Goal: Information Seeking & Learning: Learn about a topic

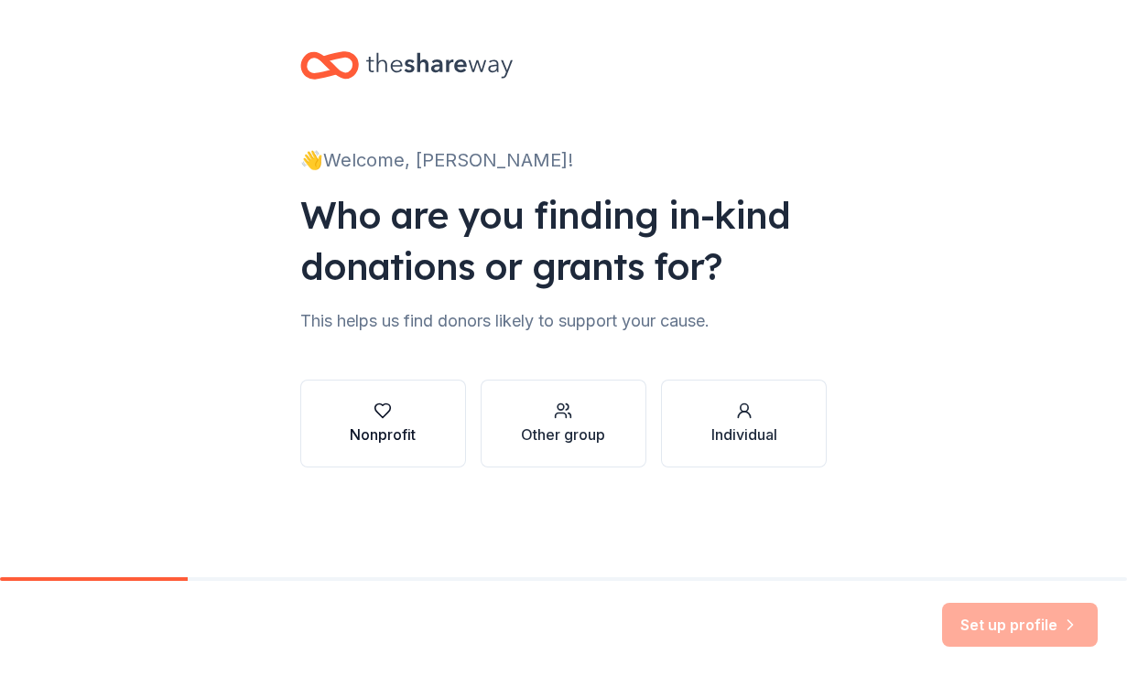
click at [415, 449] on button "Nonprofit" at bounding box center [383, 424] width 166 height 88
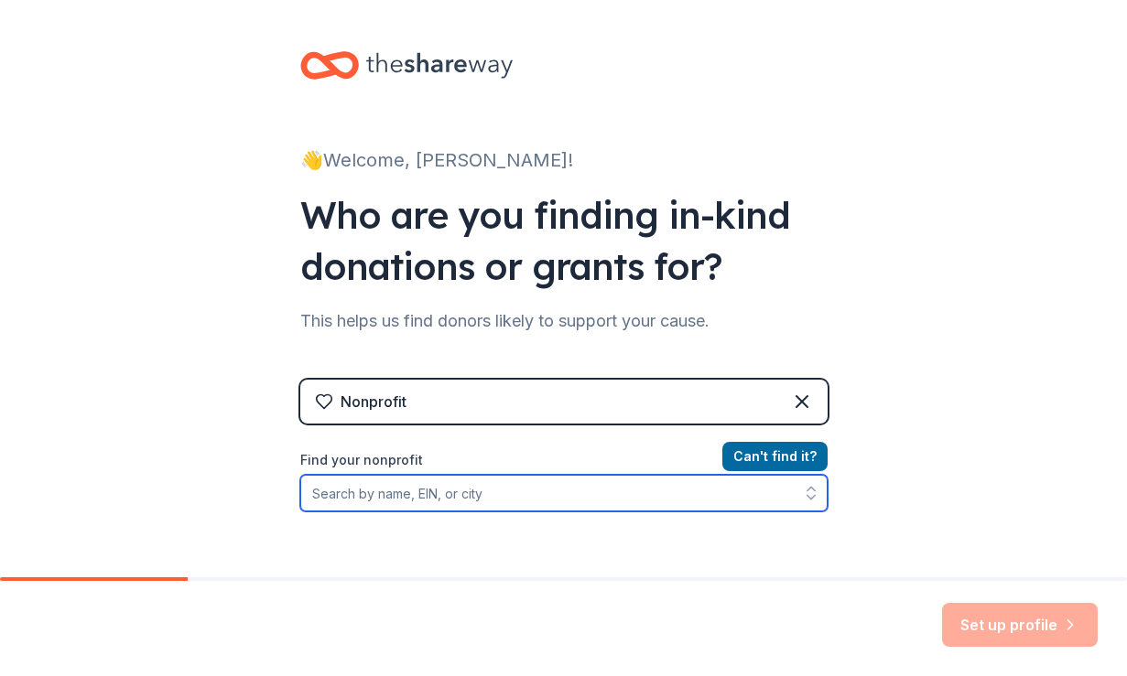
click at [472, 500] on input "Find your nonprofit" at bounding box center [563, 493] width 527 height 37
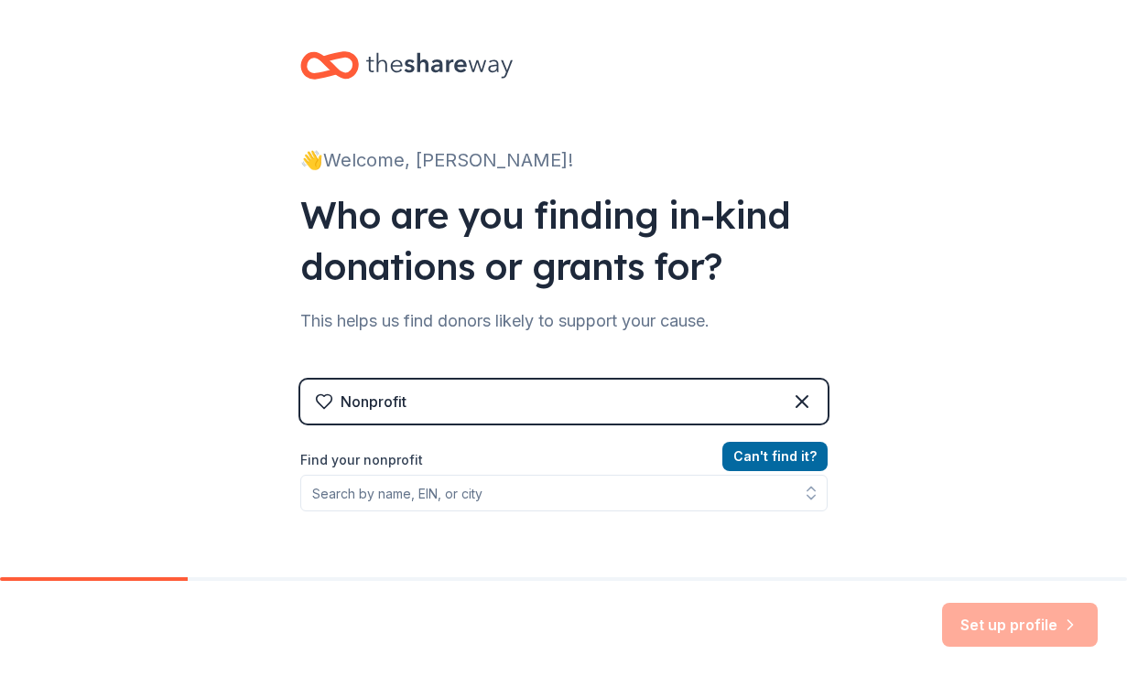
click at [816, 399] on div "Nonprofit" at bounding box center [563, 402] width 527 height 44
click at [795, 392] on icon at bounding box center [802, 402] width 22 height 22
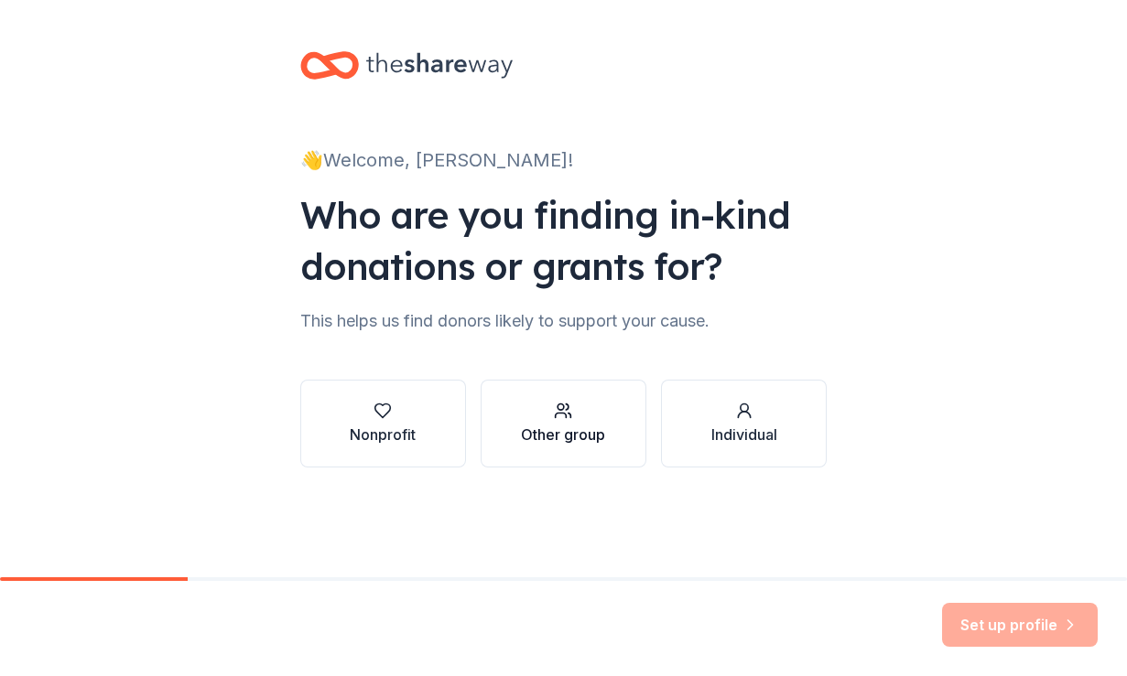
click at [580, 467] on button "Other group" at bounding box center [564, 424] width 166 height 88
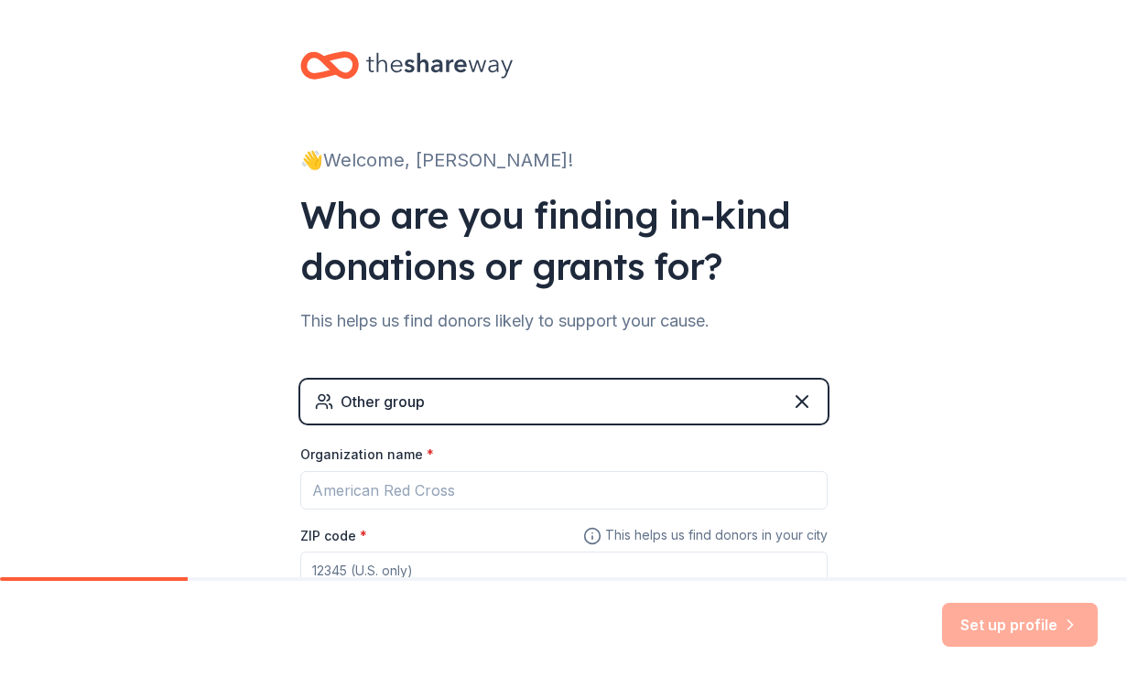
scroll to position [135, 0]
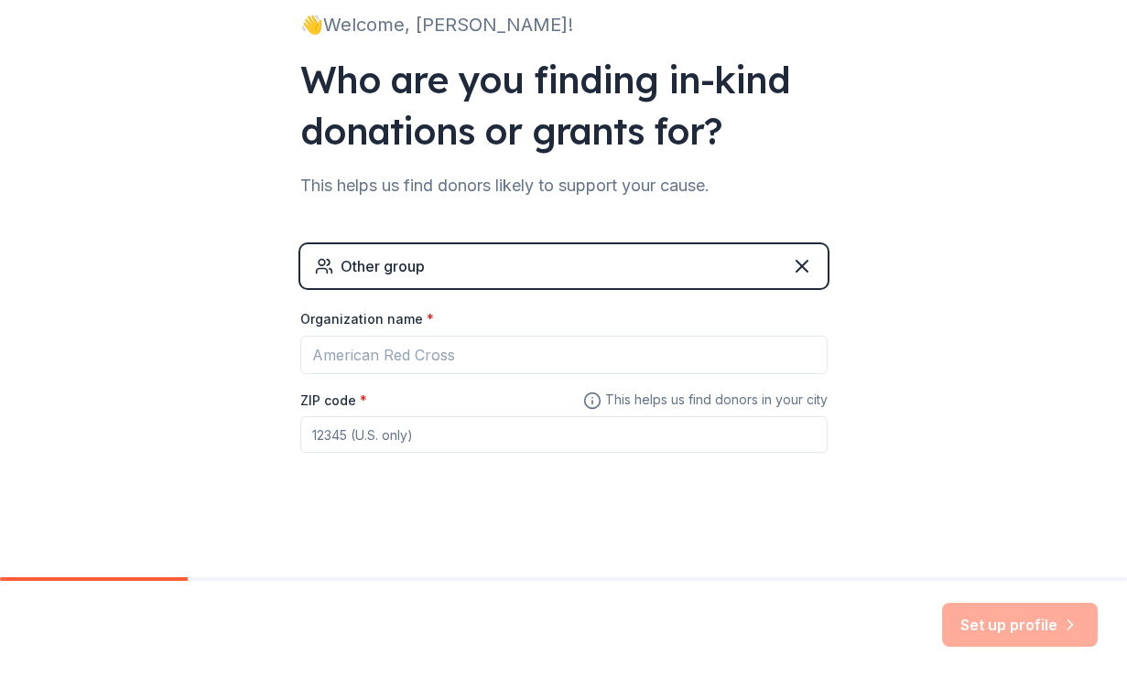
click at [760, 319] on div "Organization name *" at bounding box center [563, 323] width 527 height 26
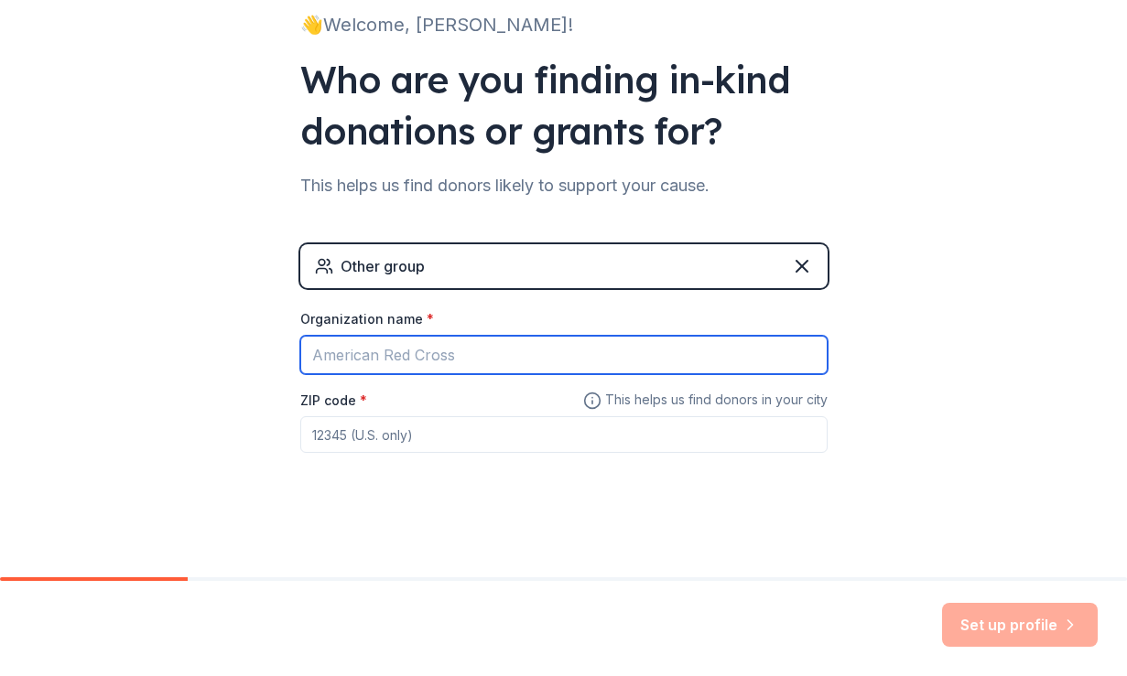
click at [752, 347] on input "Organization name *" at bounding box center [563, 355] width 527 height 38
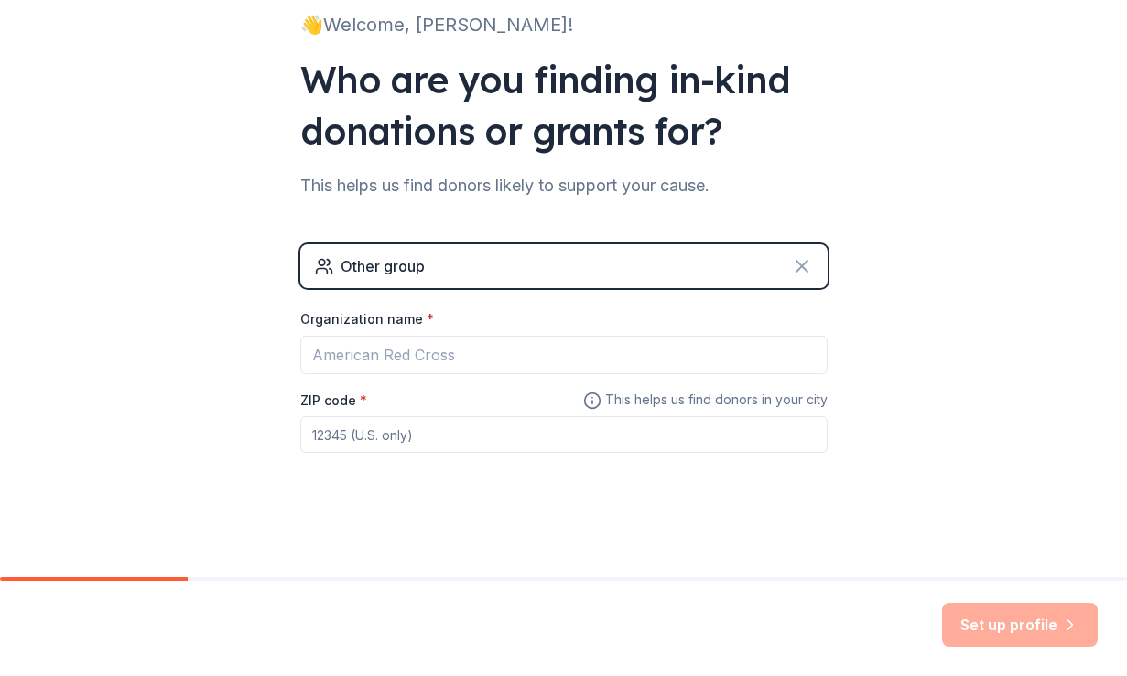
click at [806, 269] on icon at bounding box center [802, 266] width 22 height 22
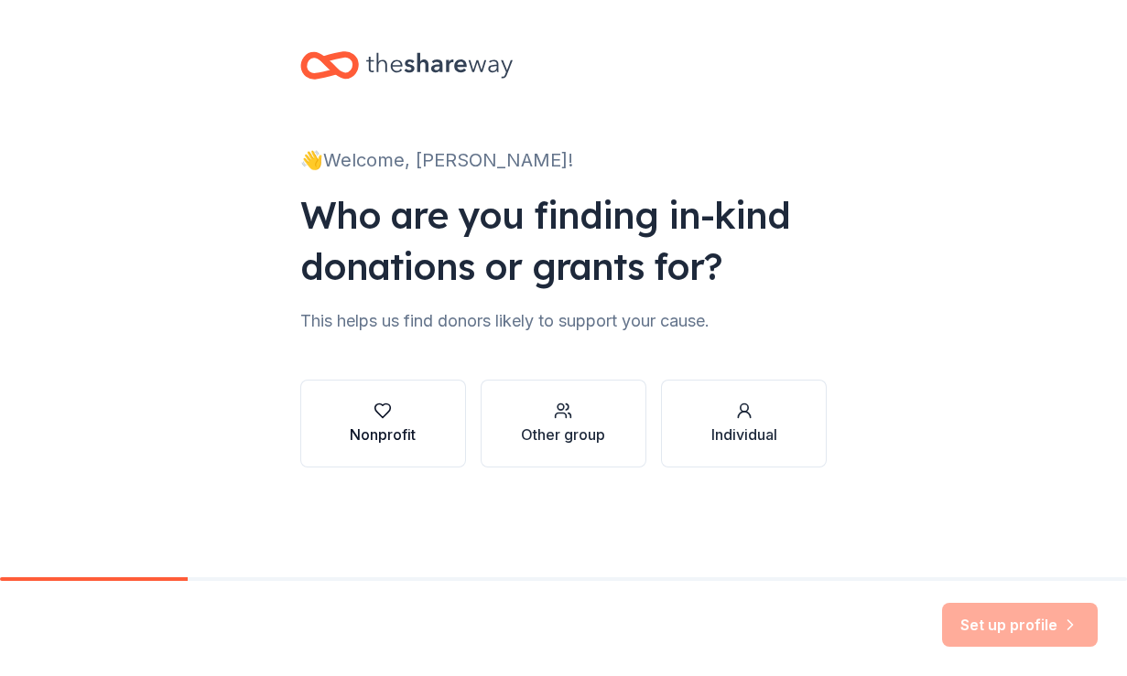
click at [420, 415] on button "Nonprofit" at bounding box center [383, 424] width 166 height 88
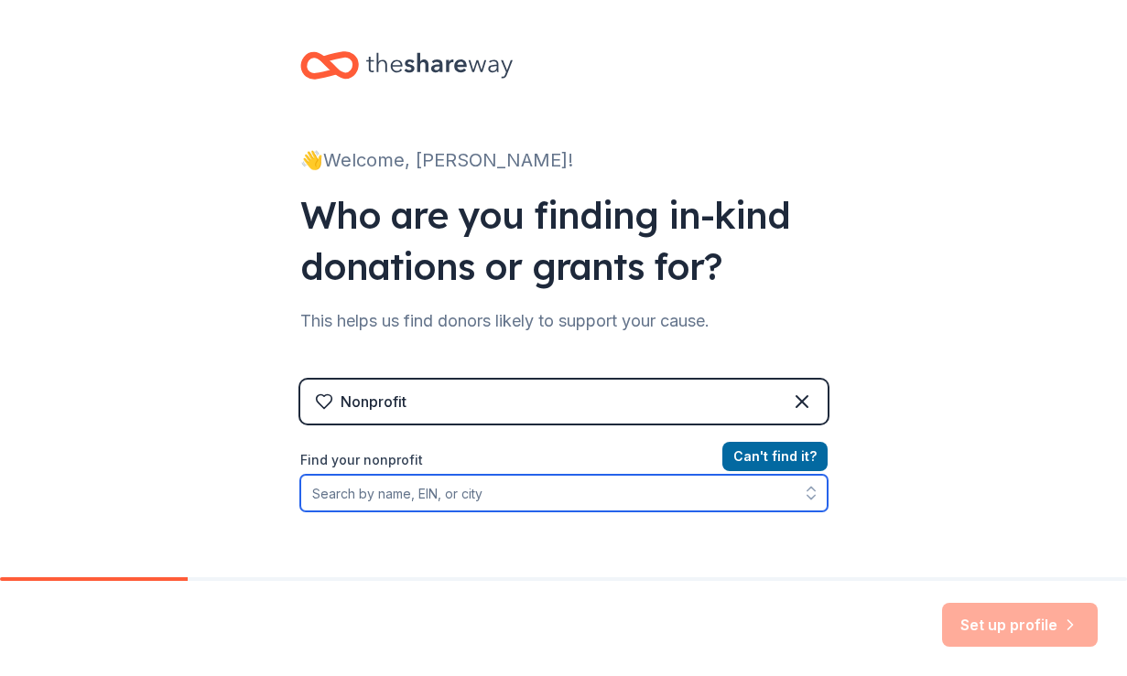
click at [436, 497] on input "Find your nonprofit" at bounding box center [563, 493] width 527 height 37
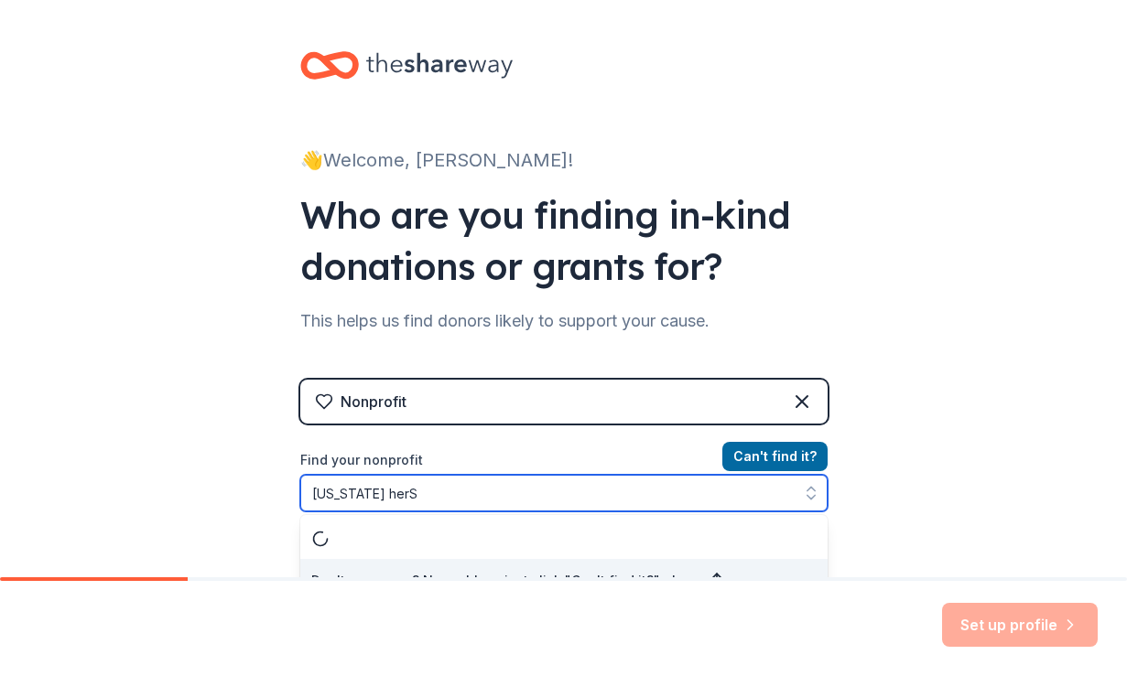
scroll to position [26, 0]
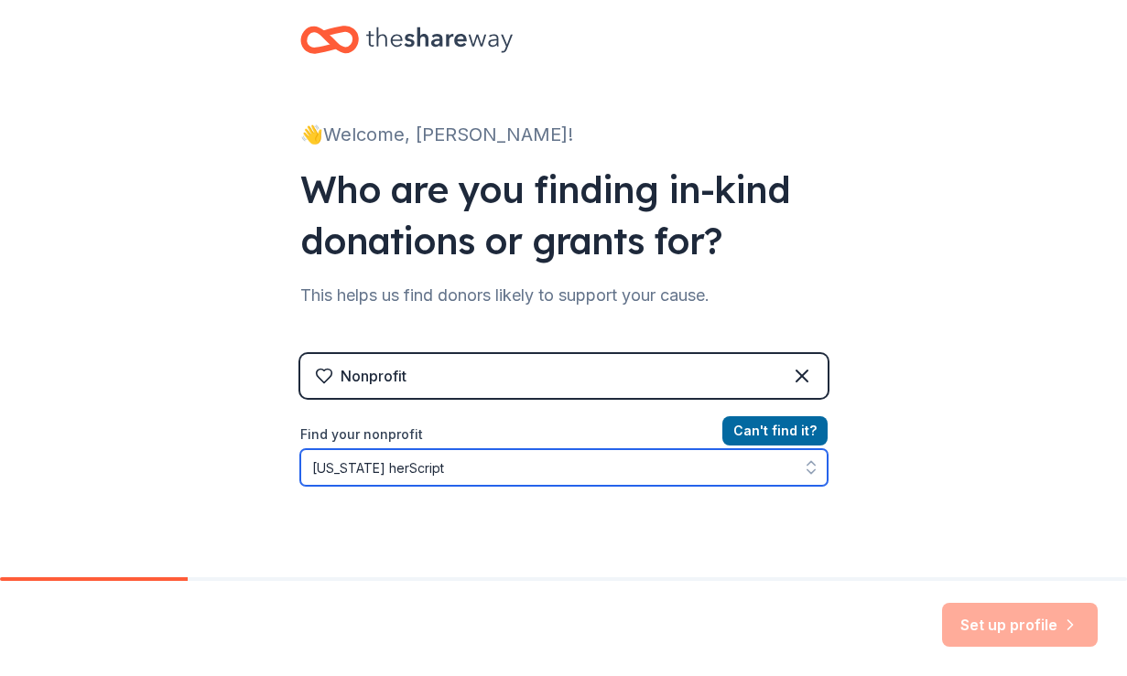
drag, startPoint x: 350, startPoint y: 465, endPoint x: 286, endPoint y: 465, distance: 64.1
click at [286, 465] on div "👋 Welcome, Stacy! Who are you finding in-kind donations or grants for? This hel…" at bounding box center [564, 365] width 586 height 783
type input "herScript"
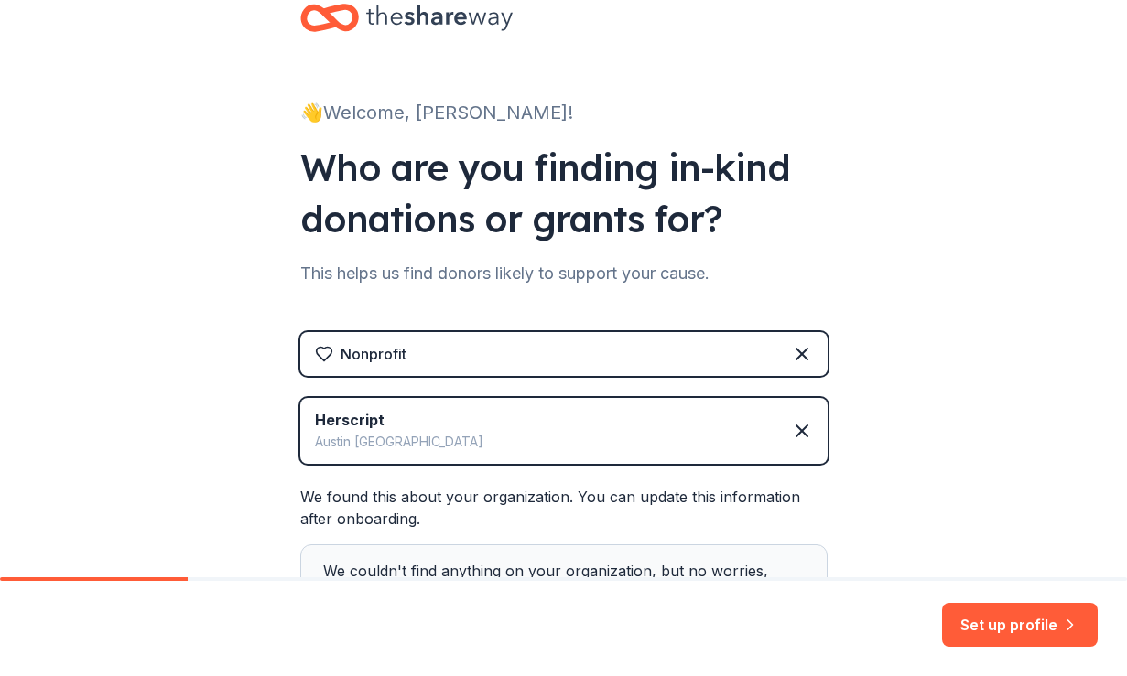
scroll to position [179, 0]
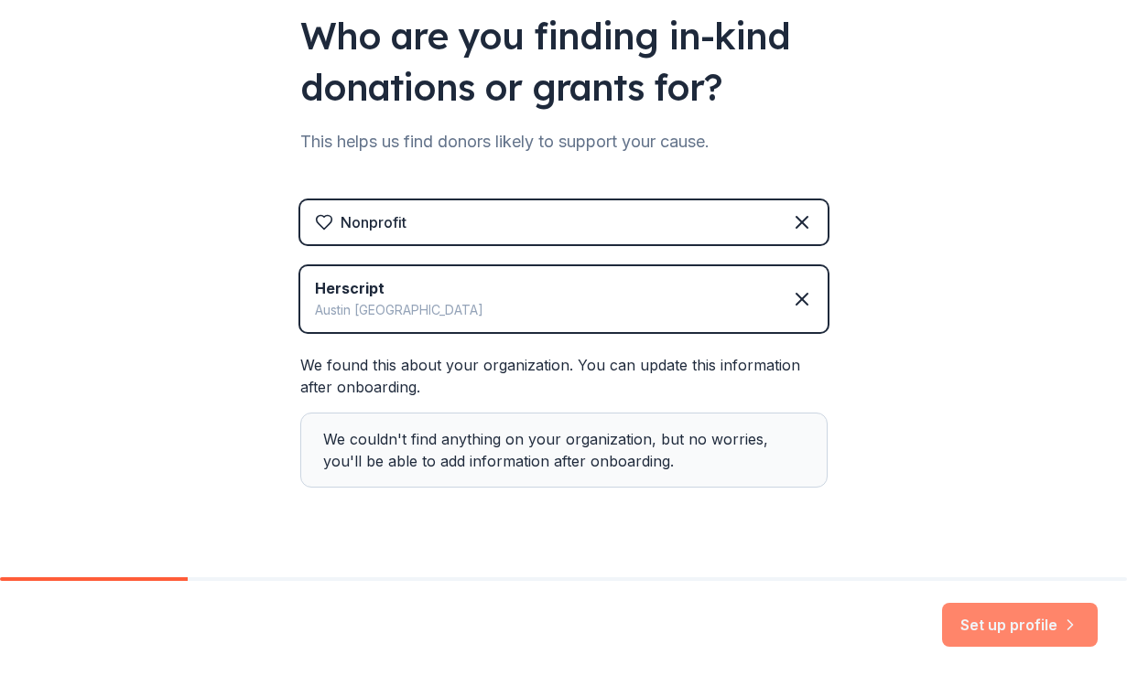
click at [1039, 627] on button "Set up profile" at bounding box center [1020, 625] width 156 height 44
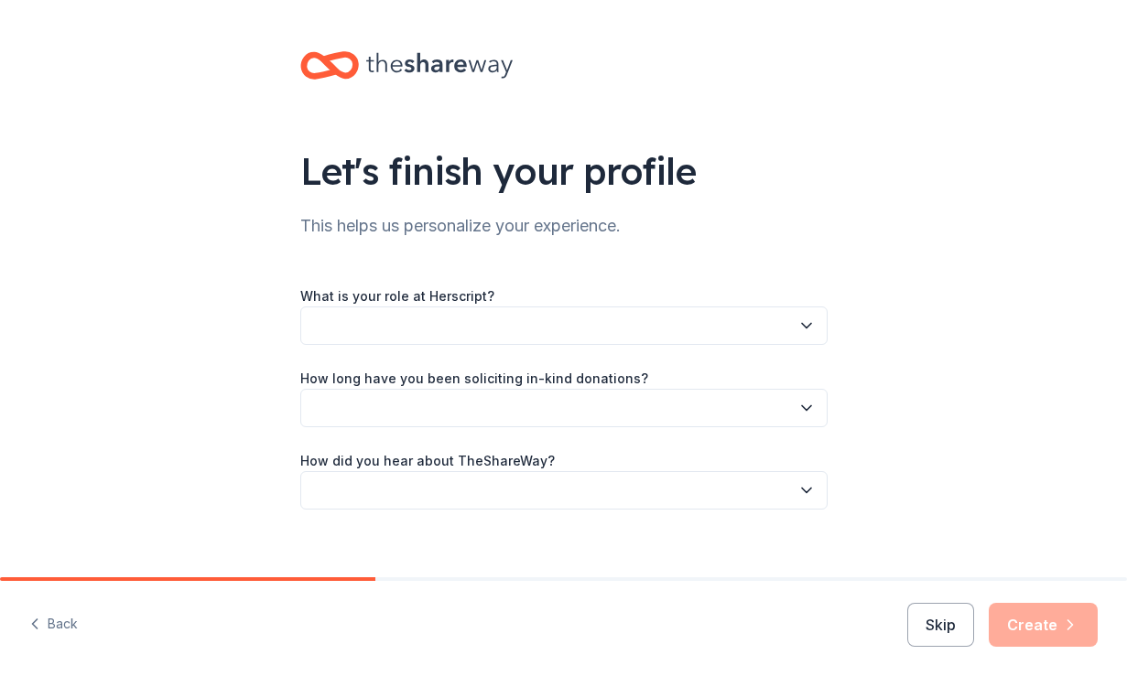
click at [700, 319] on button "button" at bounding box center [563, 326] width 527 height 38
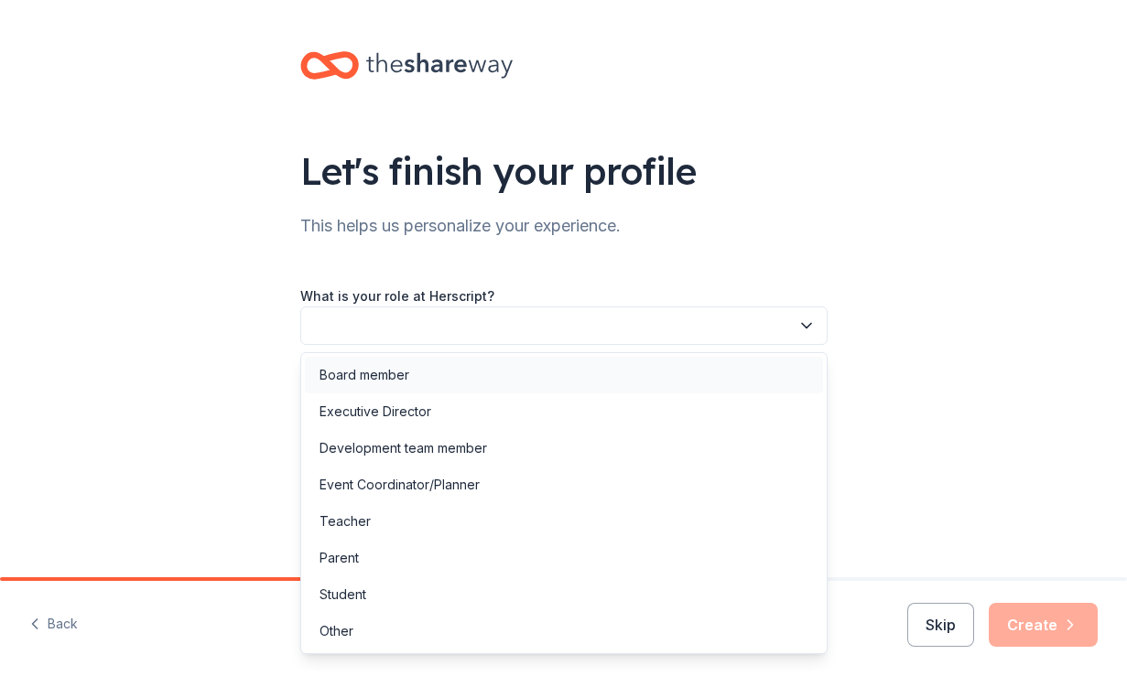
click at [617, 363] on div "Board member" at bounding box center [564, 375] width 518 height 37
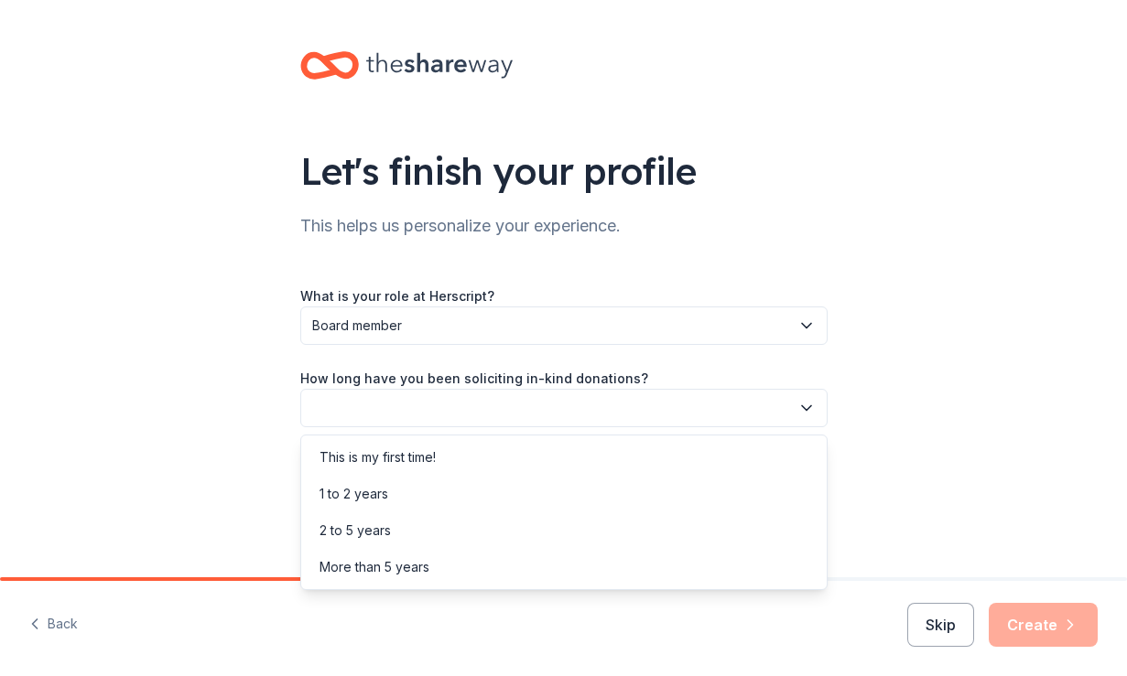
click at [583, 417] on button "button" at bounding box center [563, 408] width 527 height 38
click at [542, 467] on div "This is my first time!" at bounding box center [564, 457] width 518 height 37
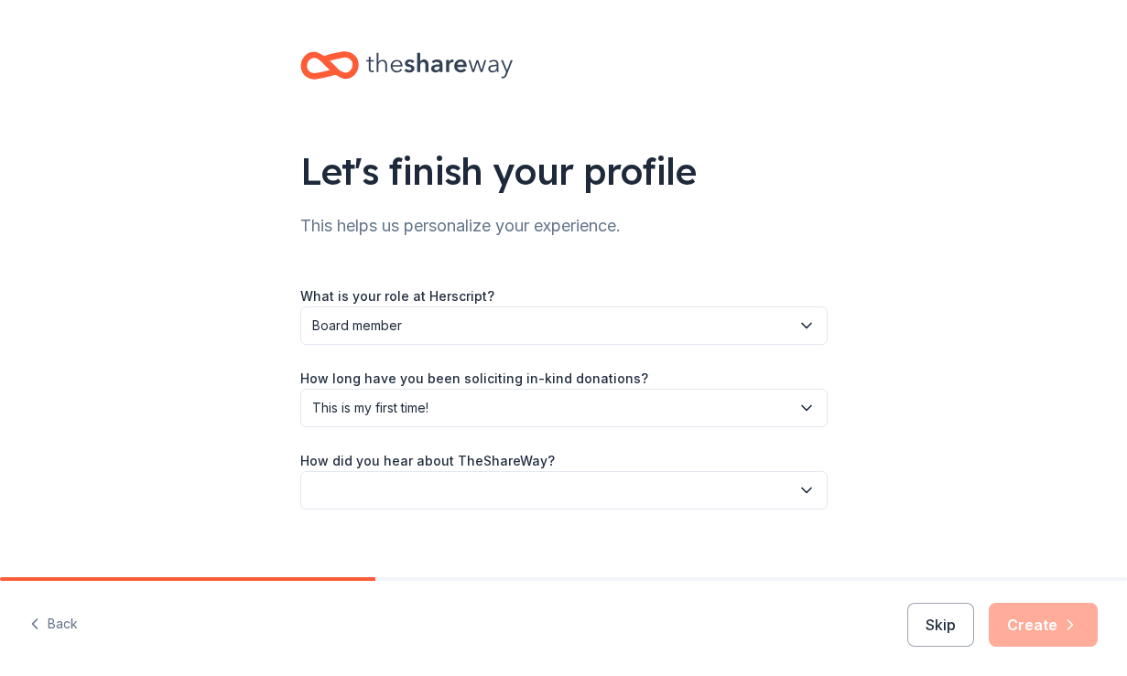
scroll to position [20, 0]
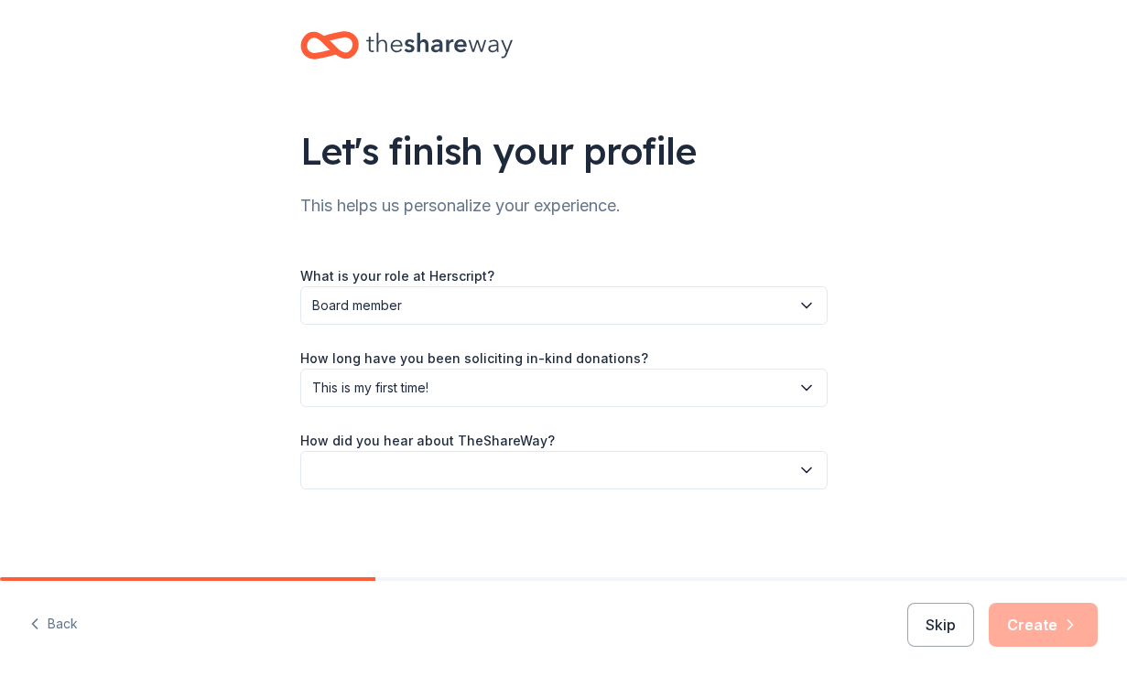
click at [562, 461] on button "button" at bounding box center [563, 470] width 527 height 38
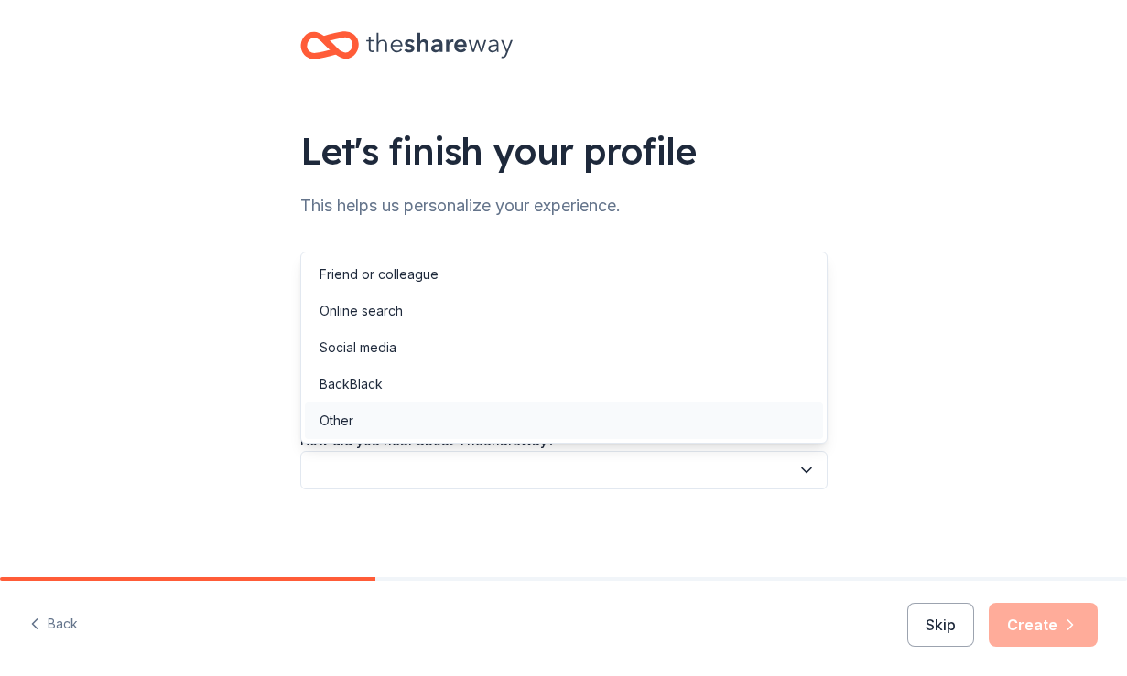
click at [640, 427] on div "Other" at bounding box center [564, 421] width 518 height 37
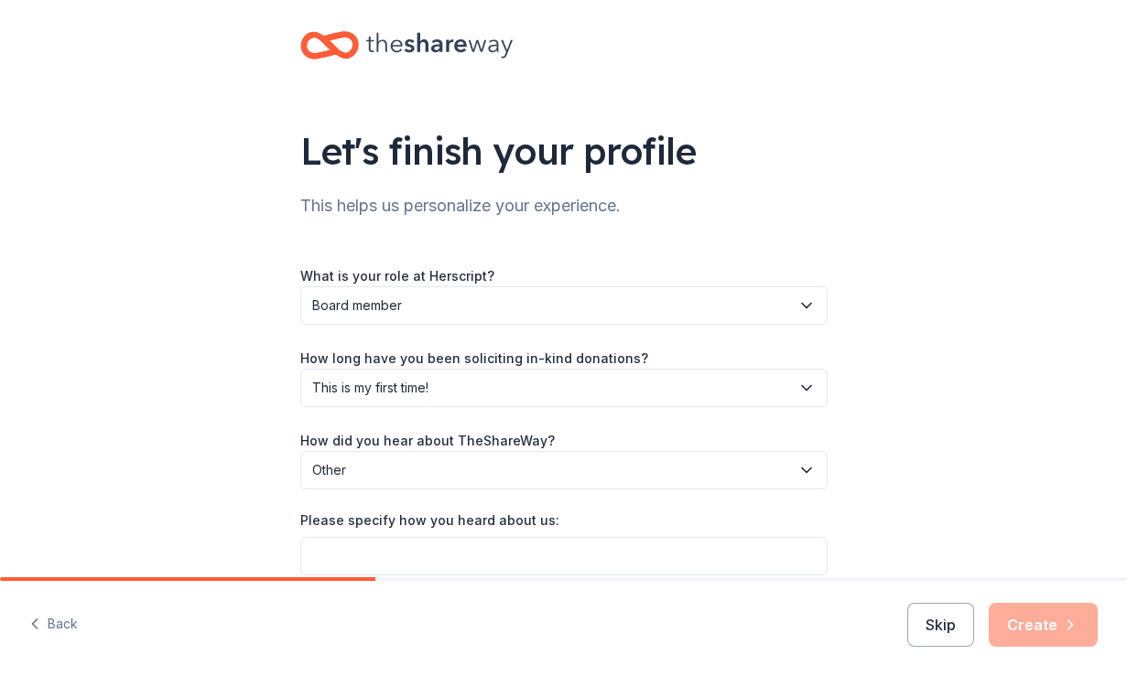
scroll to position [105, 0]
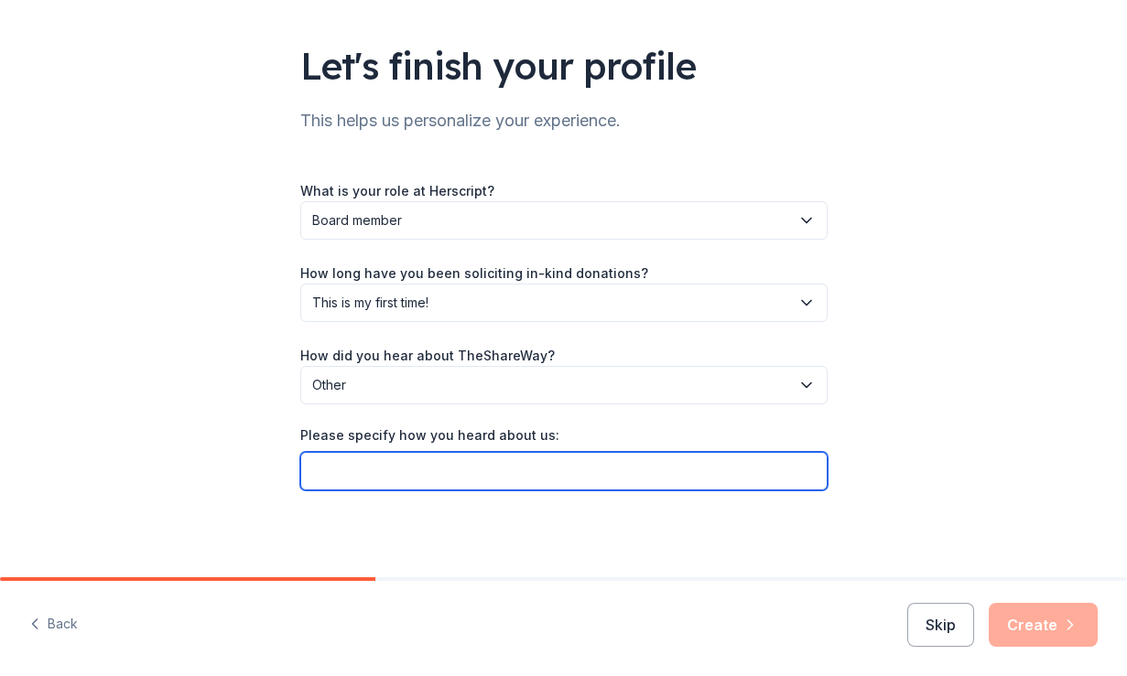
click at [609, 470] on input "Please specify how you heard about us:" at bounding box center [563, 471] width 527 height 38
type input "Candid"
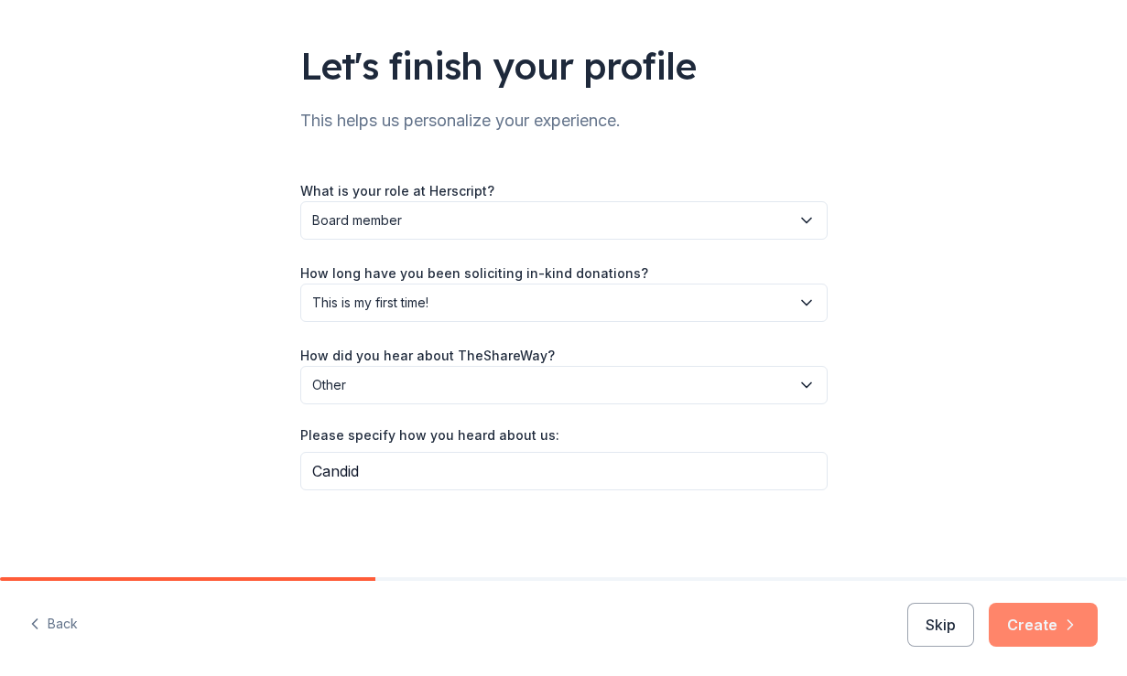
click at [1034, 607] on button "Create" at bounding box center [1043, 625] width 109 height 44
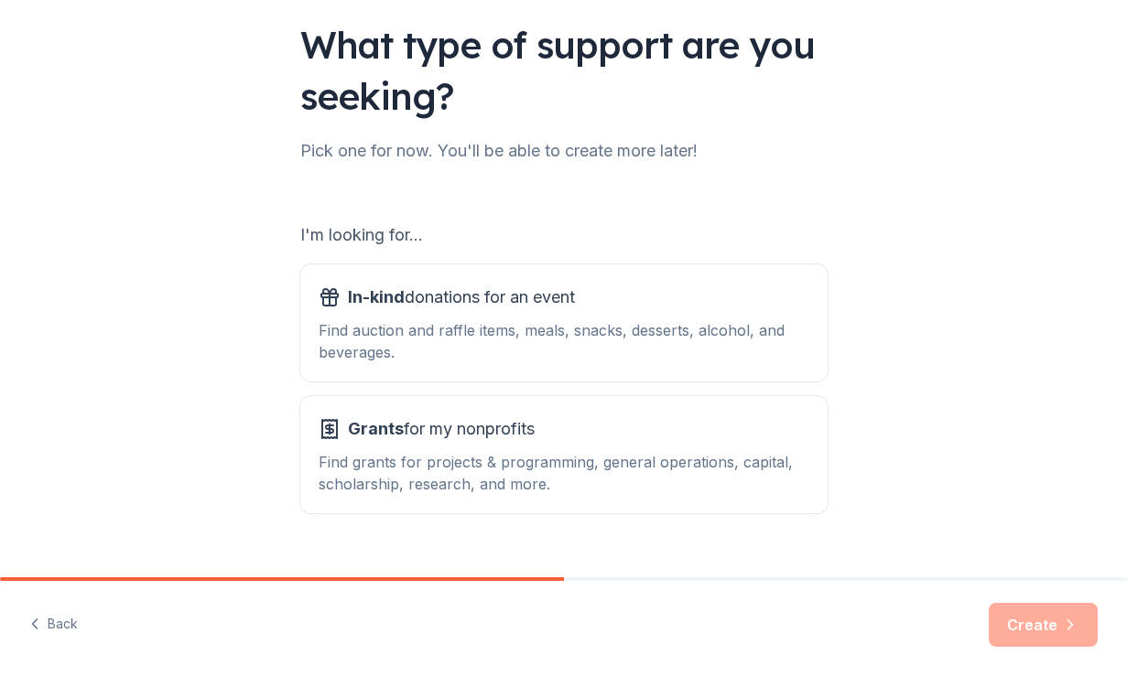
scroll to position [127, 0]
click at [562, 497] on button "Grants for my nonprofits Find grants for projects & programming, general operat…" at bounding box center [563, 453] width 527 height 117
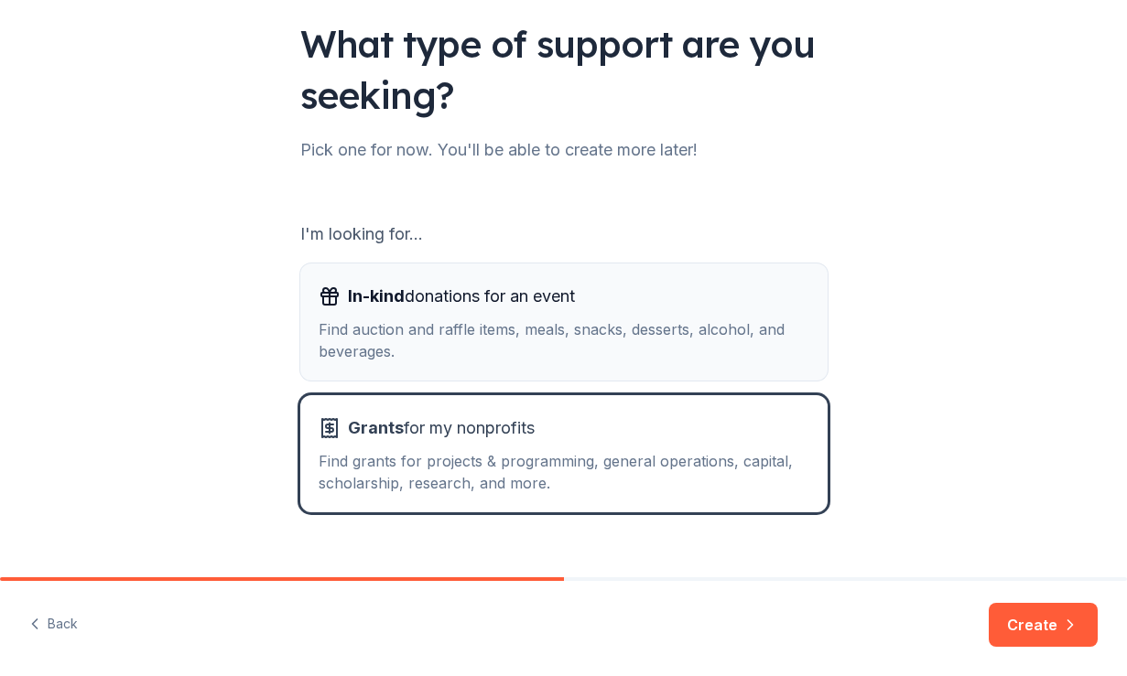
click at [627, 327] on div "Find auction and raffle items, meals, snacks, desserts, alcohol, and beverages." at bounding box center [564, 341] width 491 height 44
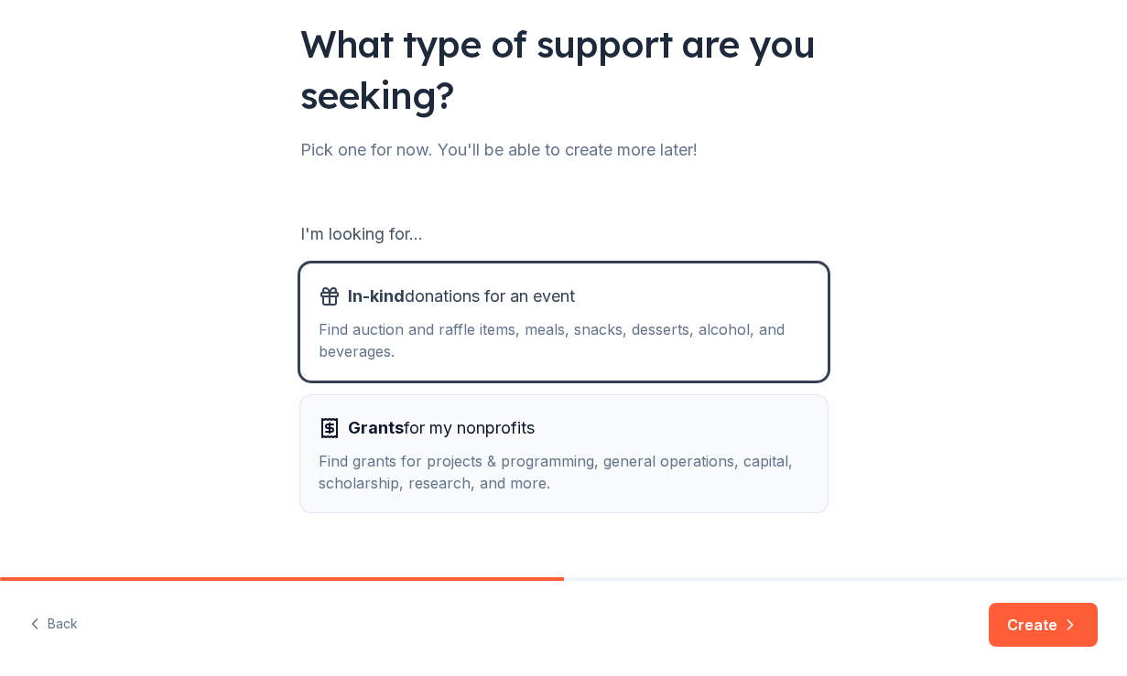
click at [652, 477] on div "Find grants for projects & programming, general operations, capital, scholarshi…" at bounding box center [564, 472] width 491 height 44
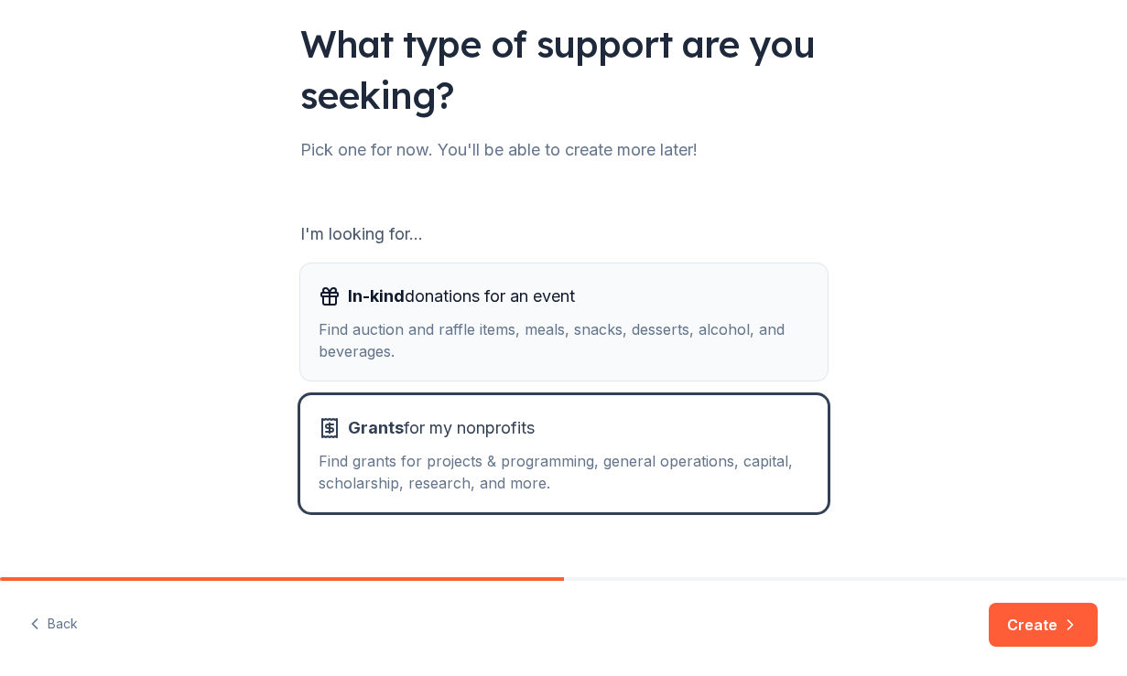
click at [744, 345] on div "Find auction and raffle items, meals, snacks, desserts, alcohol, and beverages." at bounding box center [564, 341] width 491 height 44
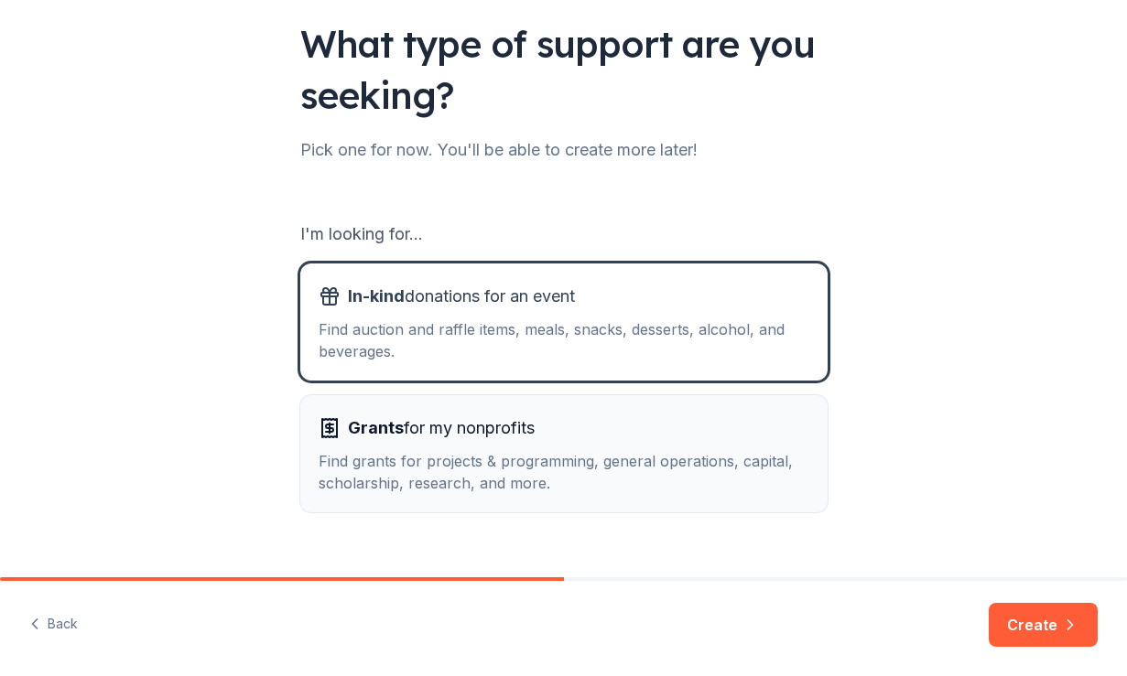
click at [766, 442] on div "Grants for my nonprofits" at bounding box center [564, 428] width 491 height 29
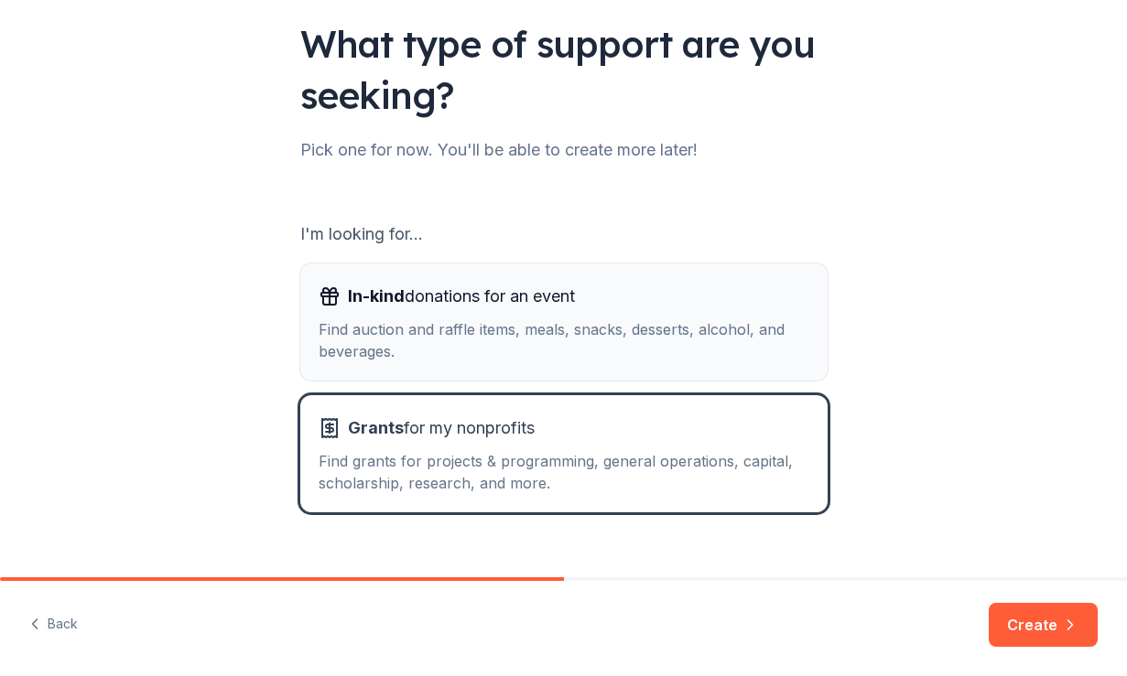
click at [752, 347] on div "Find auction and raffle items, meals, snacks, desserts, alcohol, and beverages." at bounding box center [564, 341] width 491 height 44
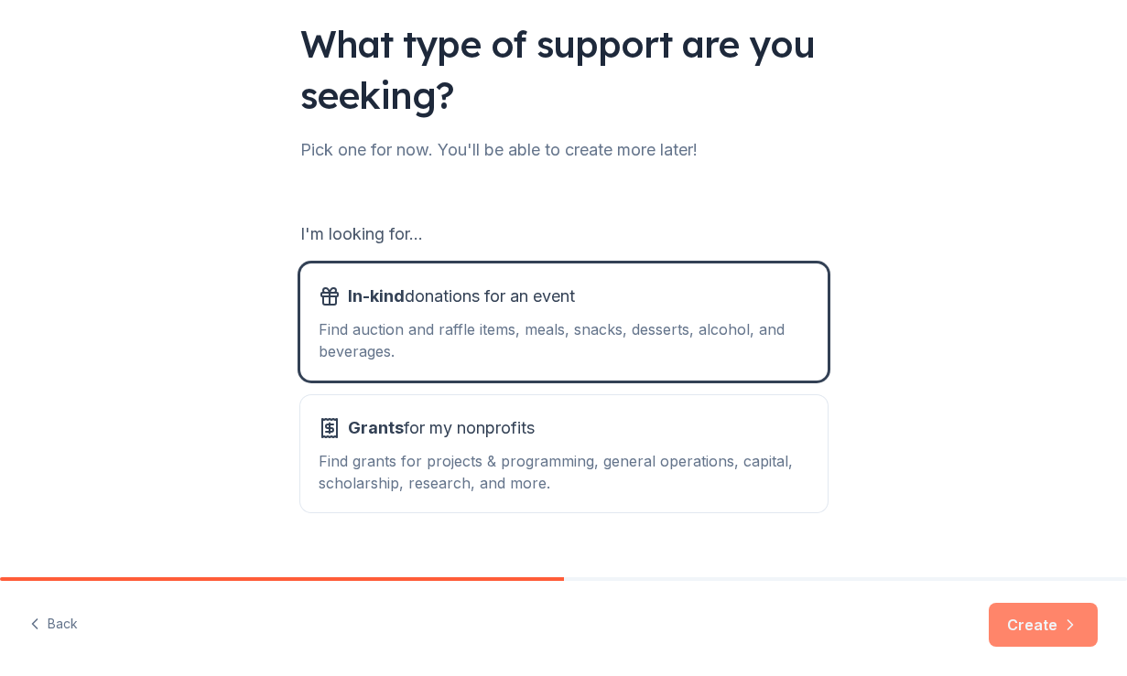
click at [1063, 624] on icon "button" at bounding box center [1070, 625] width 18 height 18
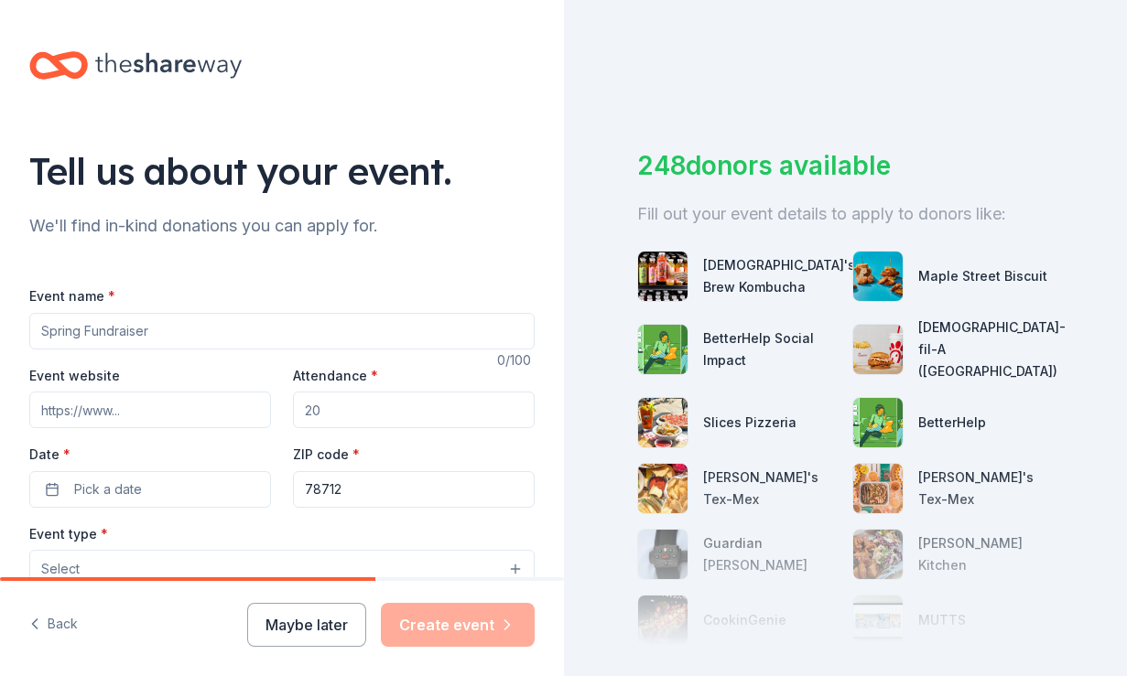
click at [417, 331] on input "Event name *" at bounding box center [281, 331] width 505 height 37
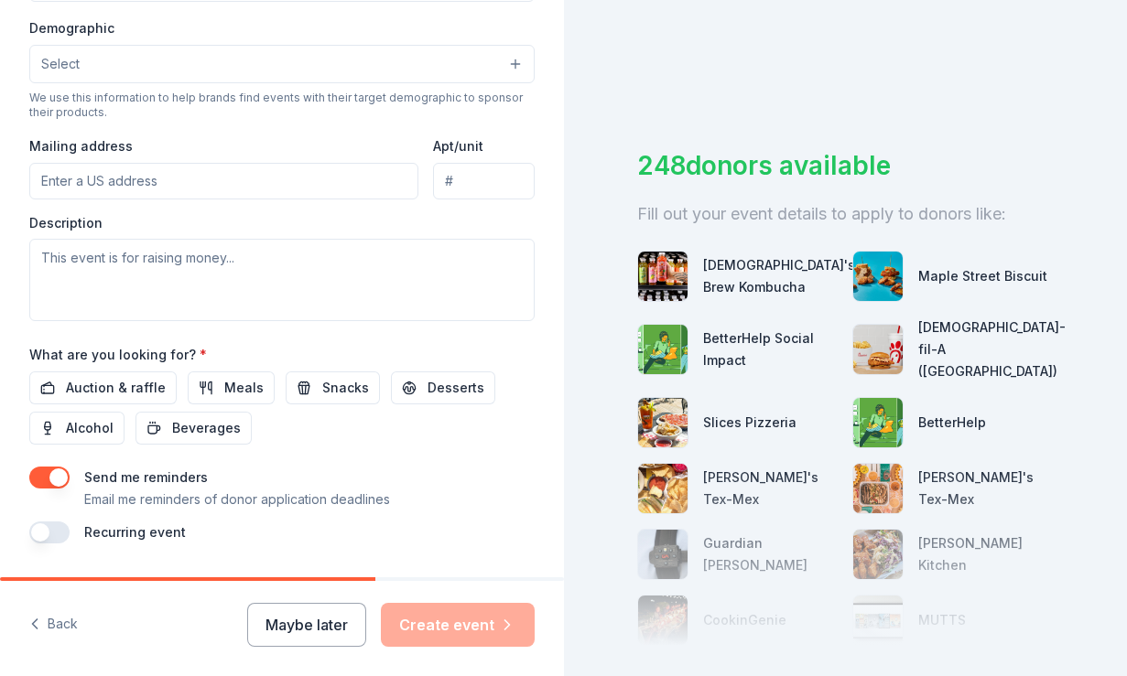
scroll to position [641, 0]
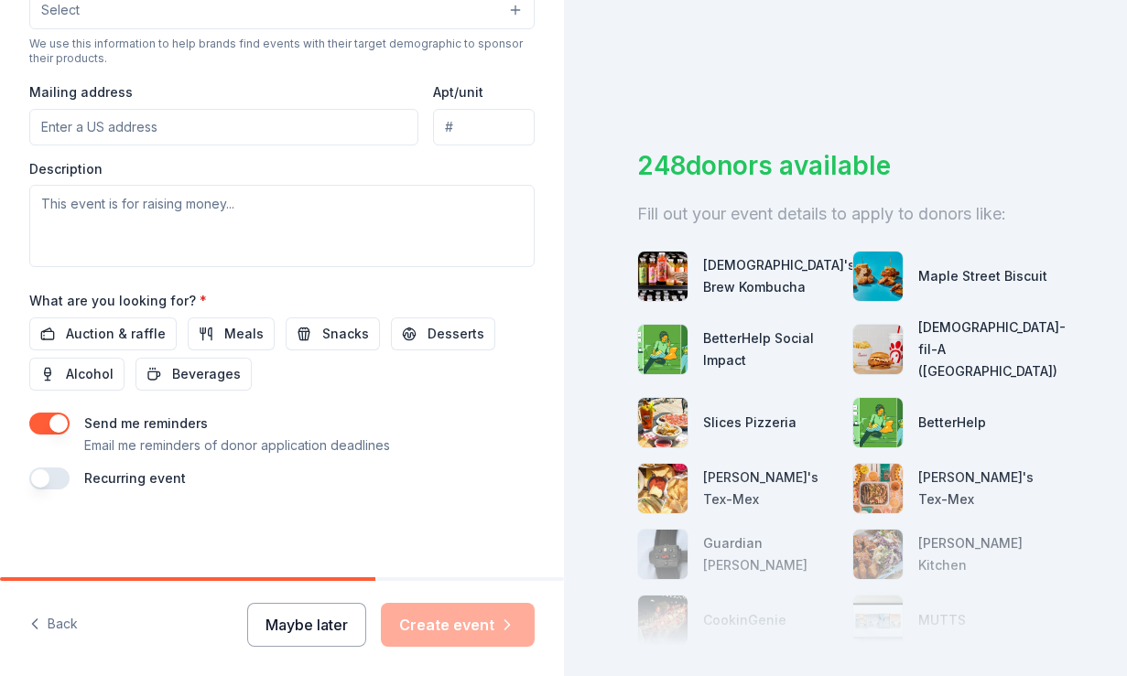
click at [316, 625] on button "Maybe later" at bounding box center [306, 625] width 119 height 44
click at [334, 622] on button "Maybe later" at bounding box center [306, 625] width 119 height 44
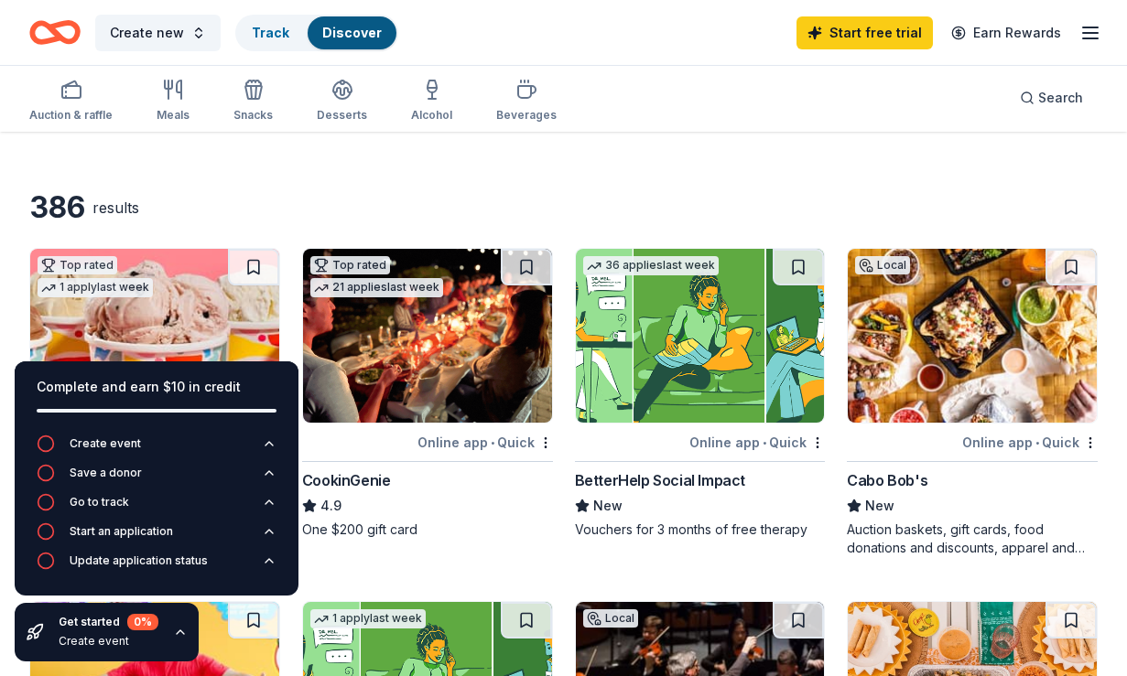
scroll to position [37, 0]
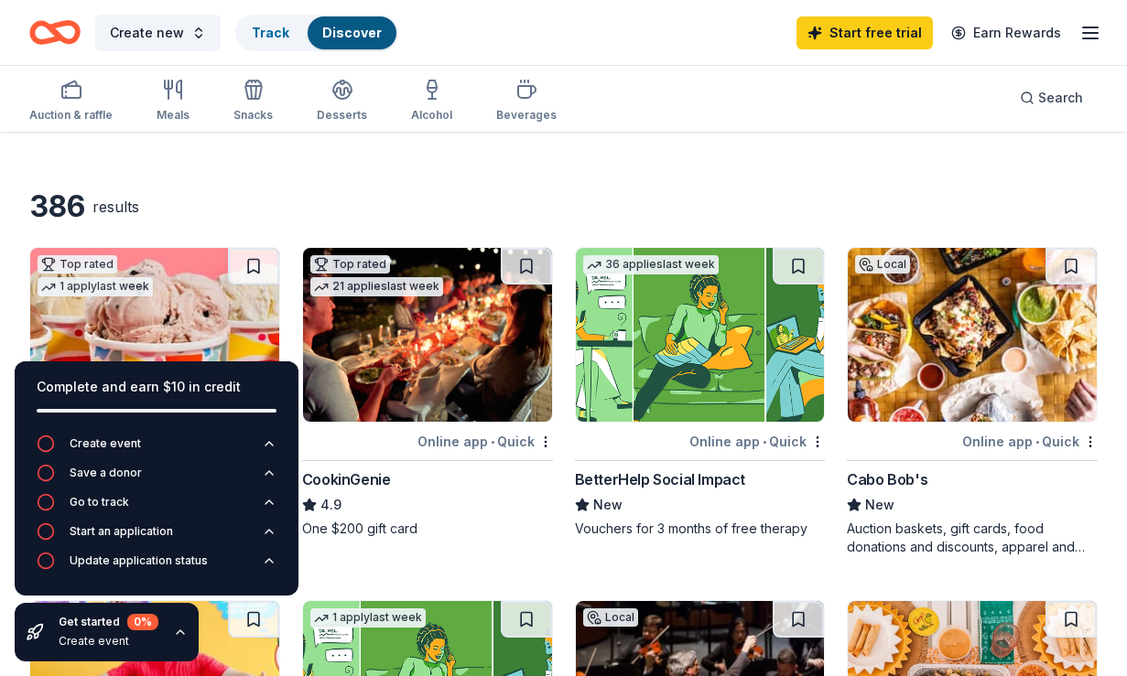
drag, startPoint x: 229, startPoint y: 384, endPoint x: 226, endPoint y: 423, distance: 39.5
click at [226, 422] on div "Complete and earn $10 in credit" at bounding box center [157, 398] width 284 height 73
click at [177, 630] on icon "button" at bounding box center [180, 632] width 15 height 15
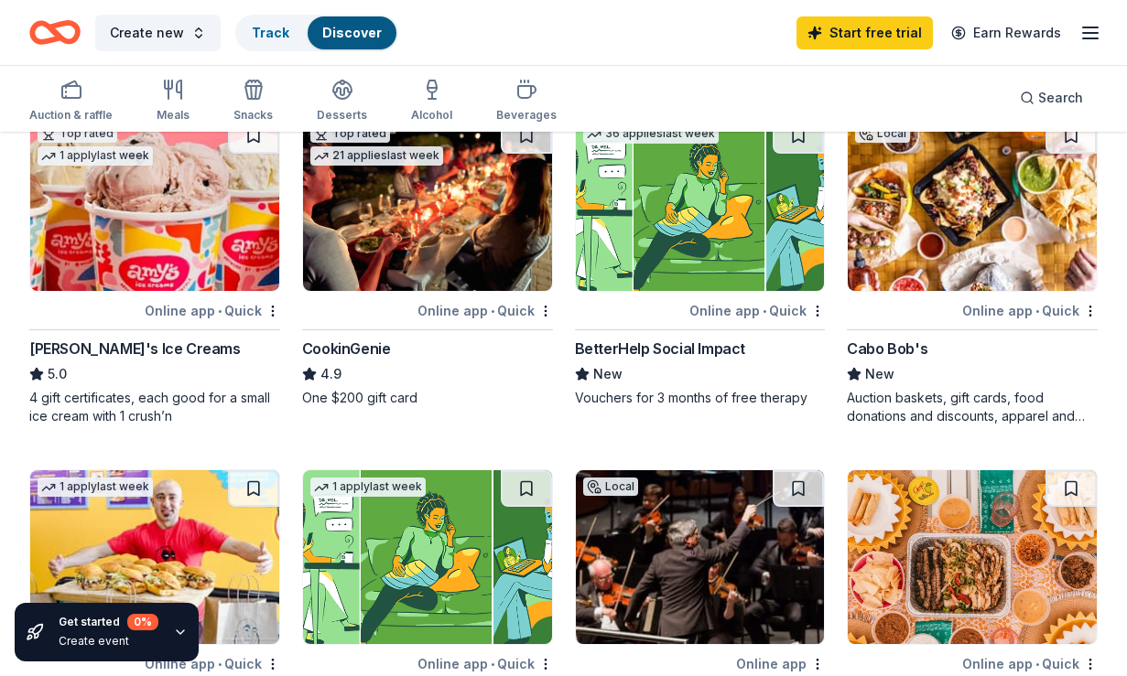
scroll to position [0, 0]
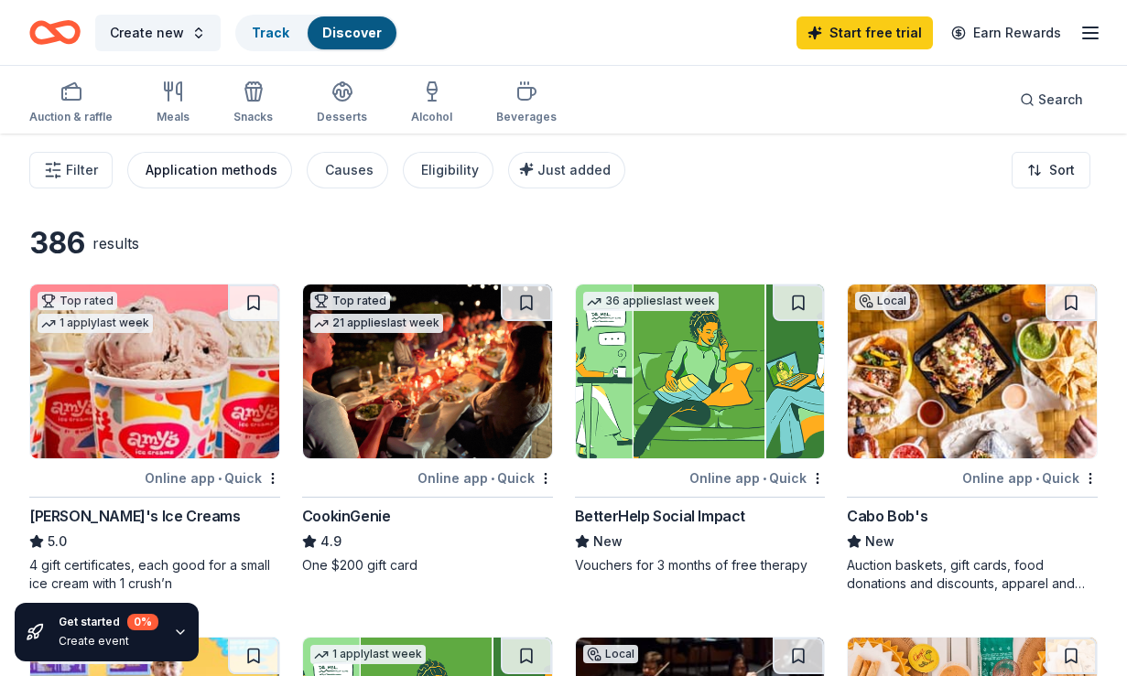
click at [242, 174] on div "Application methods" at bounding box center [212, 170] width 132 height 22
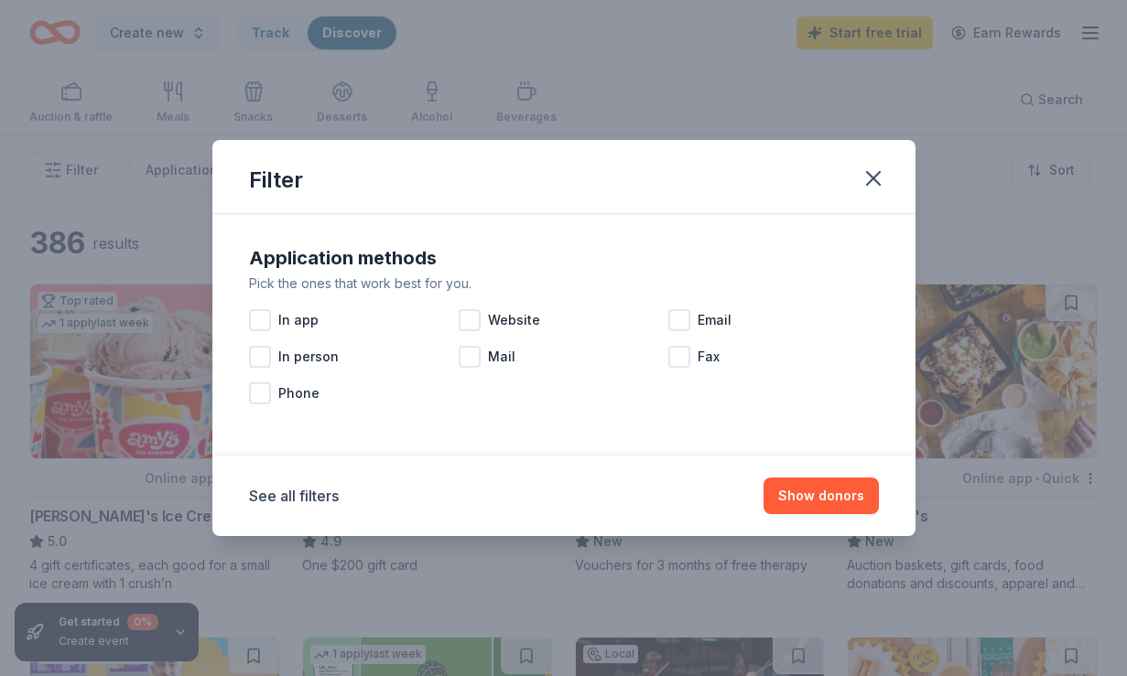
click at [179, 231] on div "Filter Application methods Pick the ones that work best for you. In app Website…" at bounding box center [563, 338] width 1127 height 676
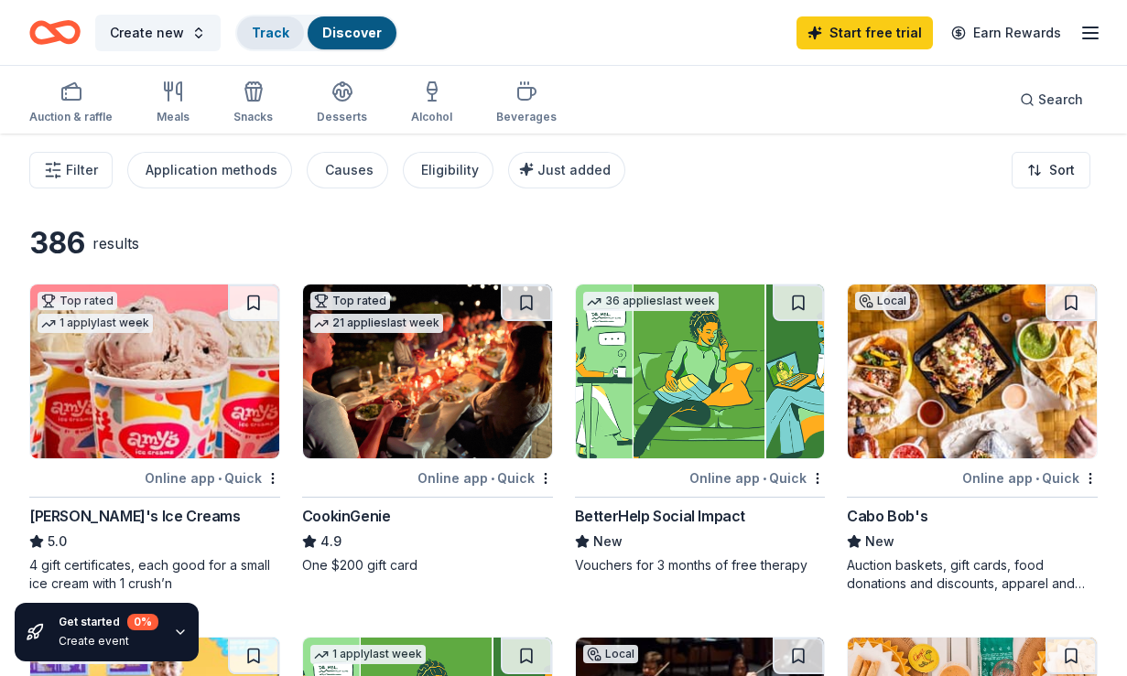
click at [281, 32] on link "Track" at bounding box center [271, 33] width 38 height 16
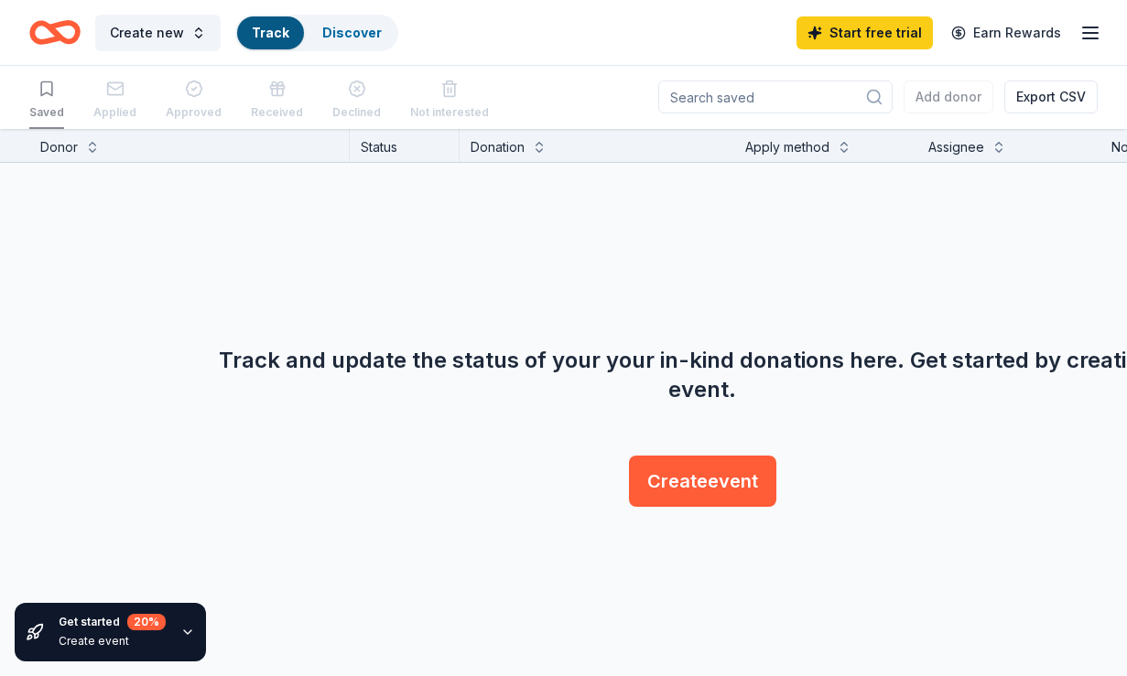
click at [376, 2] on div "Create new Track Discover Start free trial Earn Rewards" at bounding box center [563, 32] width 1127 height 65
click at [351, 28] on link "Discover" at bounding box center [352, 33] width 60 height 16
click at [340, 38] on link "Discover" at bounding box center [352, 33] width 60 height 16
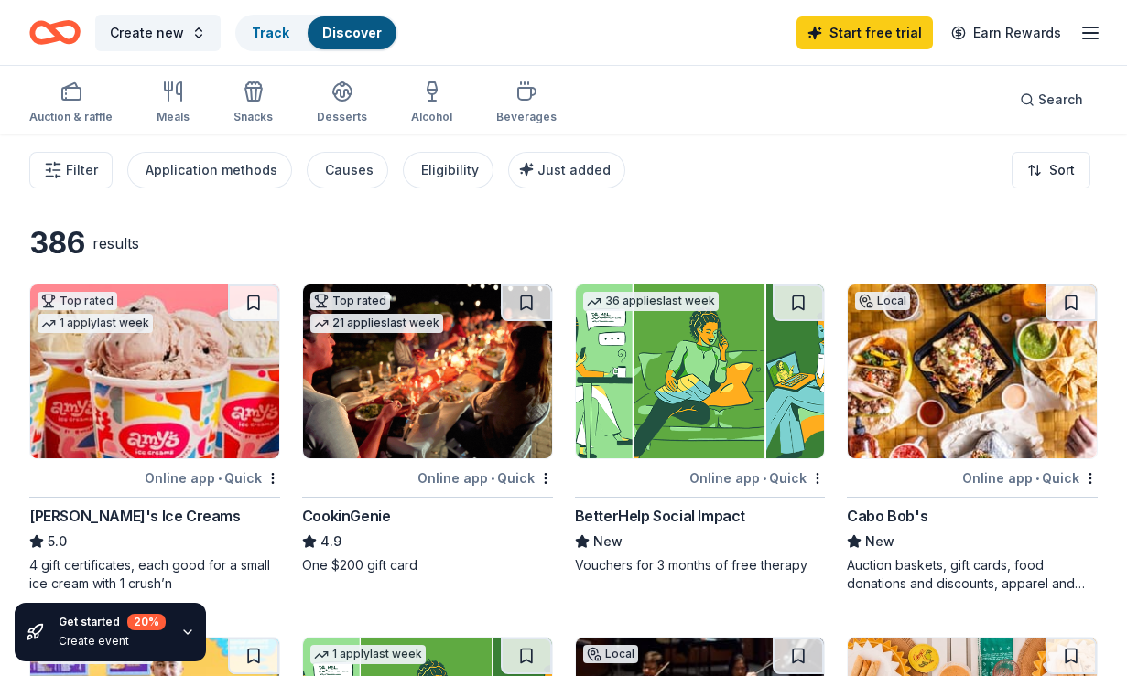
click at [107, 439] on img at bounding box center [154, 372] width 249 height 174
click at [964, 367] on img at bounding box center [972, 372] width 249 height 174
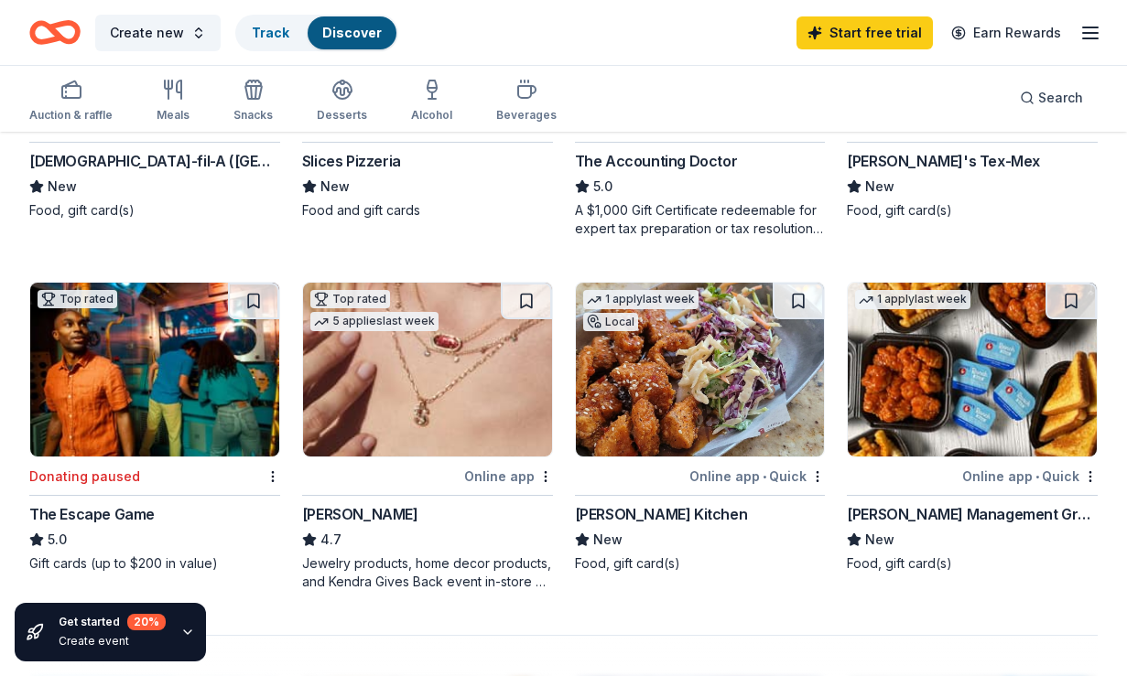
scroll to position [1722, 0]
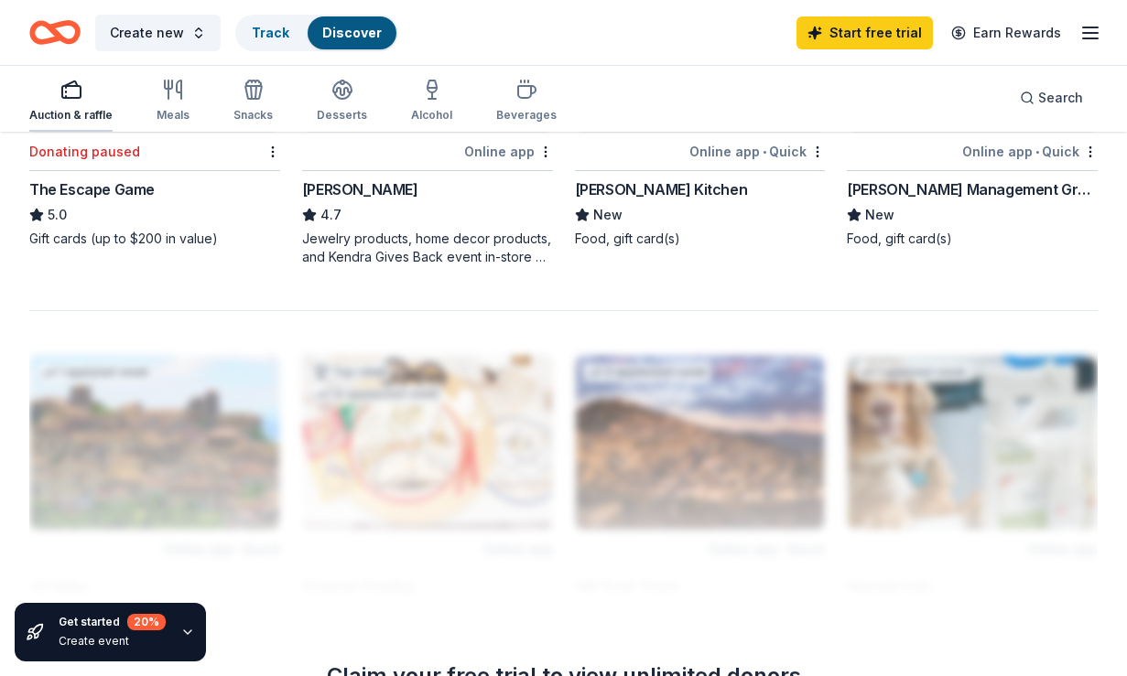
click at [66, 92] on icon "button" at bounding box center [66, 92] width 0 height 1
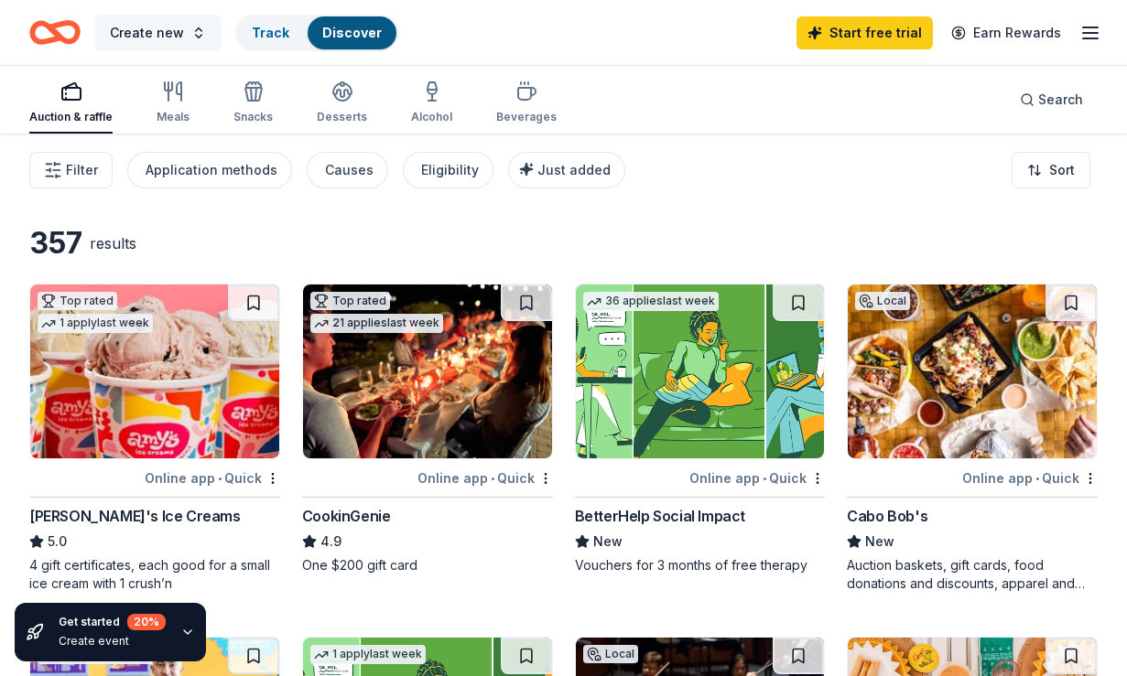
click at [182, 43] on button "Create new" at bounding box center [157, 33] width 125 height 37
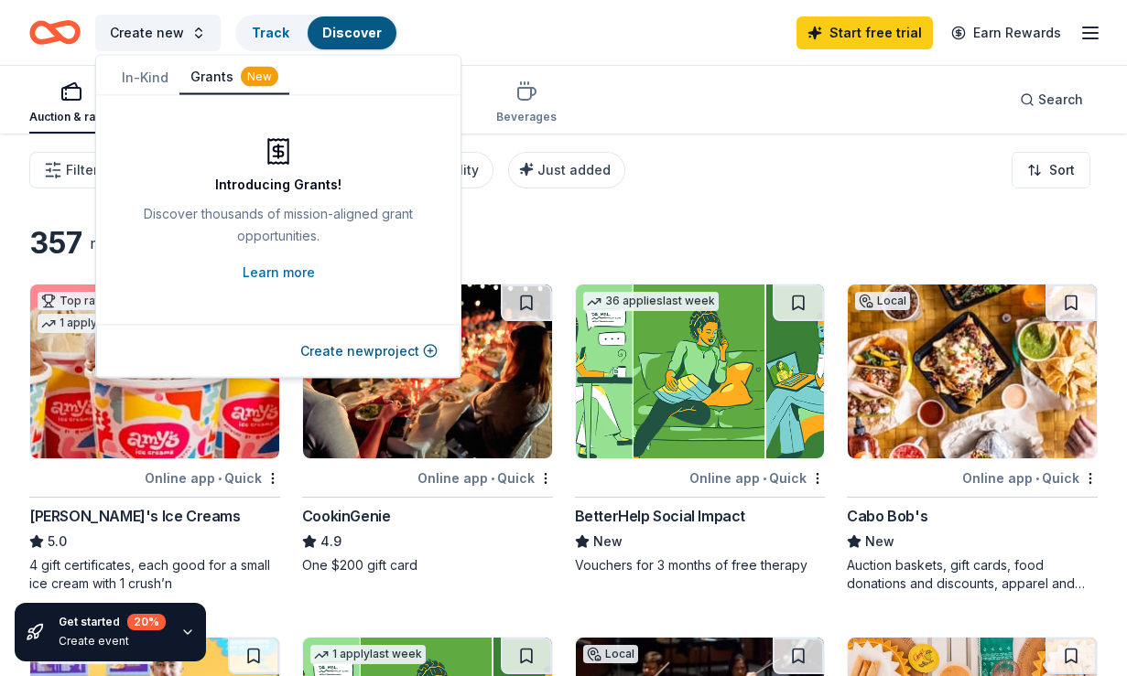
click at [211, 82] on button "Grants New" at bounding box center [234, 77] width 110 height 35
click at [176, 37] on span "Create new" at bounding box center [147, 33] width 74 height 22
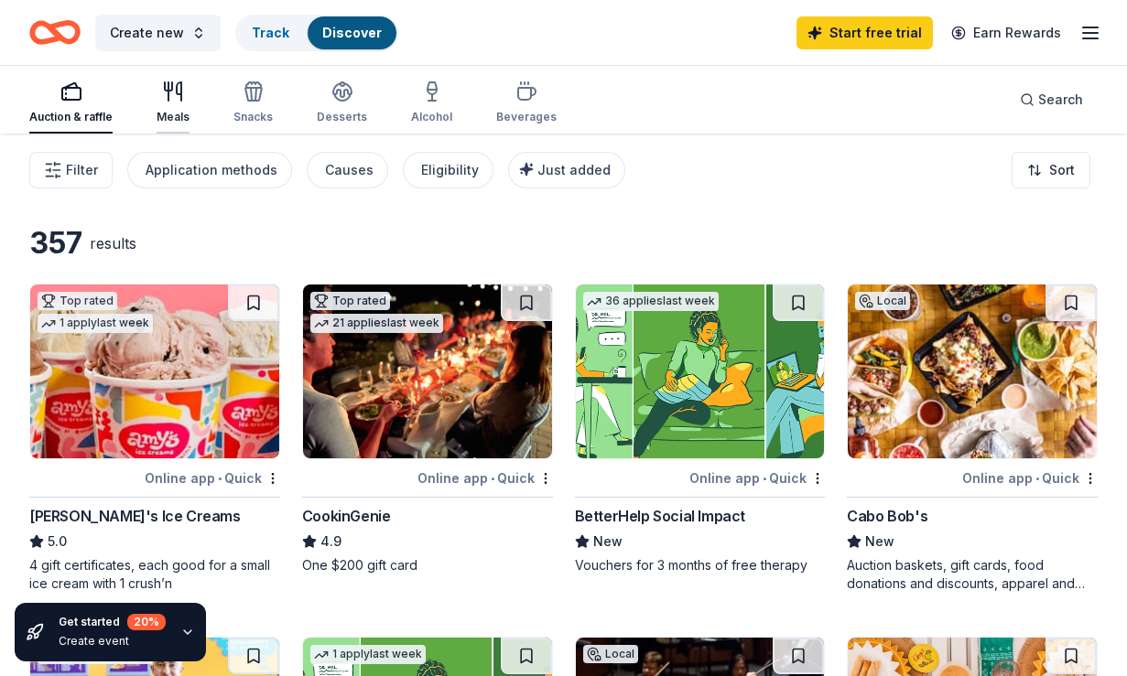
click at [169, 99] on icon "button" at bounding box center [173, 92] width 22 height 22
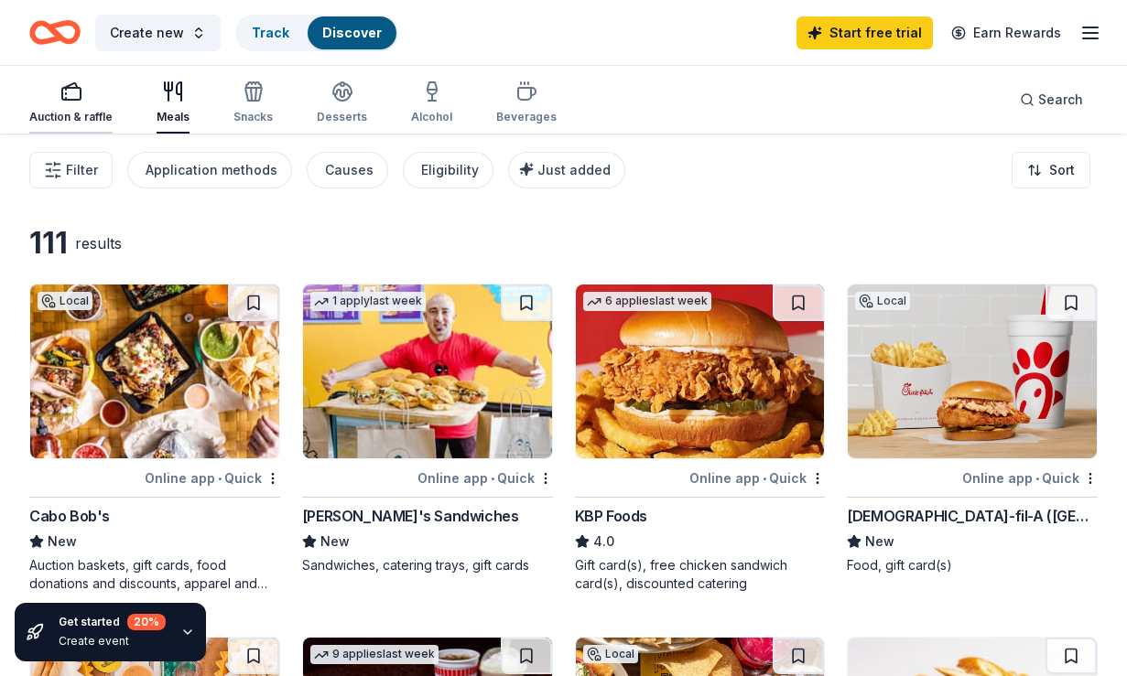
click at [103, 106] on div "Auction & raffle" at bounding box center [70, 103] width 83 height 44
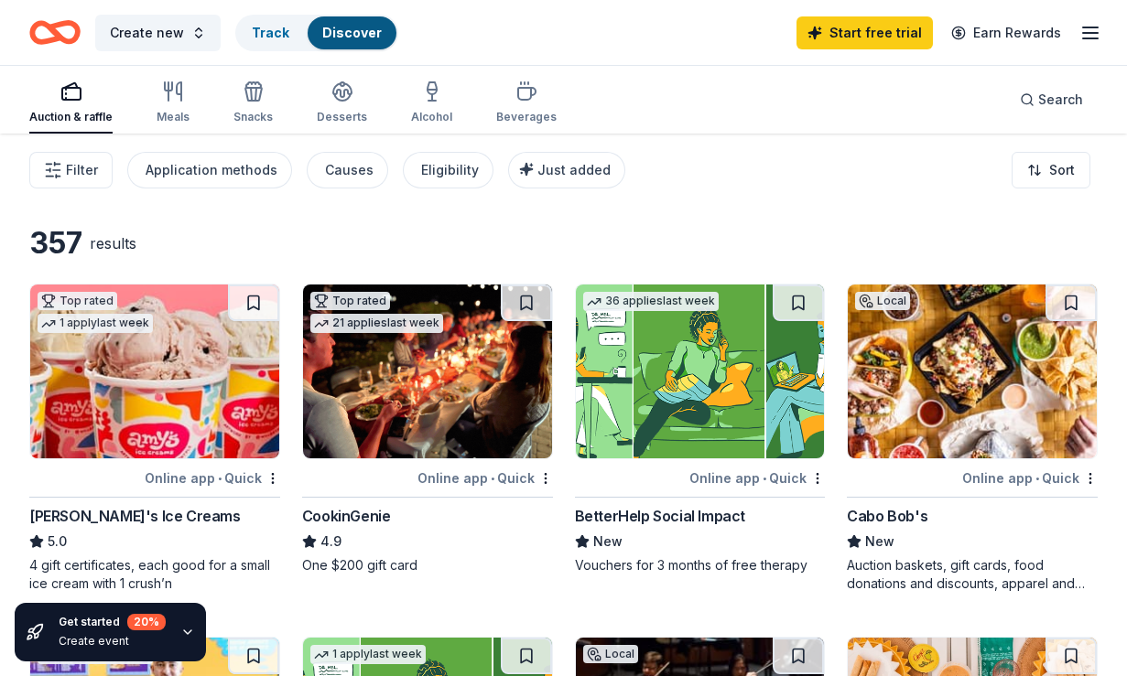
click at [467, 95] on div "Auction & raffle Meals Snacks Desserts Alcohol Beverages" at bounding box center [292, 103] width 527 height 60
click at [515, 95] on icon "button" at bounding box center [526, 92] width 22 height 22
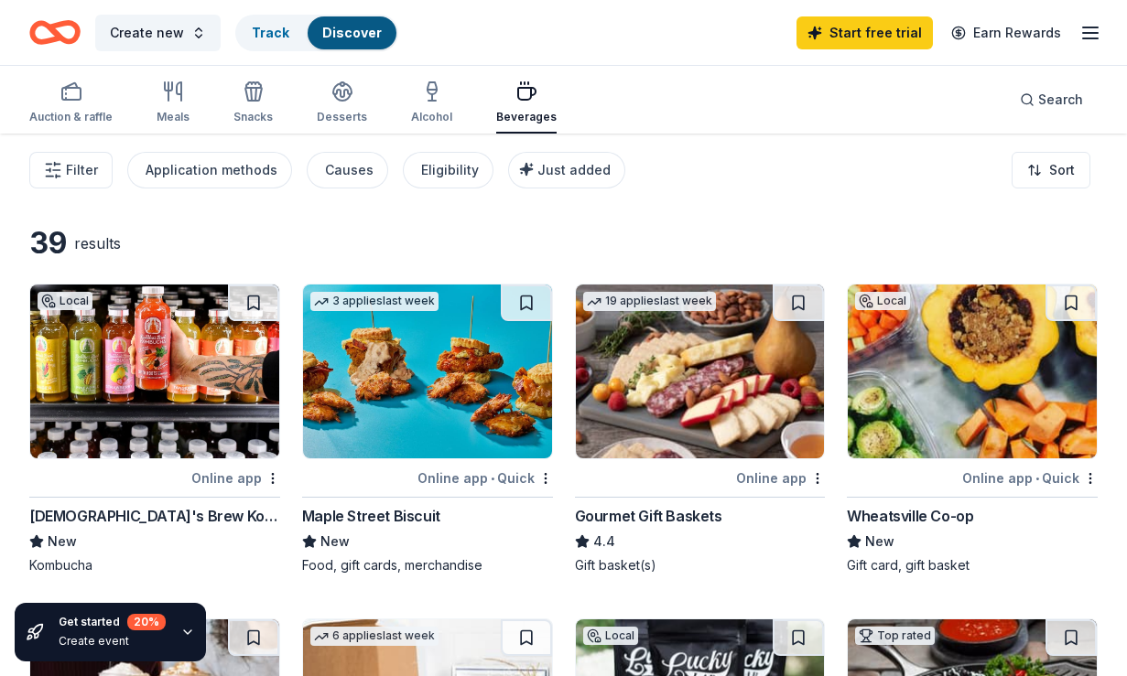
click at [1103, 17] on div "Create new Track Discover Start free trial Earn Rewards" at bounding box center [563, 32] width 1127 height 65
click at [1097, 29] on icon "button" at bounding box center [1090, 33] width 22 height 22
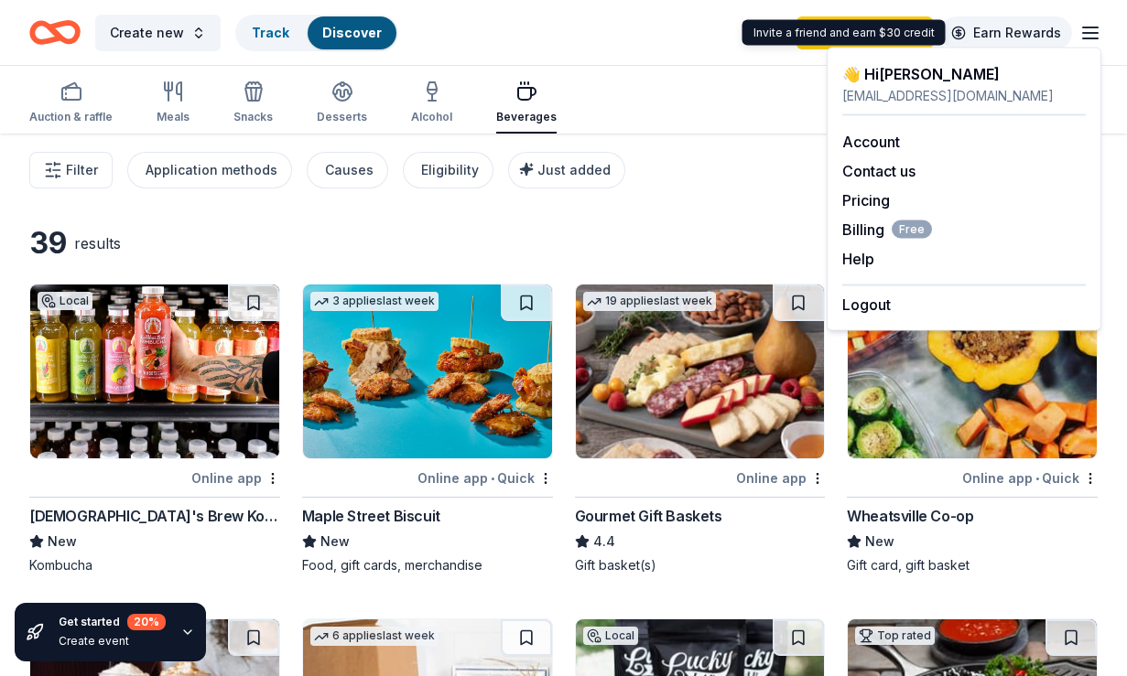
click at [1003, 38] on link "Earn Rewards" at bounding box center [1006, 32] width 132 height 33
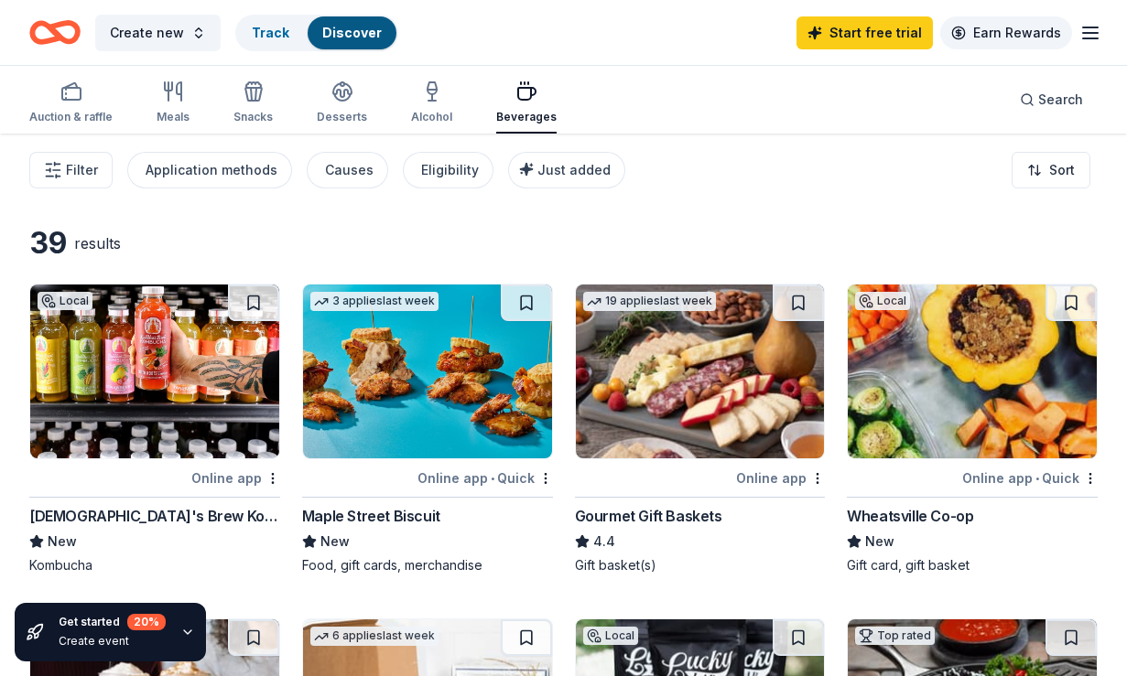
click at [1004, 38] on link "Earn Rewards" at bounding box center [1006, 32] width 132 height 33
click at [268, 27] on link "Track" at bounding box center [271, 33] width 38 height 16
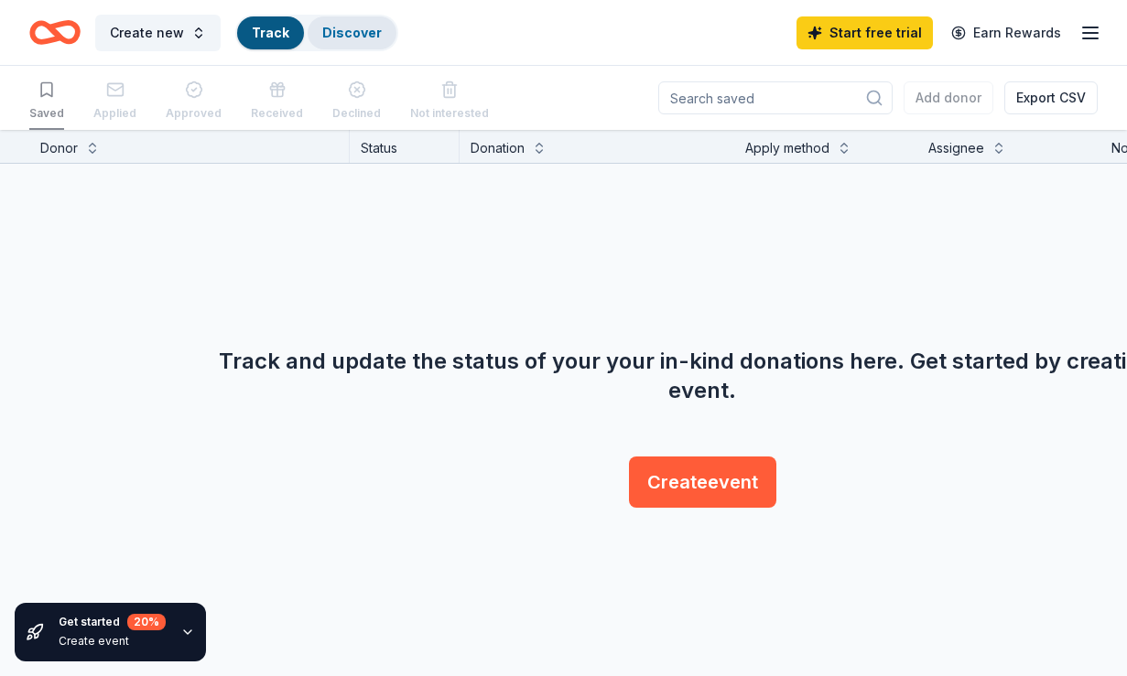
scroll to position [1, 0]
click at [337, 33] on link "Discover" at bounding box center [352, 33] width 60 height 16
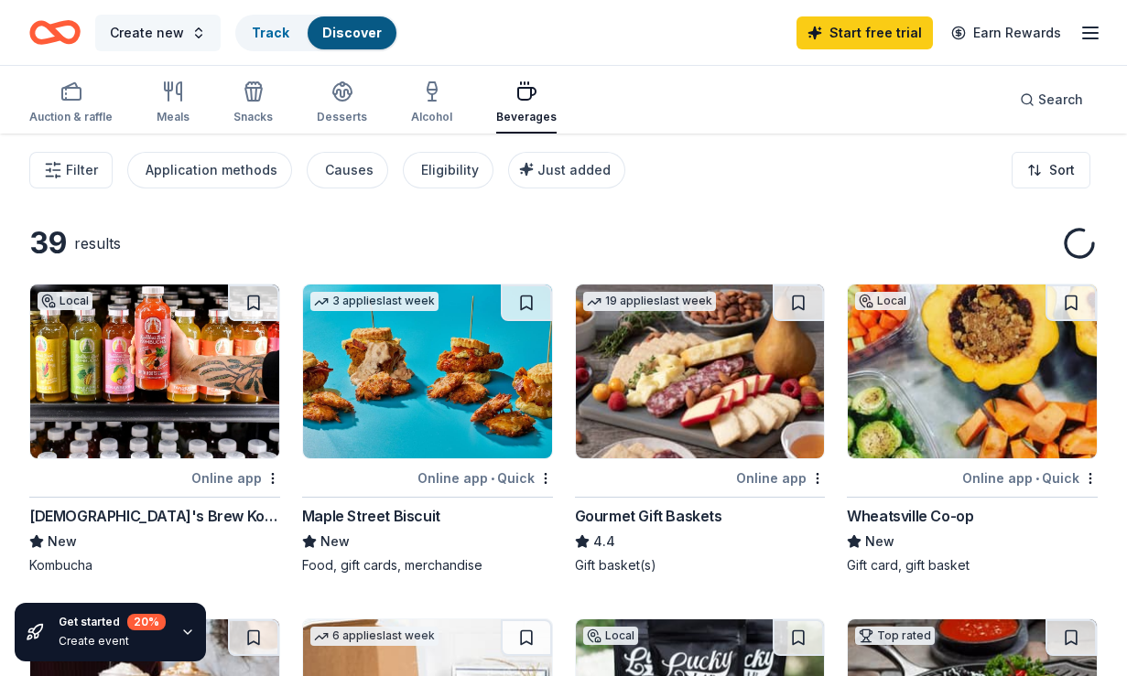
click at [196, 43] on button "Create new" at bounding box center [157, 33] width 125 height 37
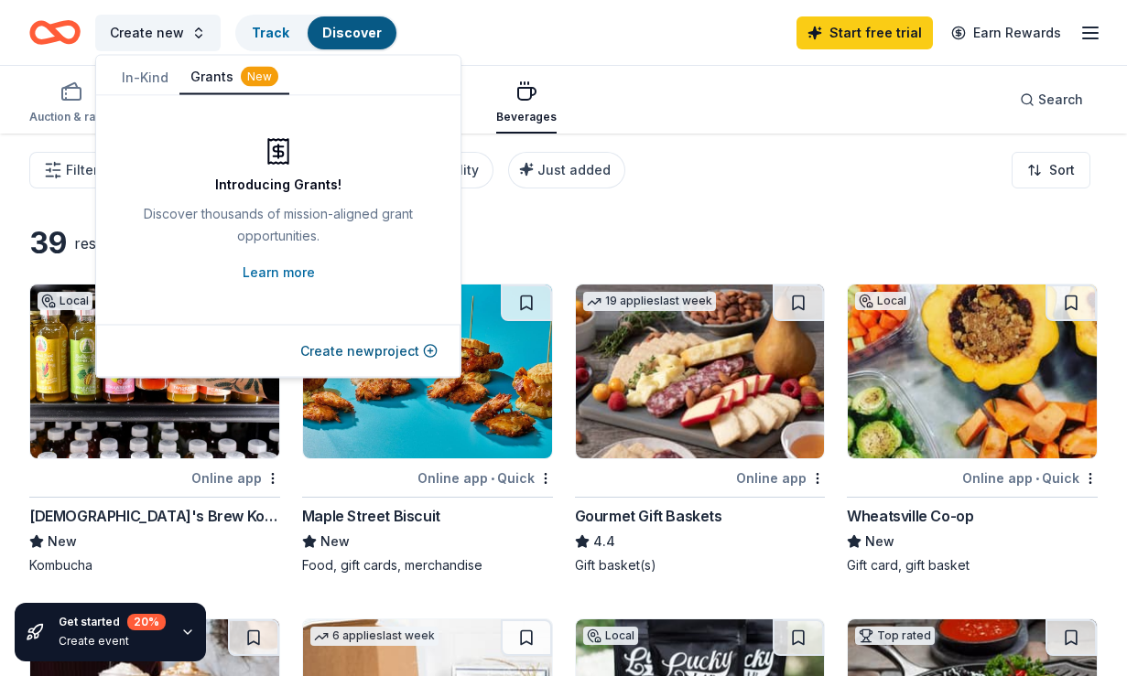
click at [146, 61] on button "In-Kind" at bounding box center [145, 77] width 69 height 33
click at [213, 82] on button "Grants New" at bounding box center [234, 77] width 110 height 35
click at [147, 74] on button "In-Kind" at bounding box center [145, 77] width 69 height 33
click at [216, 73] on button "Grants New" at bounding box center [234, 77] width 110 height 33
click at [280, 278] on link "Learn more" at bounding box center [279, 273] width 72 height 22
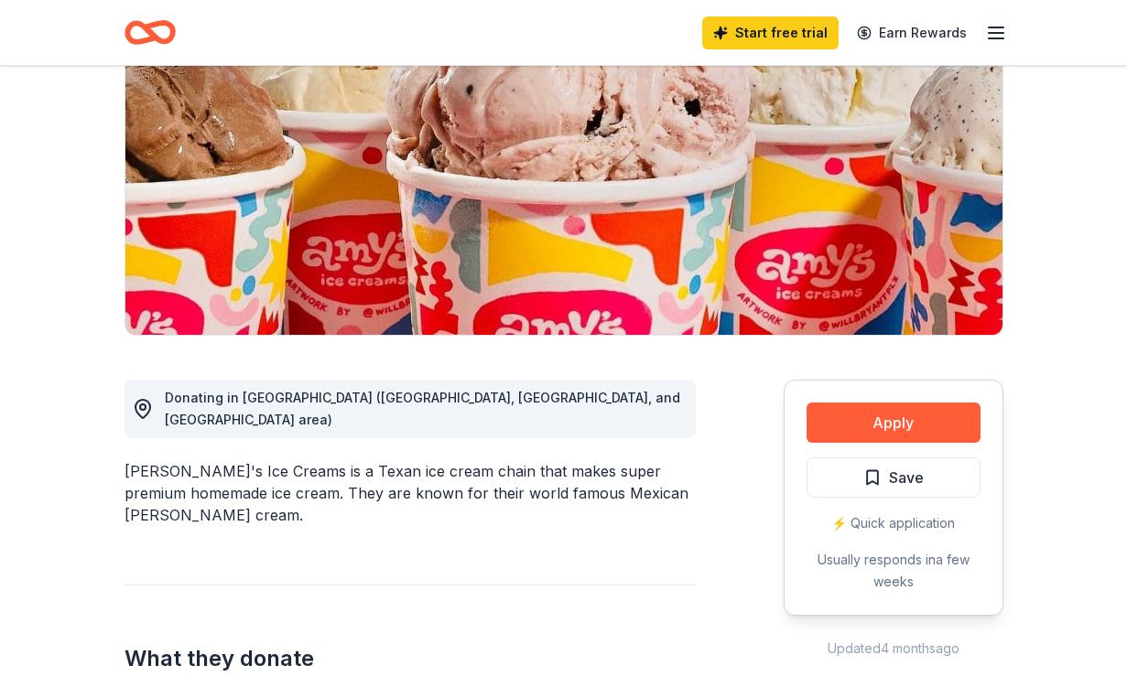
scroll to position [243, 0]
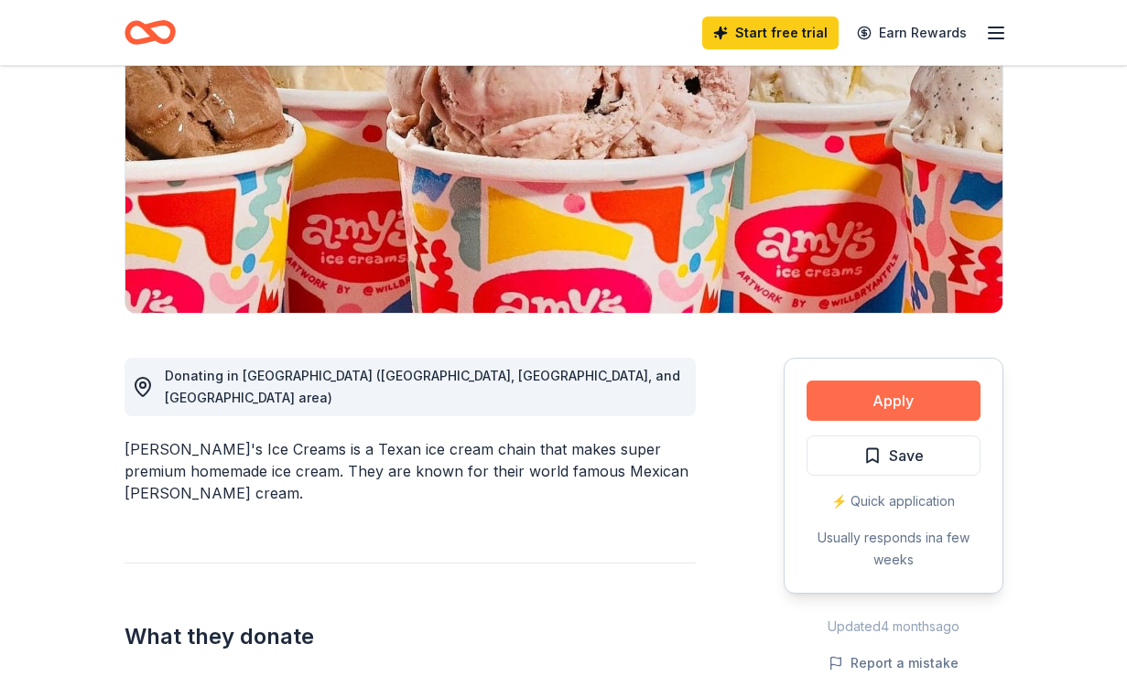
click at [910, 387] on button "Apply" at bounding box center [893, 401] width 174 height 40
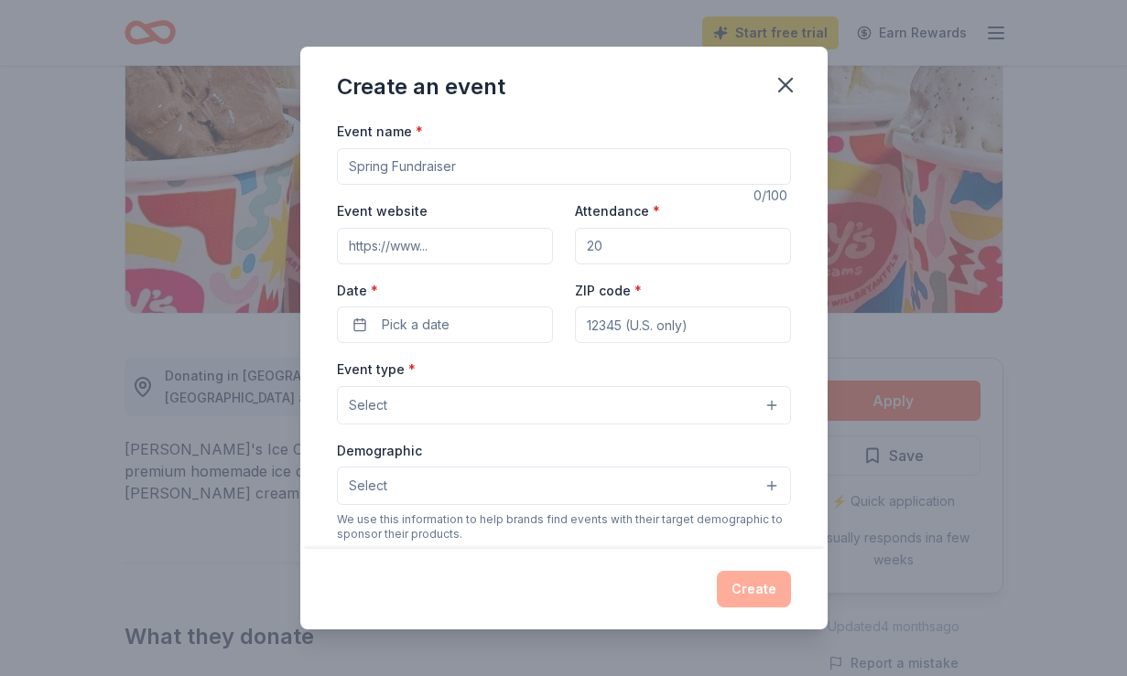
click at [698, 166] on input "Event name *" at bounding box center [564, 166] width 454 height 37
click at [788, 82] on icon "button" at bounding box center [786, 85] width 26 height 26
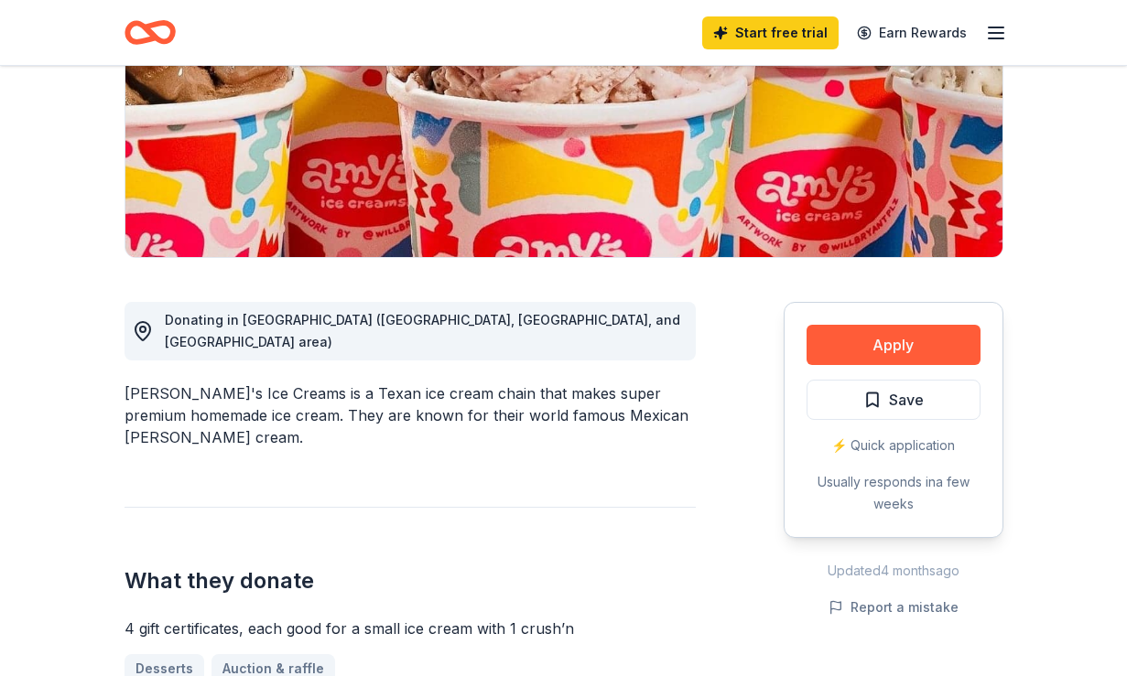
scroll to position [351, 0]
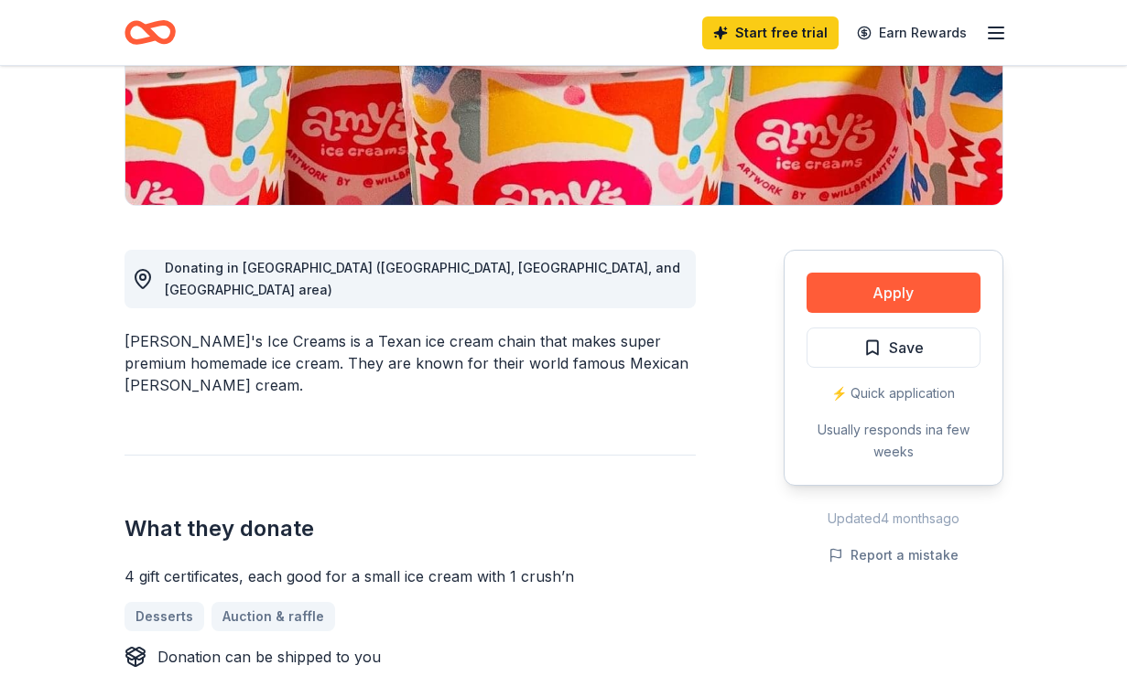
click at [529, 566] on div "4 gift certificates, each good for a small ice cream with 1 crush’n" at bounding box center [409, 577] width 571 height 22
drag, startPoint x: 503, startPoint y: 550, endPoint x: 568, endPoint y: 558, distance: 66.4
click at [568, 566] on div "4 gift certificates, each good for a small ice cream with 1 crush’n" at bounding box center [409, 577] width 571 height 22
drag, startPoint x: 568, startPoint y: 558, endPoint x: 502, endPoint y: 557, distance: 66.8
click at [502, 566] on div "4 gift certificates, each good for a small ice cream with 1 crush’n" at bounding box center [409, 577] width 571 height 22
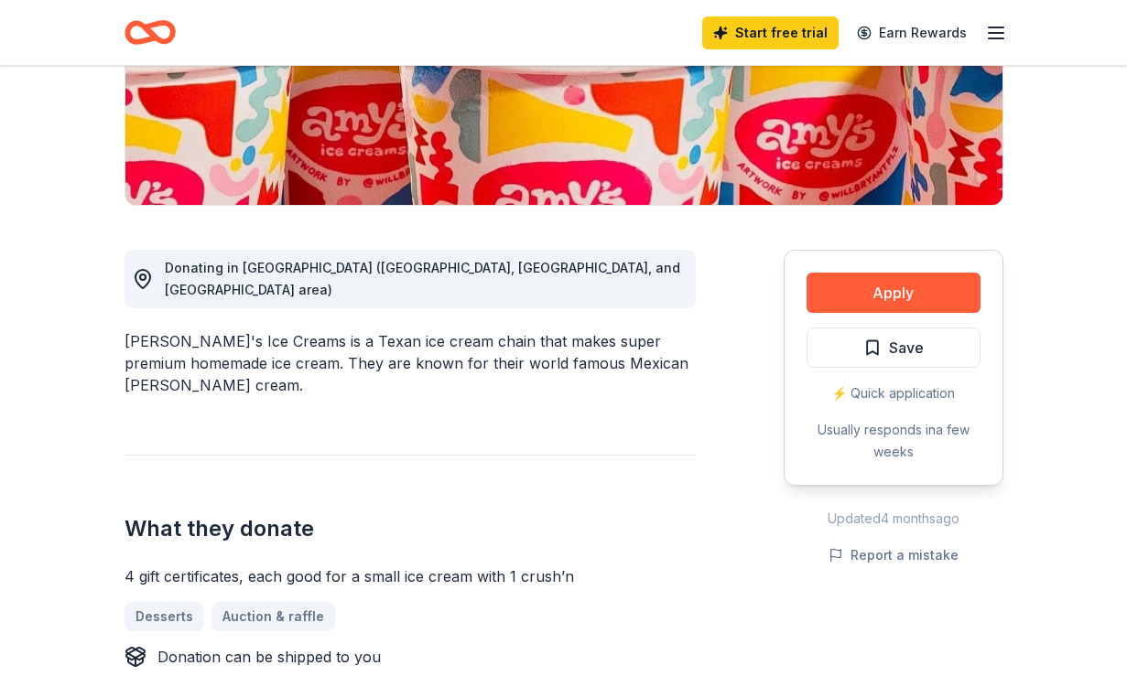
drag, startPoint x: 502, startPoint y: 557, endPoint x: 546, endPoint y: 557, distance: 44.9
click at [546, 566] on div "4 gift certificates, each good for a small ice cream with 1 crush’n" at bounding box center [409, 577] width 571 height 22
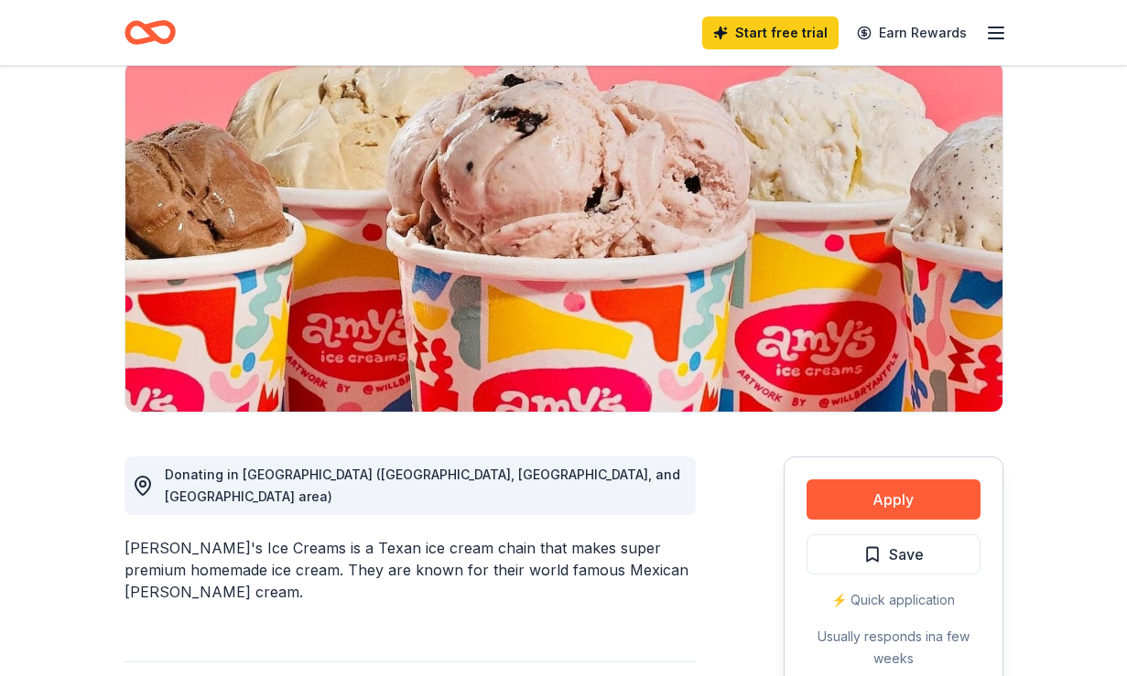
scroll to position [50, 0]
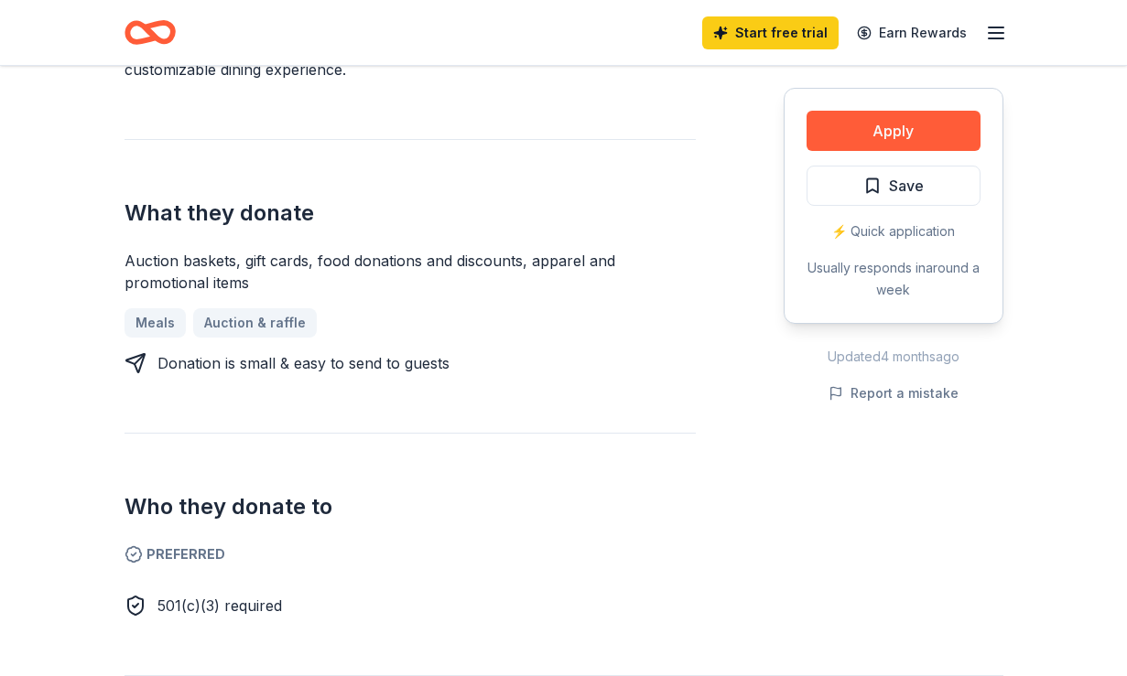
scroll to position [694, 0]
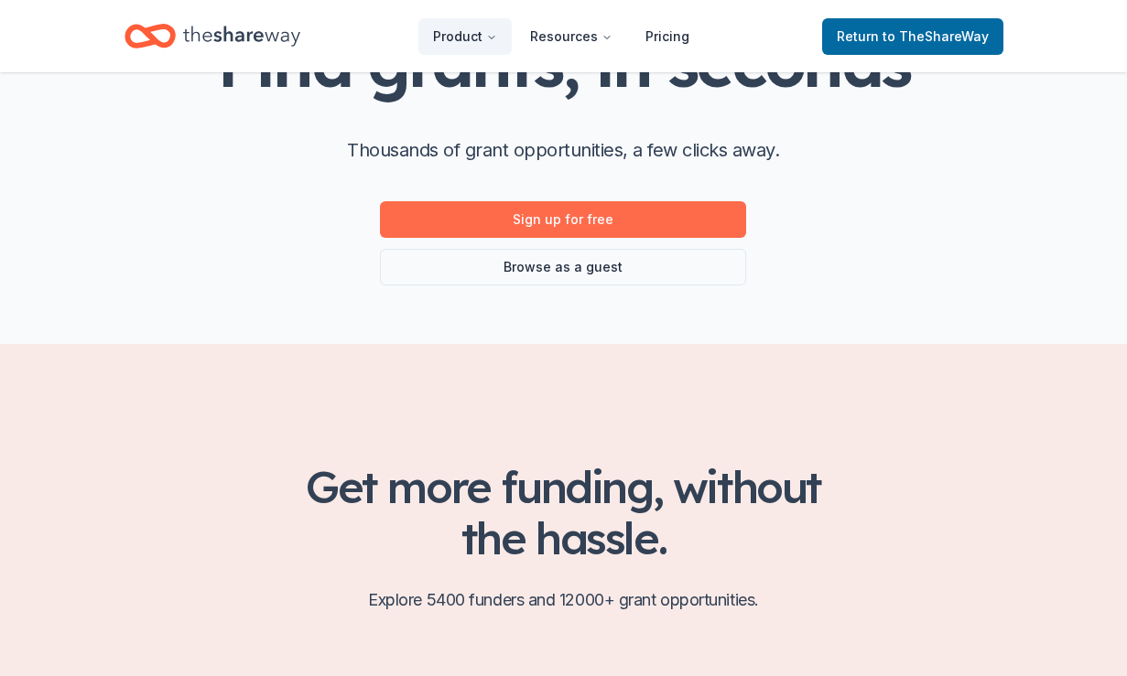
scroll to position [179, 0]
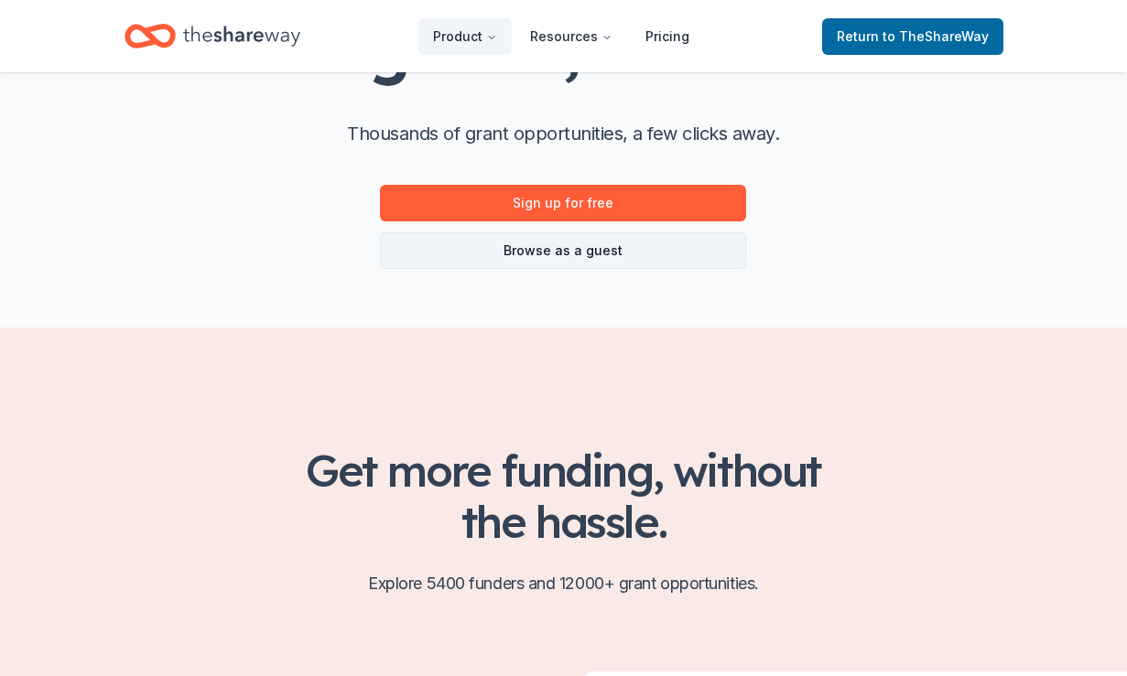
click at [709, 263] on link "Browse as a guest" at bounding box center [563, 251] width 366 height 37
click at [682, 246] on link "Browse as a guest" at bounding box center [563, 251] width 366 height 37
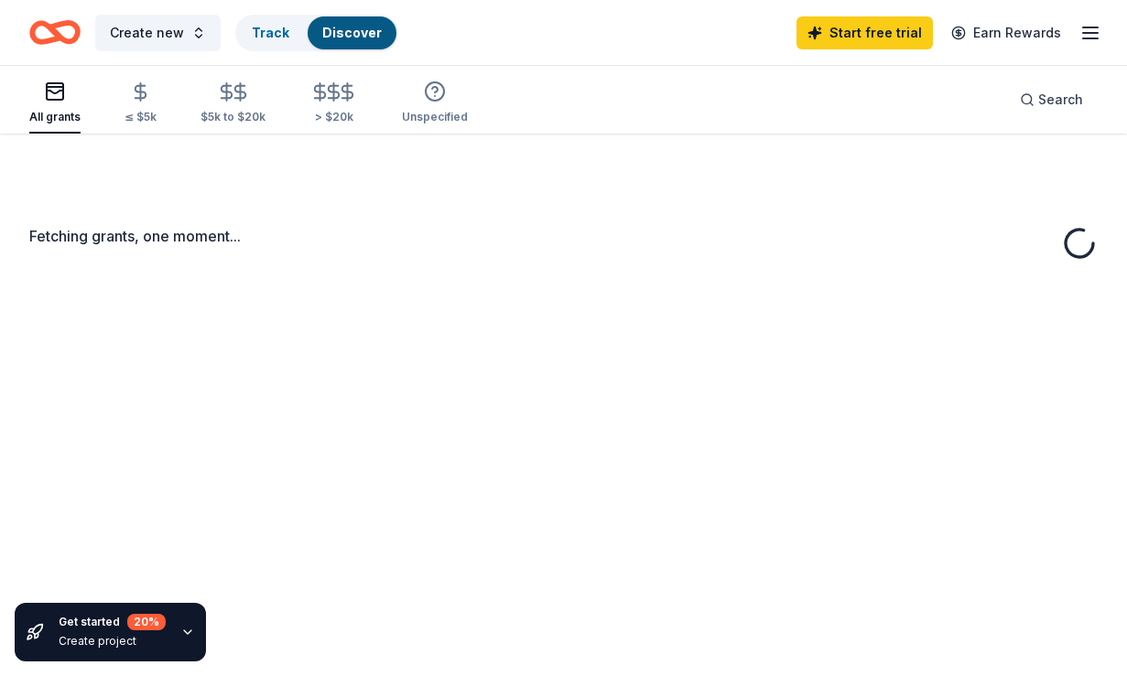
click at [679, 242] on div "Fetching grants, one moment..." at bounding box center [563, 236] width 1068 height 22
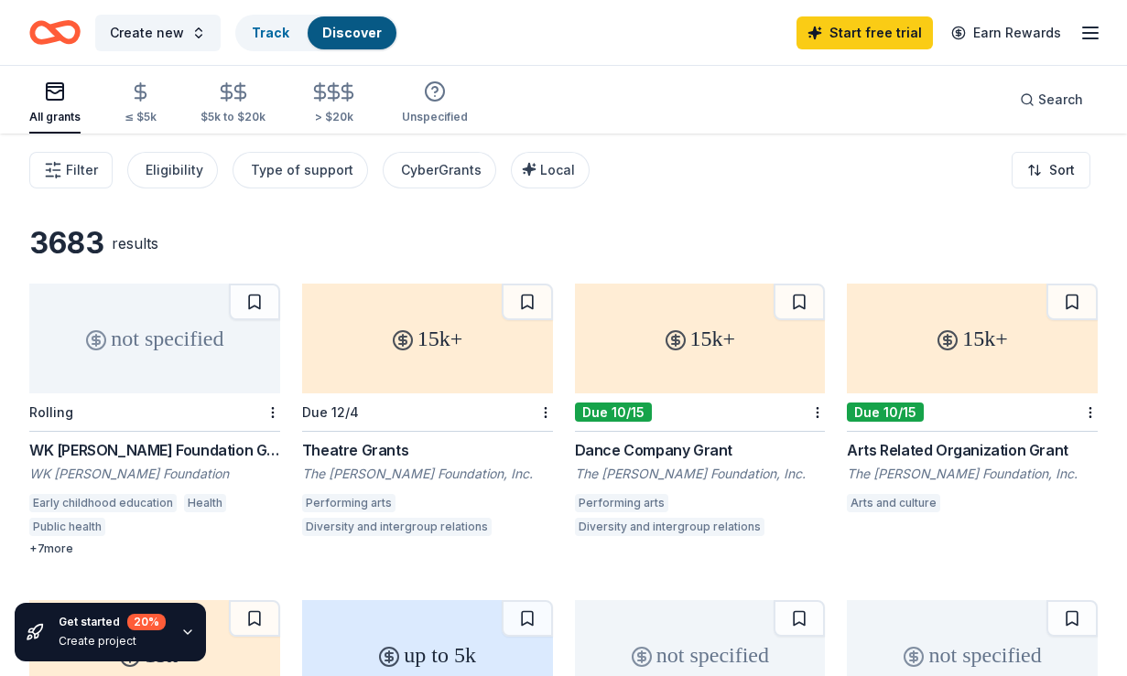
click at [1078, 36] on div "Start free trial Earn Rewards" at bounding box center [948, 32] width 305 height 43
click at [1098, 34] on icon "button" at bounding box center [1090, 33] width 22 height 22
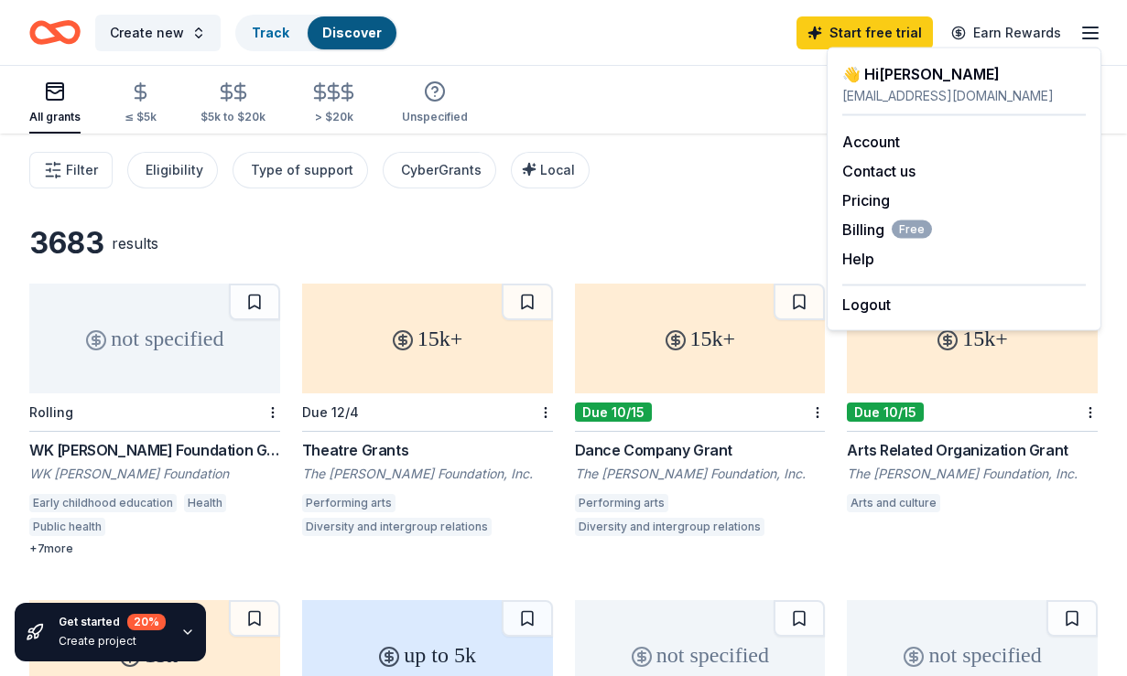
click at [1098, 34] on icon "button" at bounding box center [1090, 33] width 22 height 22
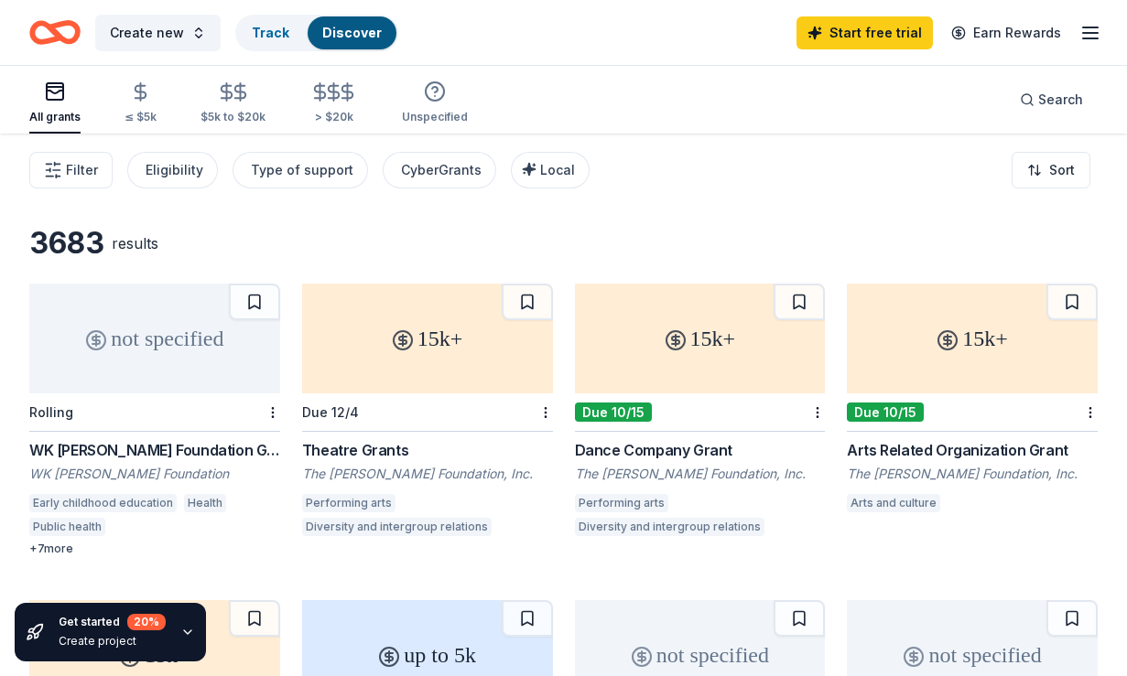
click at [150, 368] on div "not specified" at bounding box center [154, 339] width 251 height 110
click at [421, 172] on div "CyberGrants" at bounding box center [441, 170] width 81 height 22
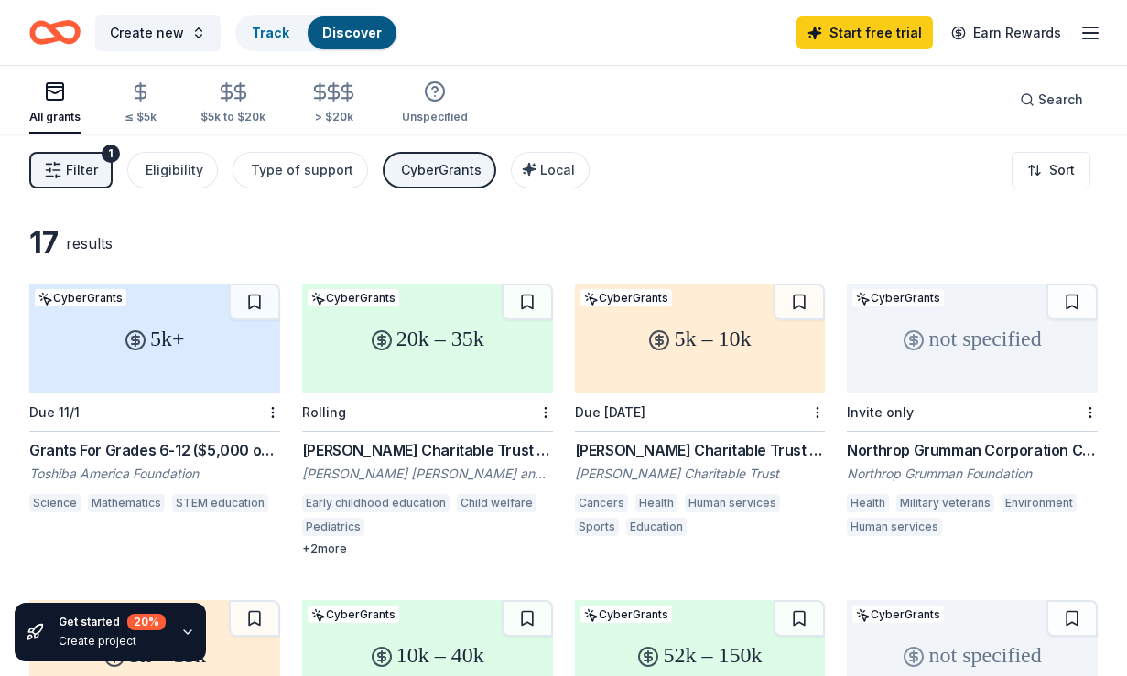
click at [114, 151] on div "1" at bounding box center [111, 154] width 18 height 18
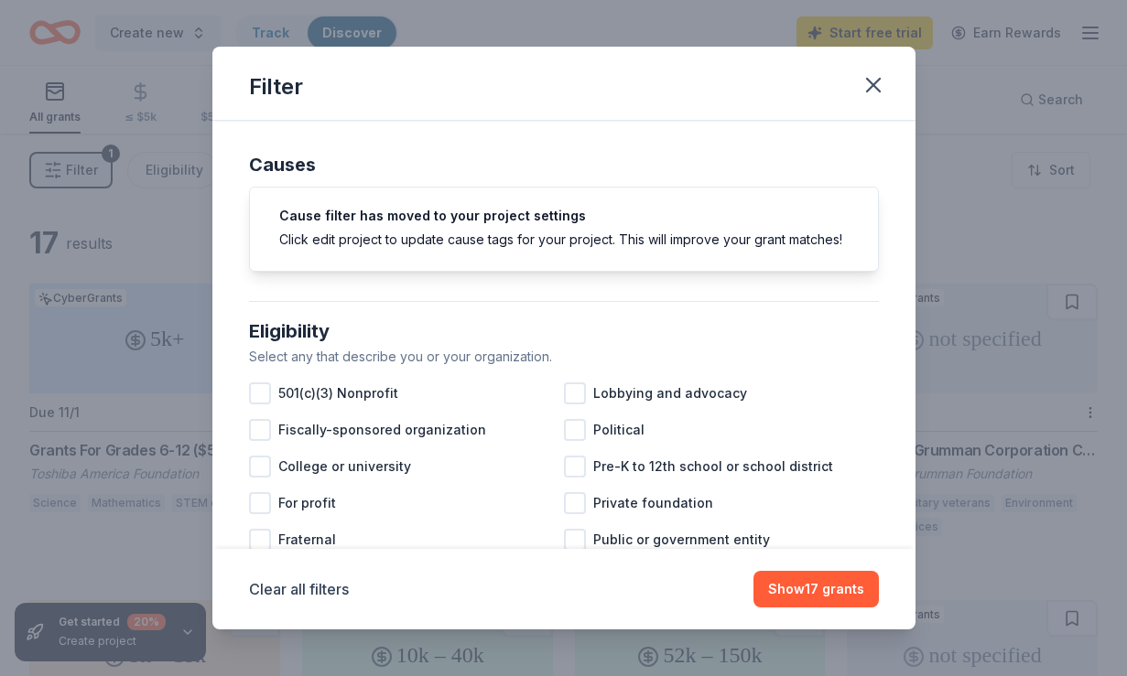
click at [1045, 70] on div "Filter Causes Cause filter has moved to your project settings Click edit projec…" at bounding box center [563, 338] width 1127 height 676
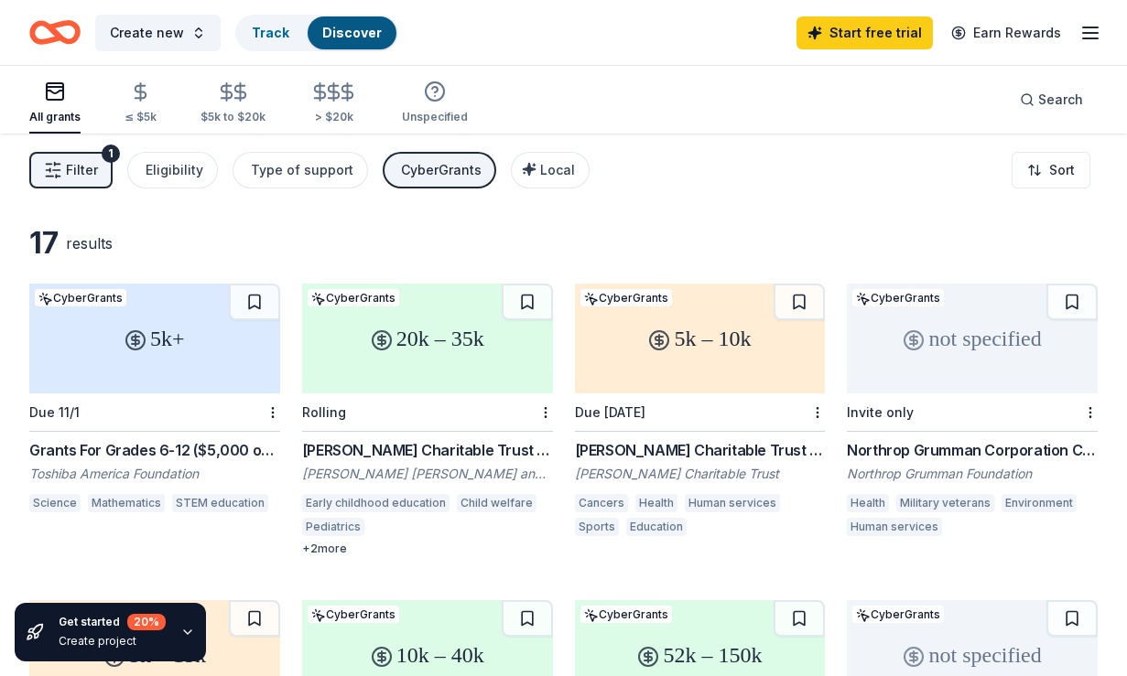
click at [460, 168] on div "CyberGrants" at bounding box center [441, 170] width 81 height 22
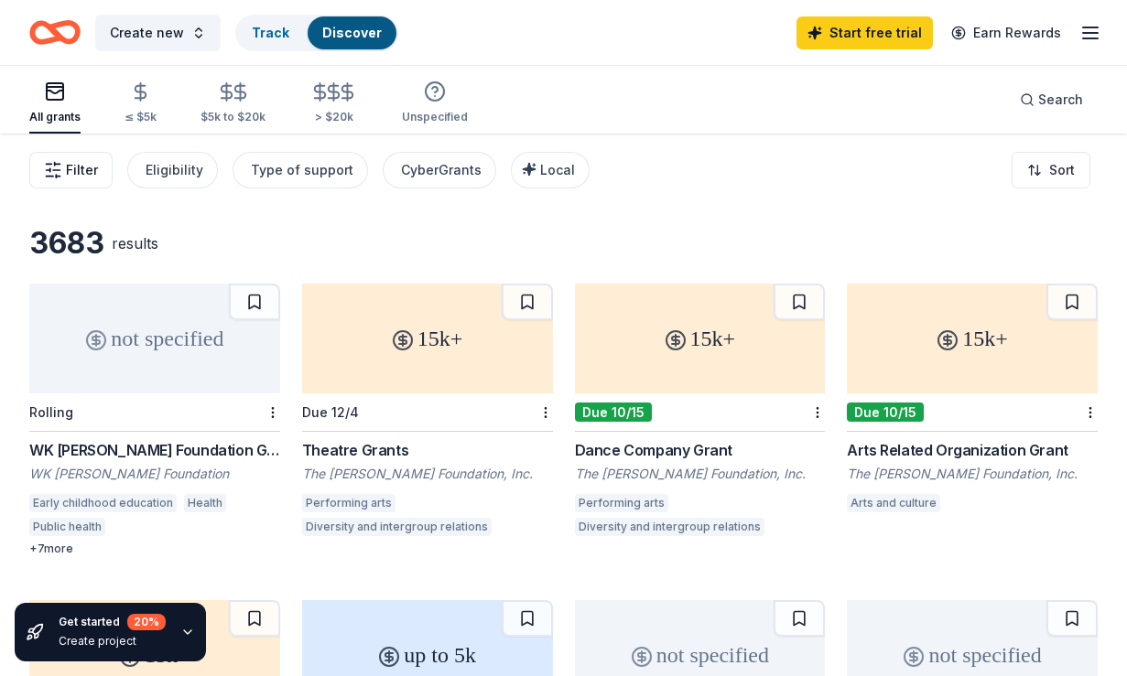
click at [56, 165] on icon "button" at bounding box center [53, 170] width 18 height 18
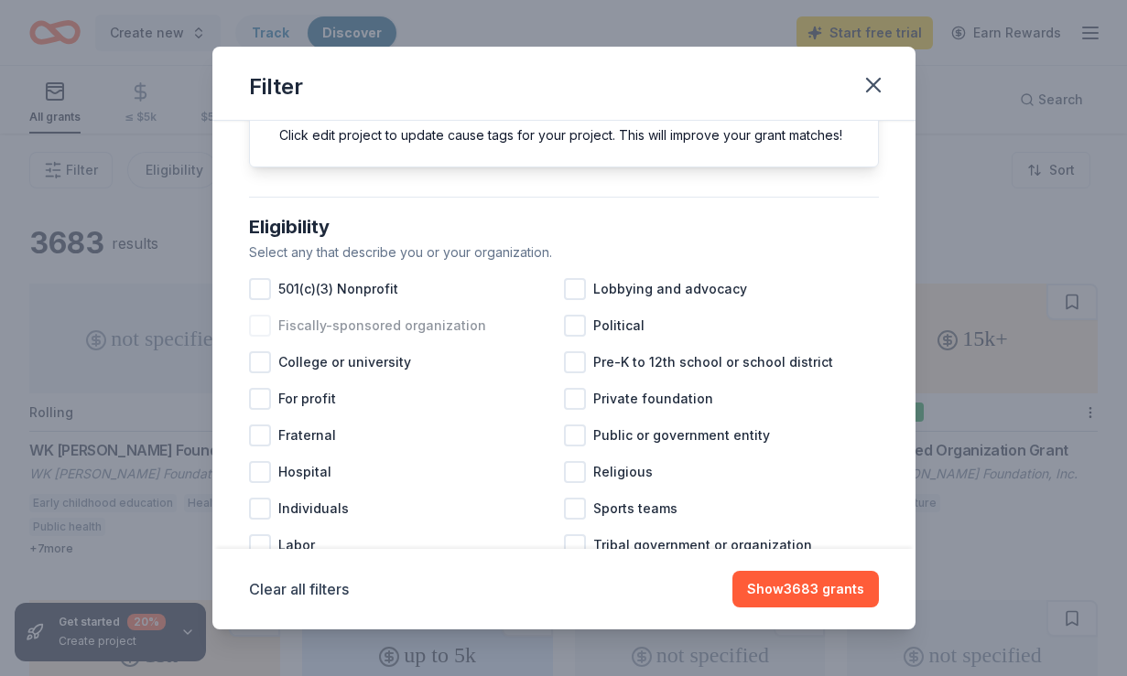
scroll to position [121, 0]
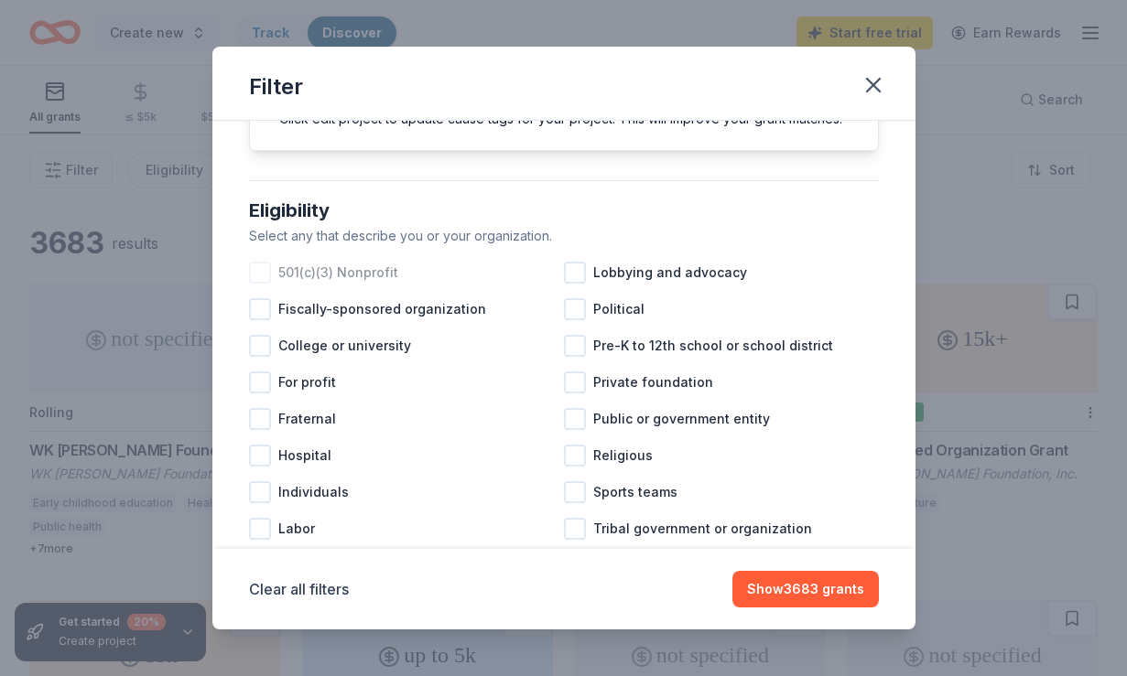
click at [365, 264] on span "501(c)(3) Nonprofit" at bounding box center [338, 273] width 120 height 22
click at [374, 270] on span "501(c)(3) Nonprofit" at bounding box center [338, 273] width 120 height 22
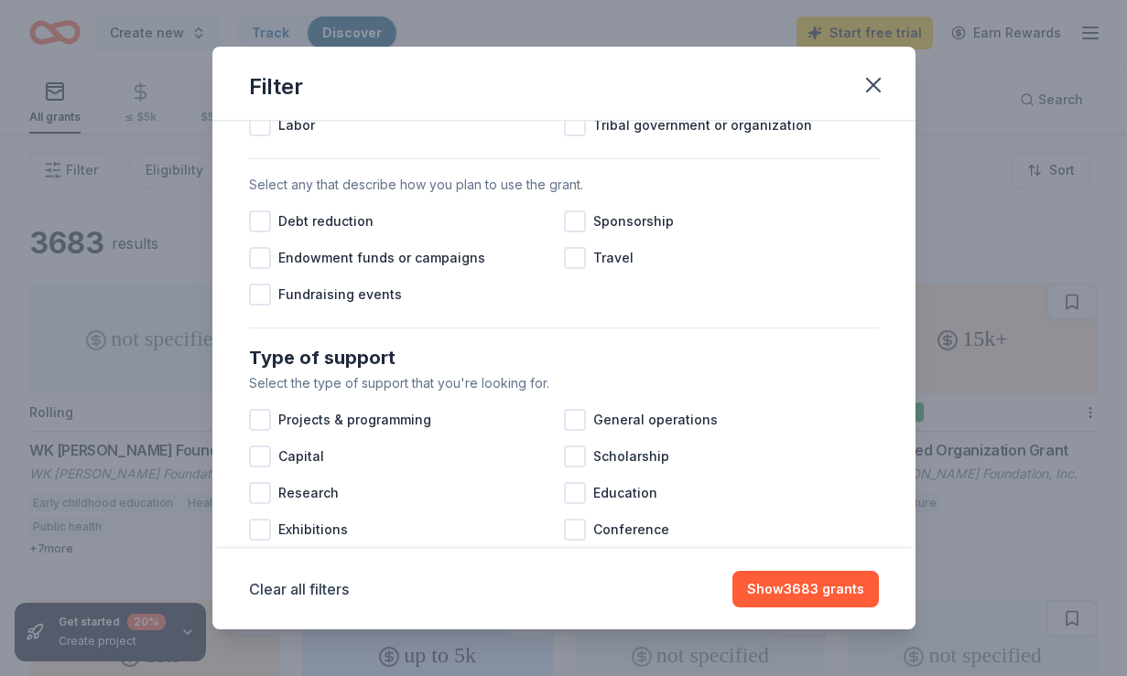
scroll to position [527, 0]
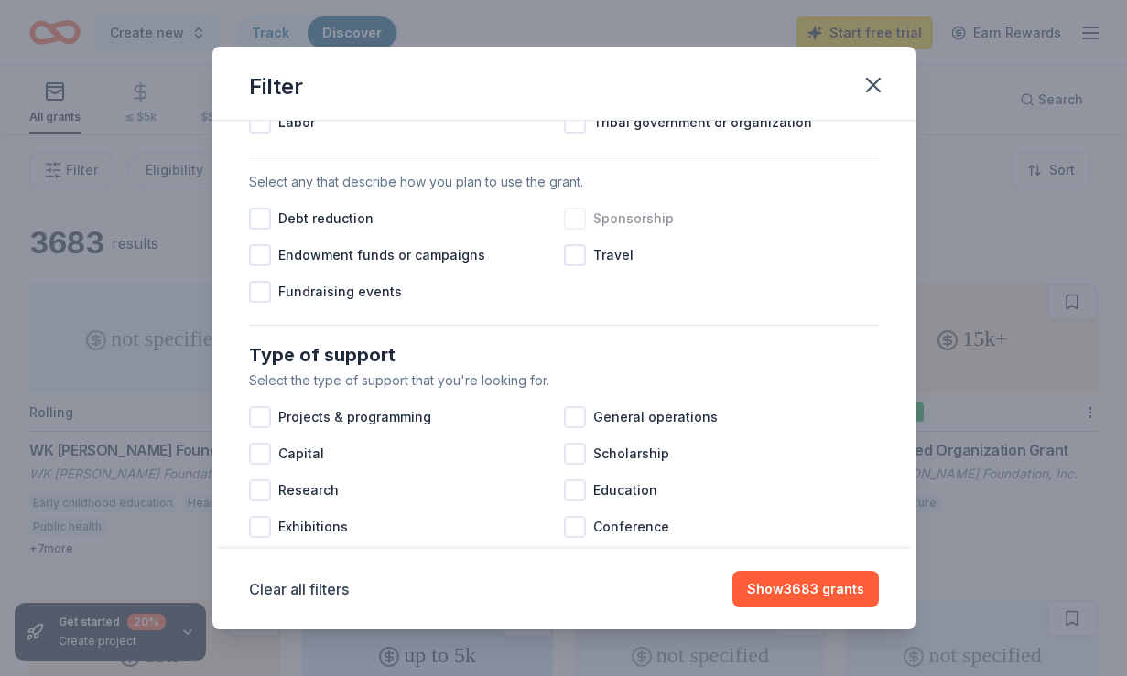
click at [615, 225] on span "Sponsorship" at bounding box center [633, 219] width 81 height 22
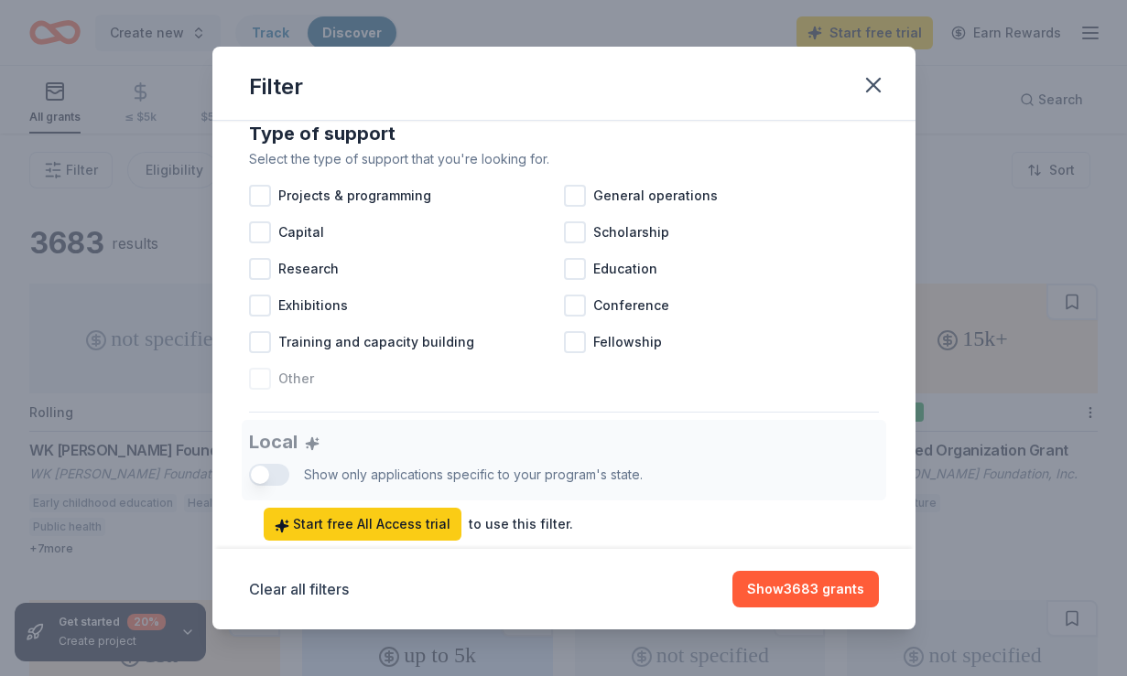
scroll to position [644, 0]
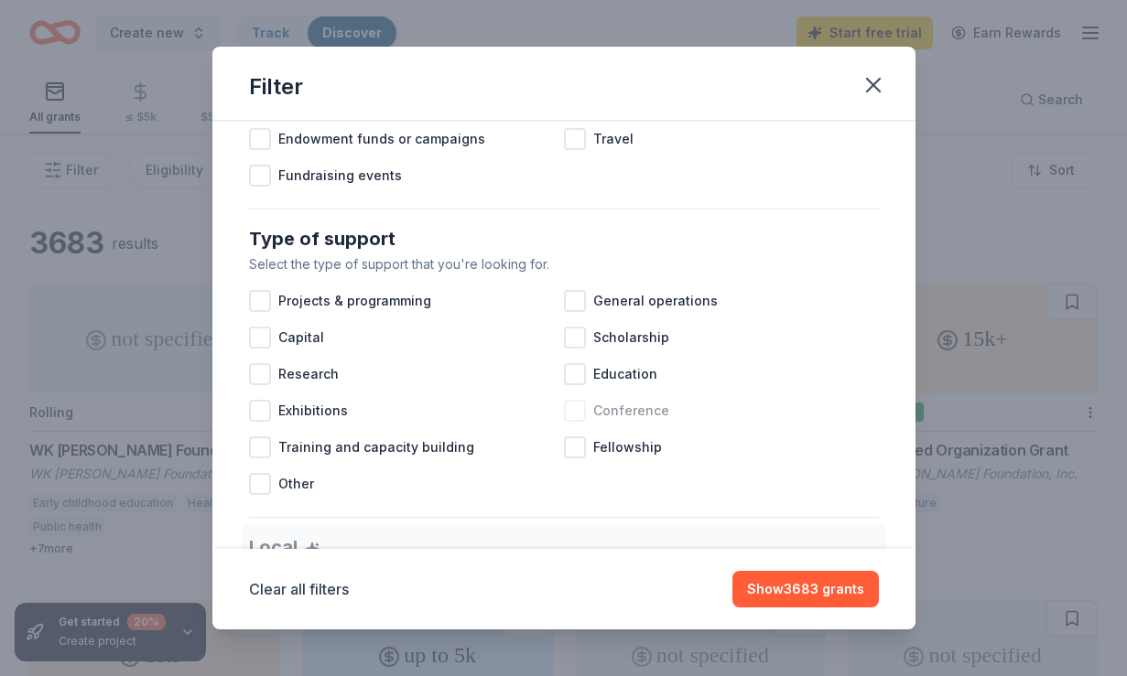
click at [638, 406] on span "Conference" at bounding box center [631, 411] width 76 height 22
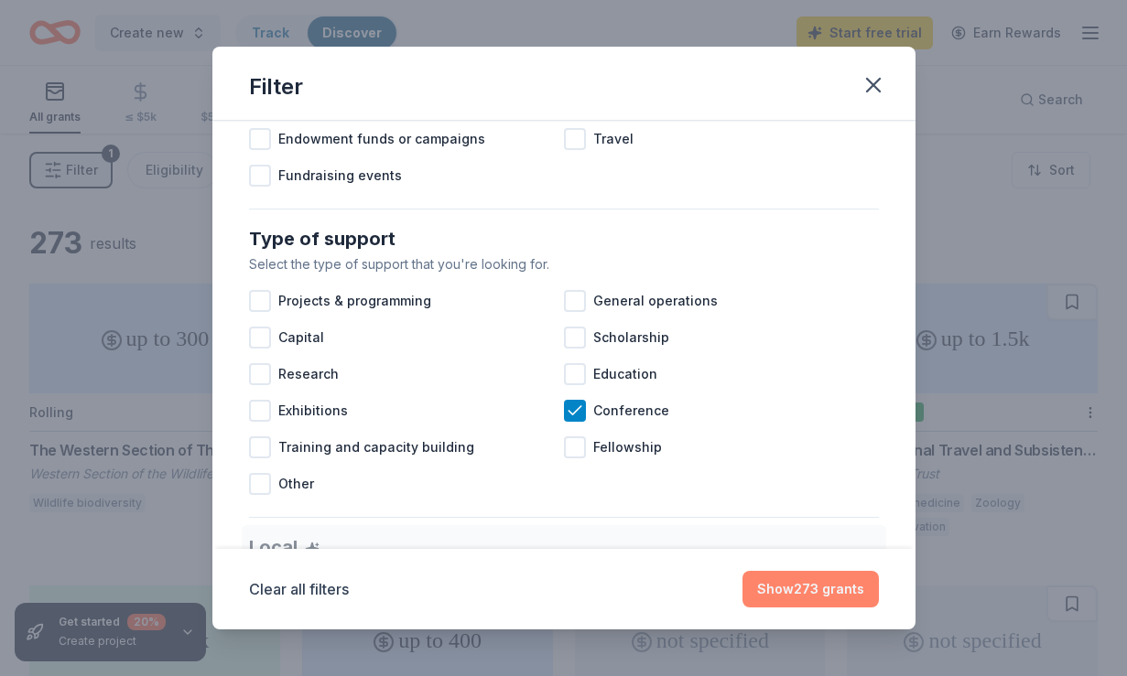
click at [822, 592] on button "Show 273 grants" at bounding box center [810, 589] width 136 height 37
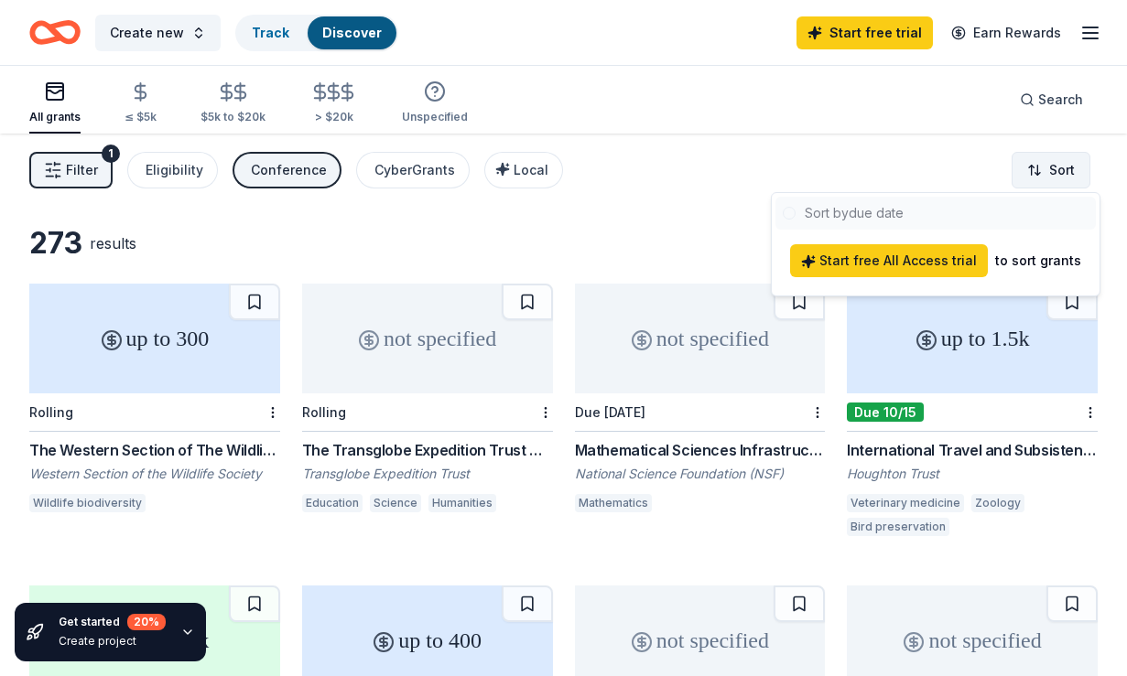
click at [1048, 160] on html "Create new Track Discover Start free trial Earn Rewards All grants ≤ $5k $5k to…" at bounding box center [563, 338] width 1127 height 676
click at [1042, 266] on div "to sort grants" at bounding box center [1038, 261] width 86 height 22
click at [551, 186] on html "Create new Track Discover Start free trial Earn Rewards All grants ≤ $5k $5k to…" at bounding box center [563, 338] width 1127 height 676
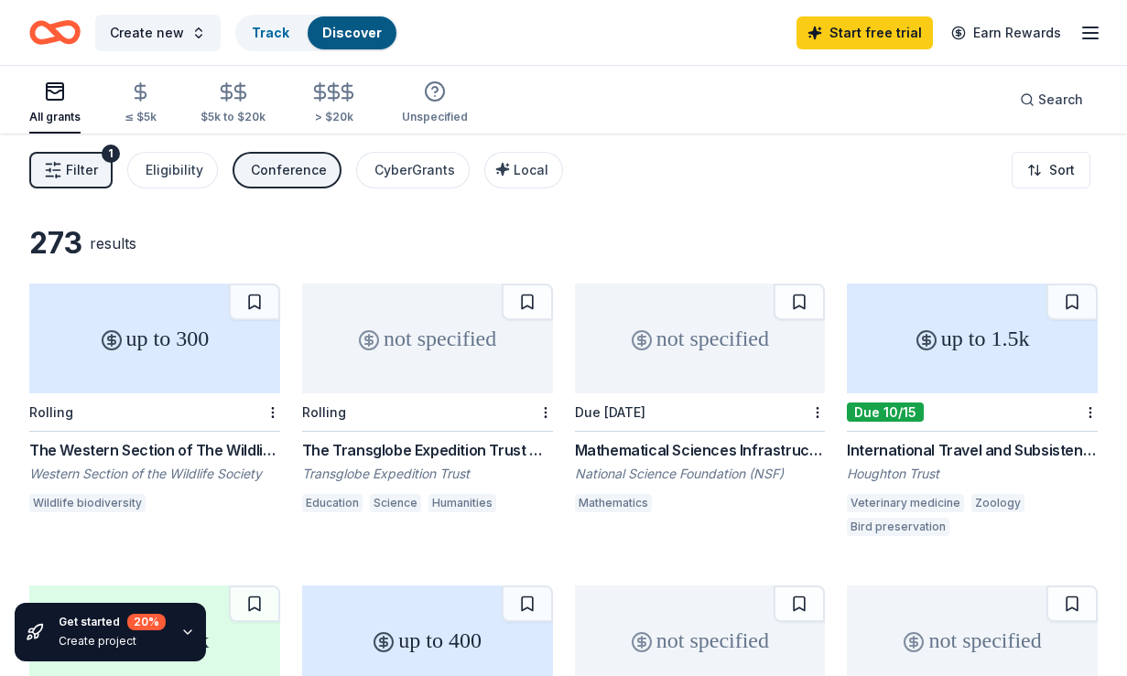
click at [97, 163] on button "Filter 1" at bounding box center [70, 170] width 83 height 37
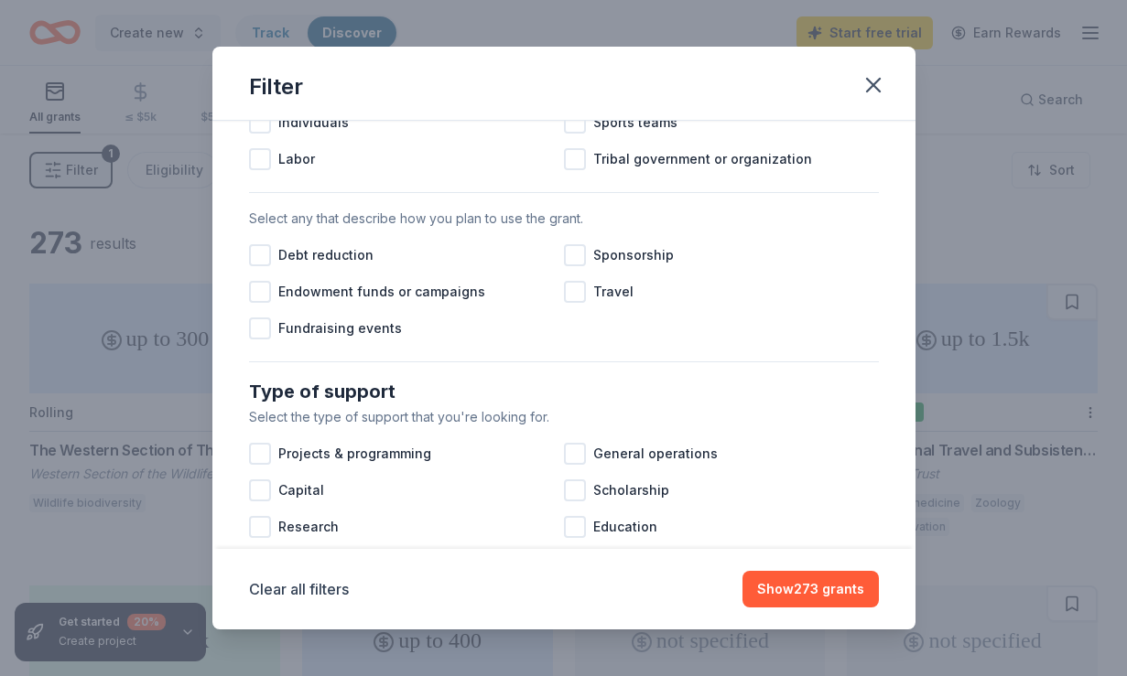
scroll to position [491, 0]
click at [593, 263] on span "Sponsorship" at bounding box center [633, 255] width 81 height 22
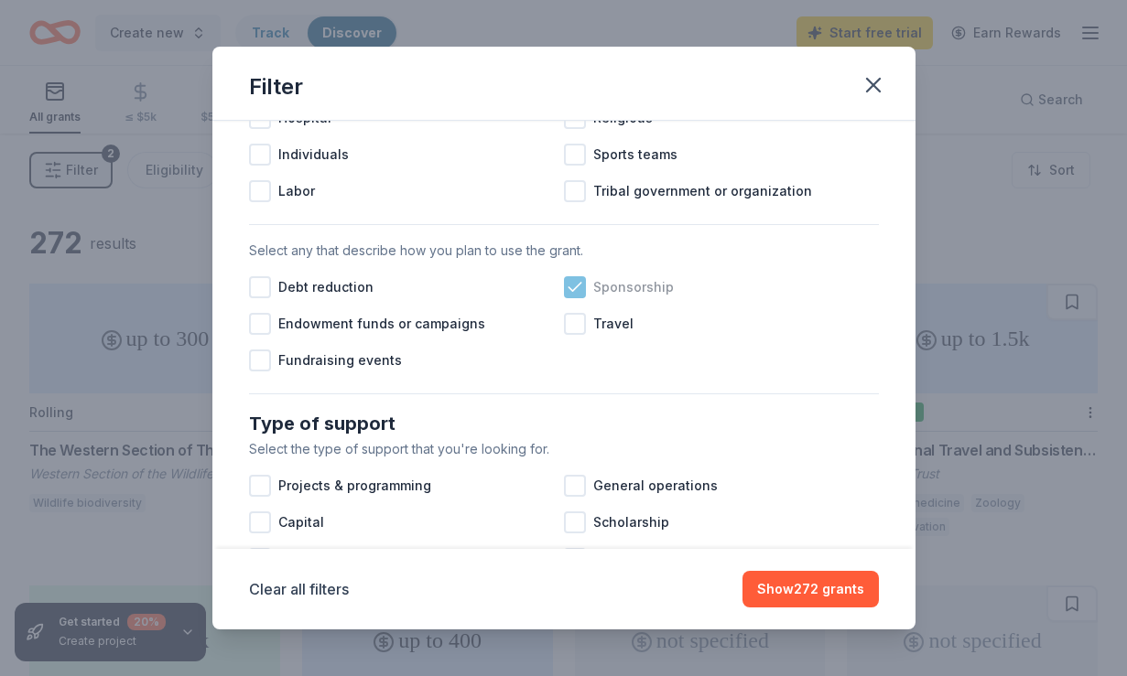
scroll to position [450, 0]
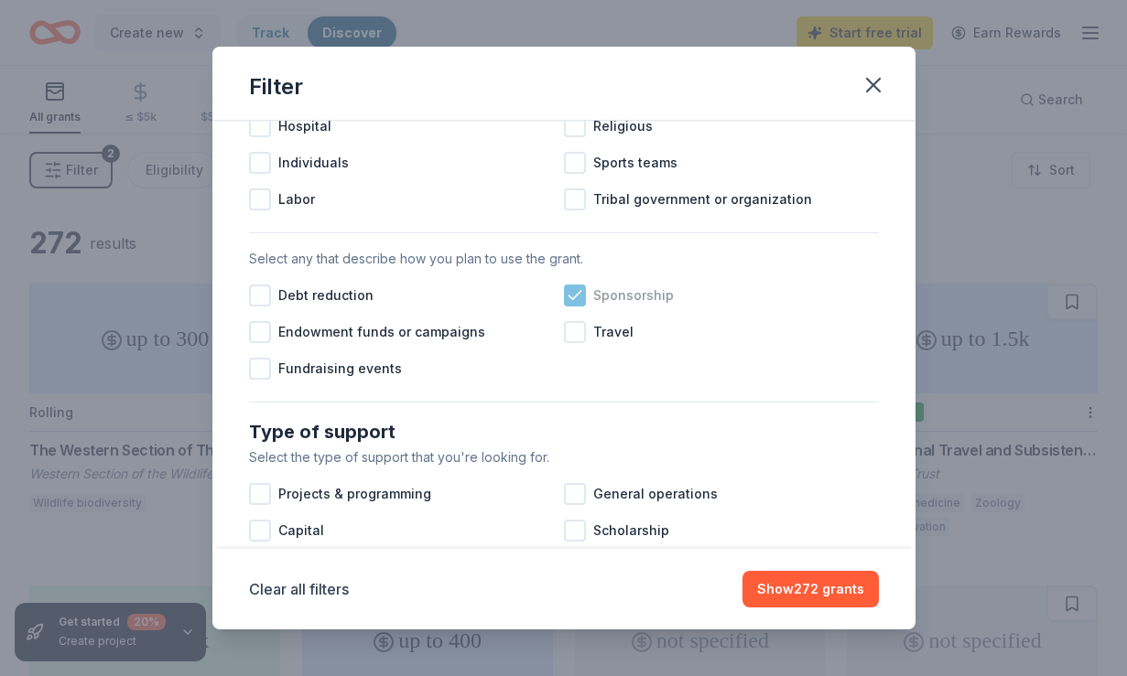
click at [584, 307] on div "Sponsorship" at bounding box center [721, 295] width 315 height 37
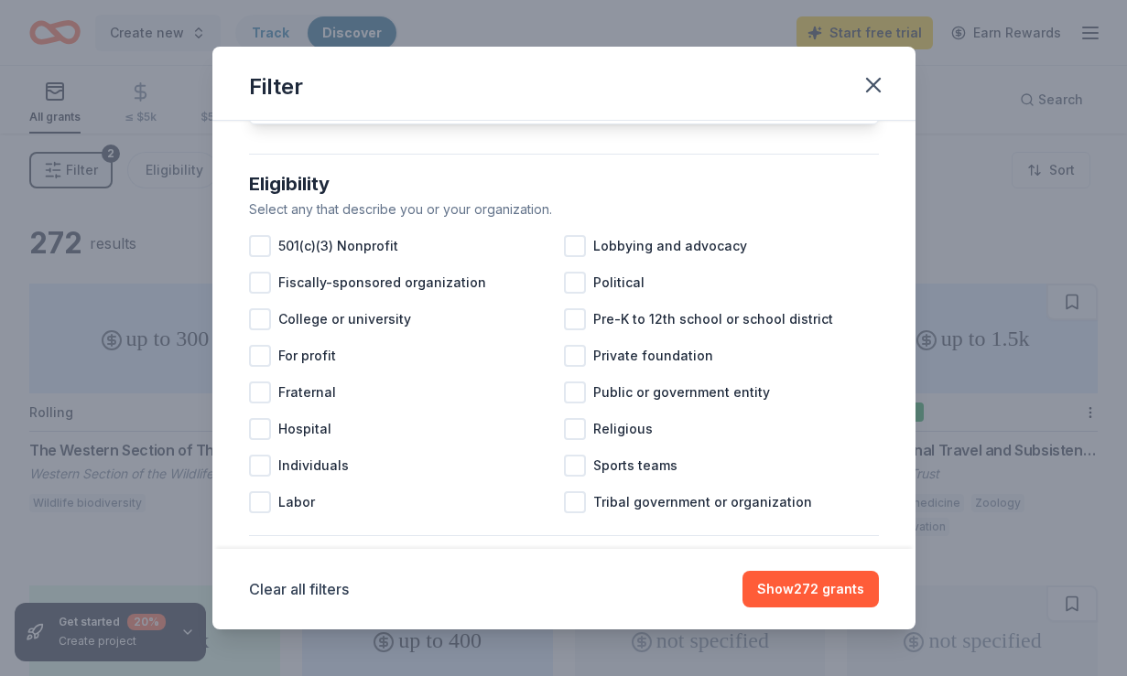
scroll to position [145, 0]
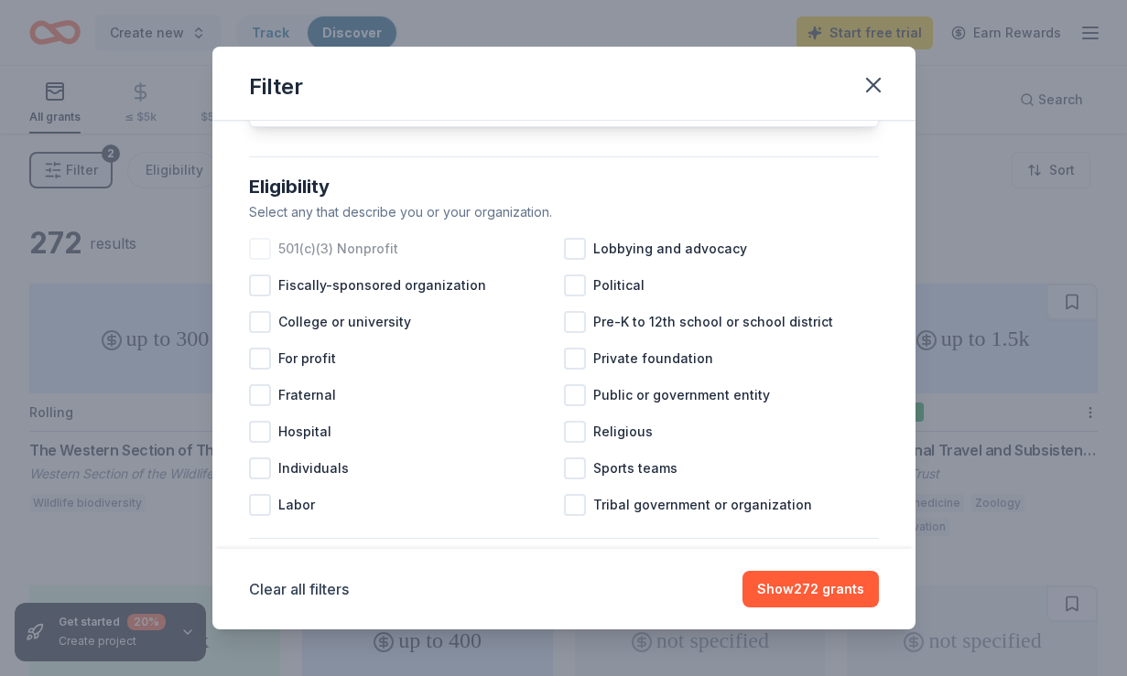
click at [362, 247] on span "501(c)(3) Nonprofit" at bounding box center [338, 249] width 120 height 22
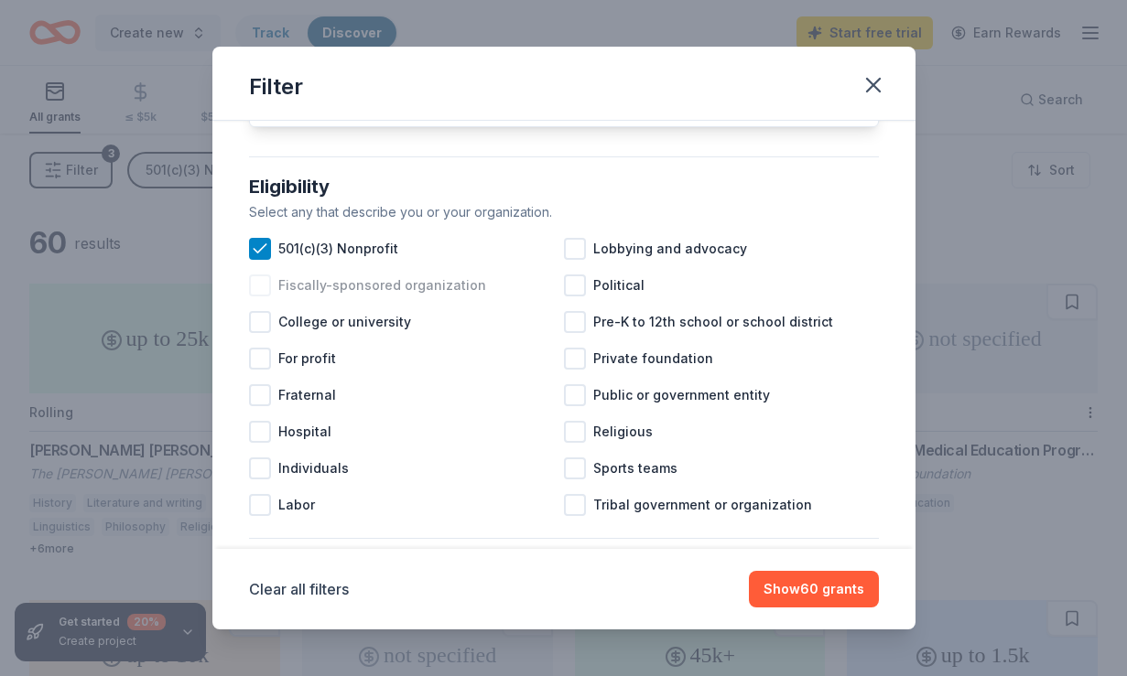
click at [340, 276] on span "Fiscally-sponsored organization" at bounding box center [382, 286] width 208 height 22
click at [259, 245] on icon at bounding box center [260, 249] width 18 height 18
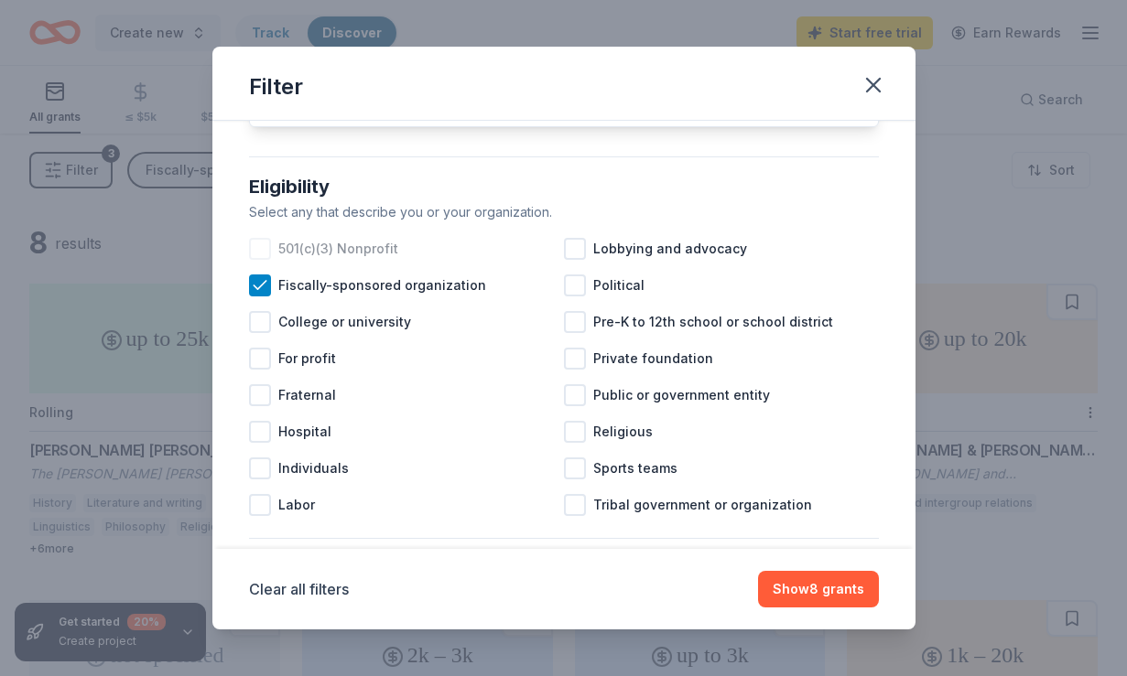
click at [257, 247] on div at bounding box center [260, 249] width 22 height 22
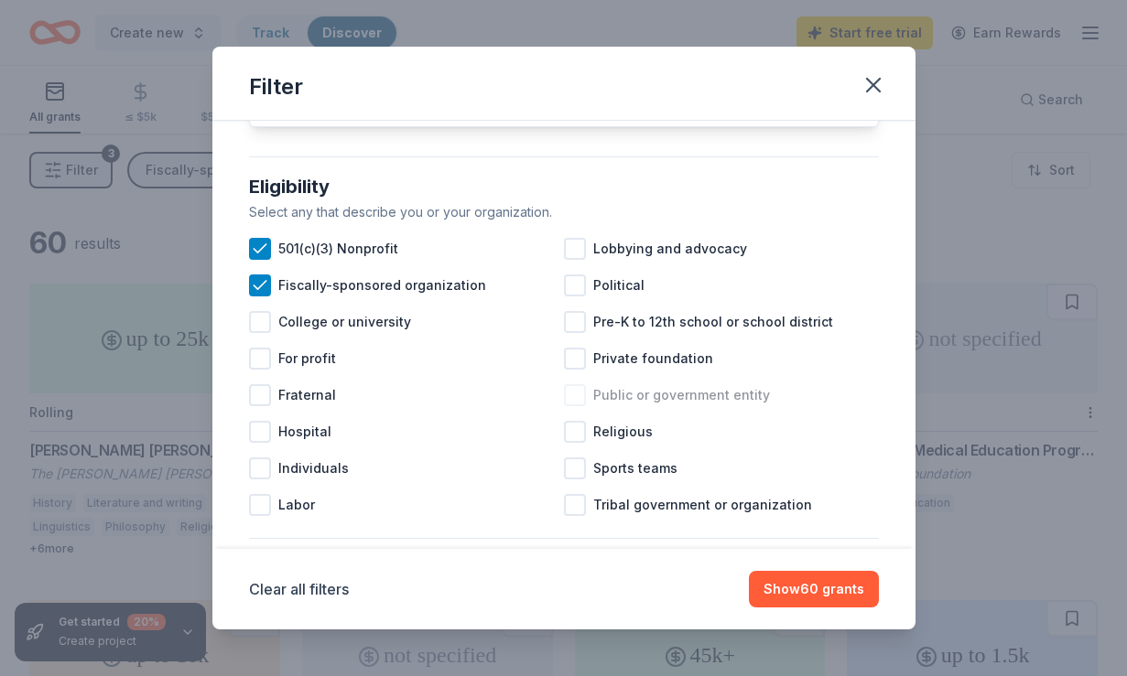
click at [735, 401] on span "Public or government entity" at bounding box center [681, 395] width 177 height 22
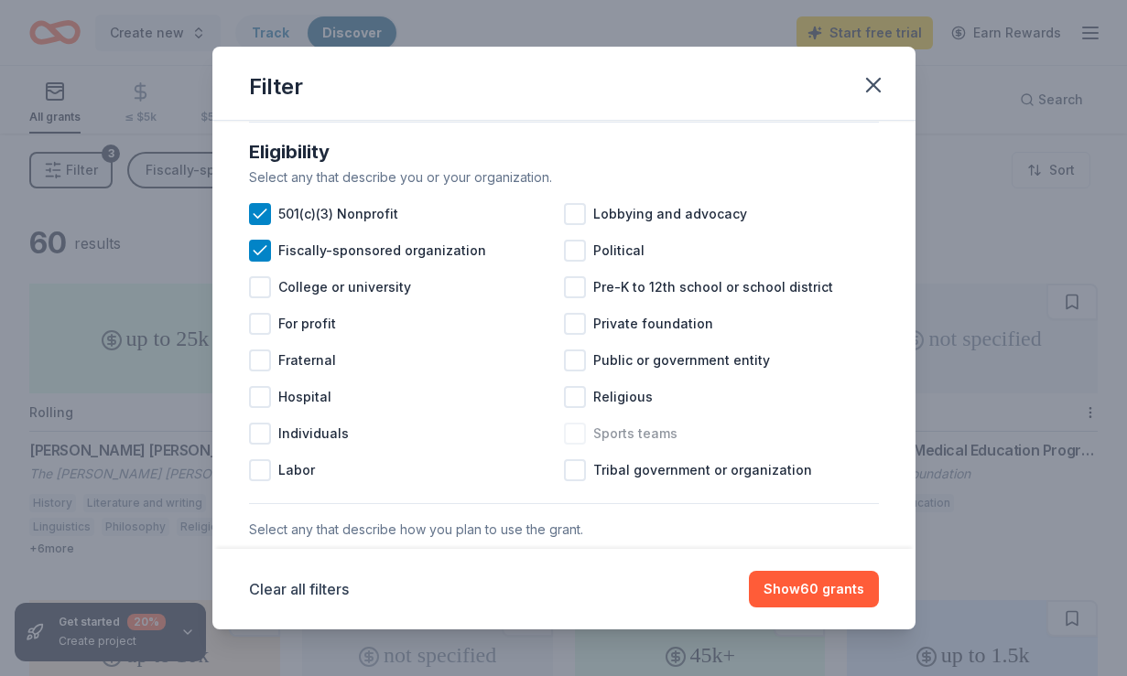
scroll to position [188, 0]
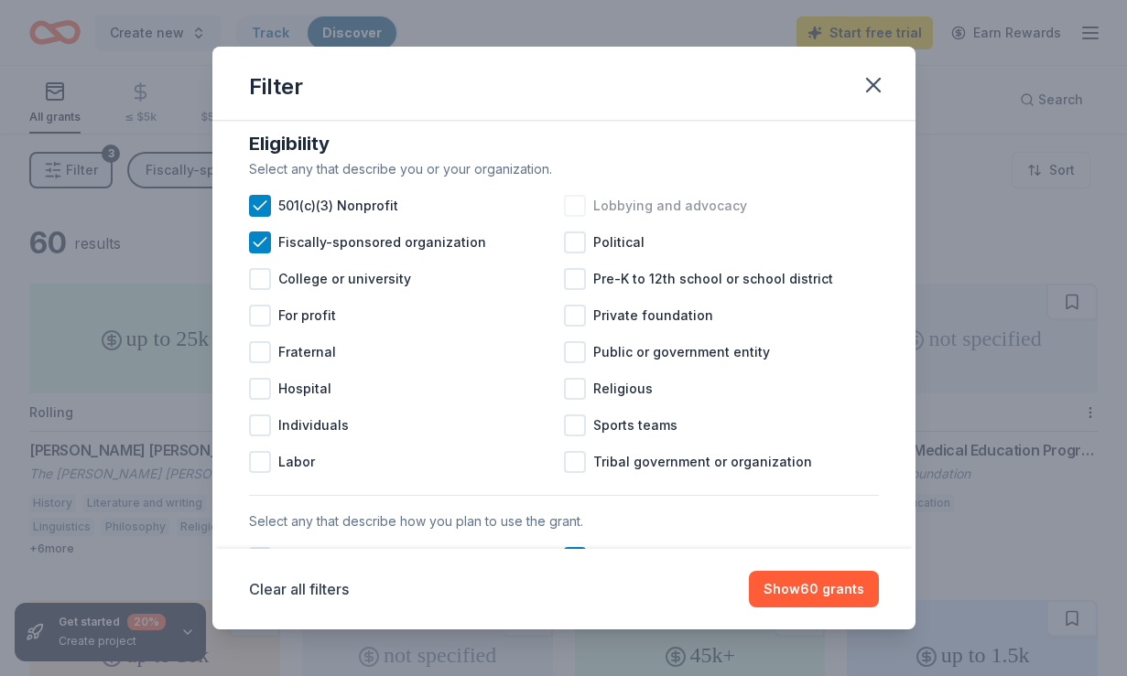
click at [711, 197] on span "Lobbying and advocacy" at bounding box center [670, 206] width 154 height 22
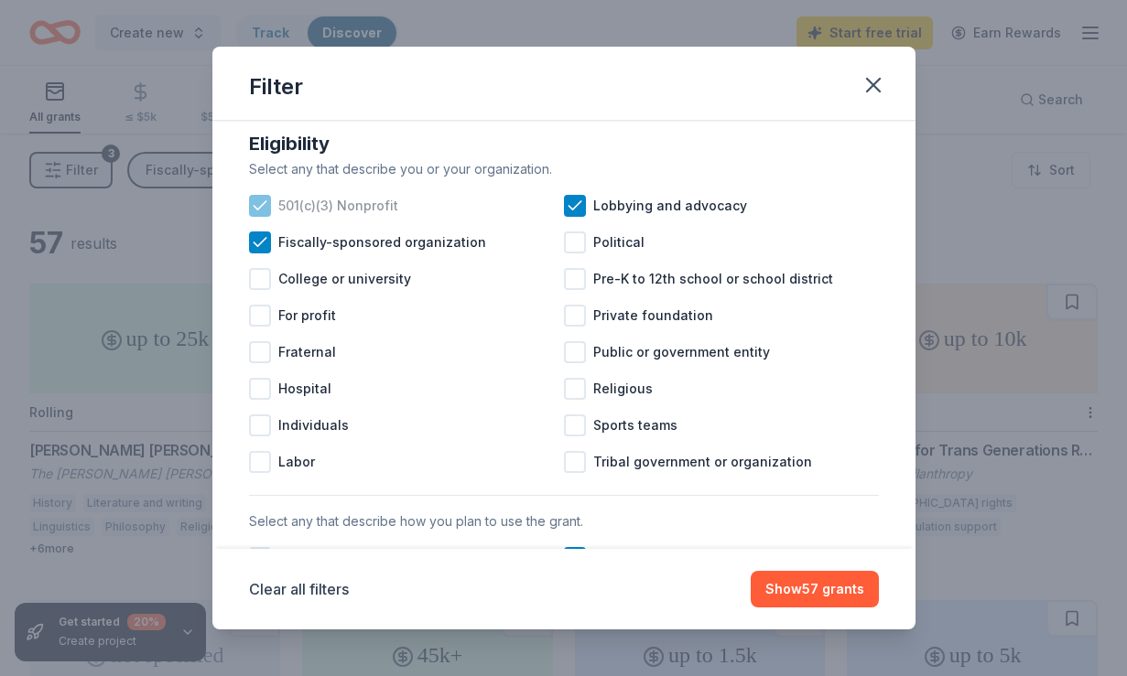
click at [323, 200] on span "501(c)(3) Nonprofit" at bounding box center [338, 206] width 120 height 22
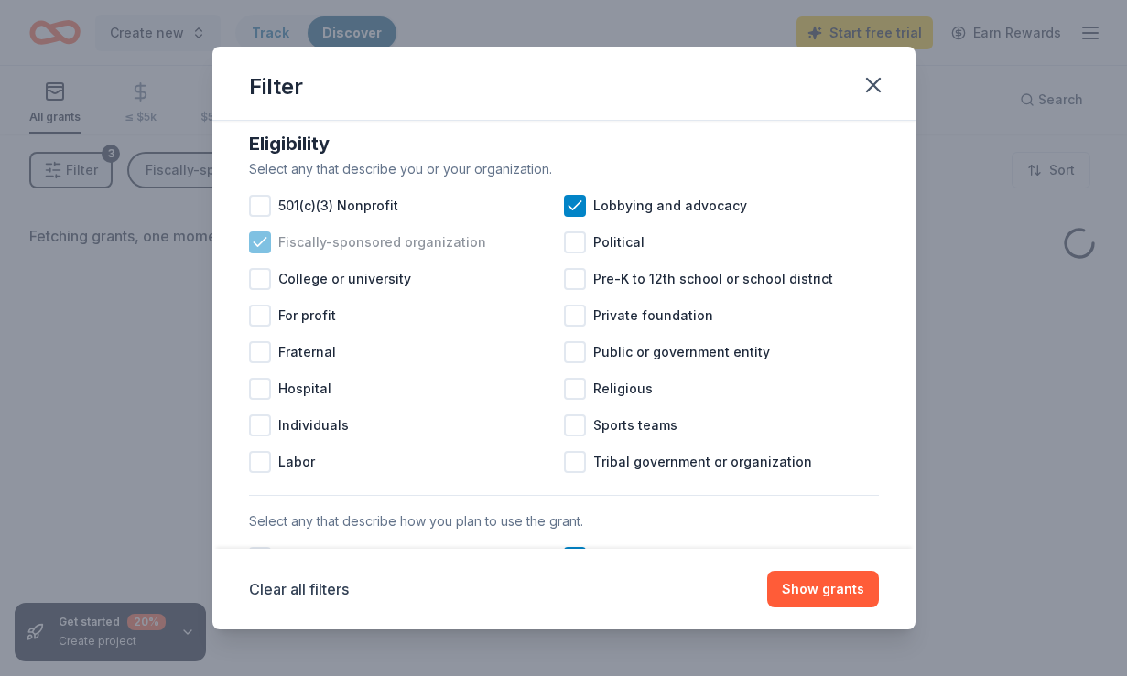
click at [326, 243] on span "Fiscally-sponsored organization" at bounding box center [382, 243] width 208 height 22
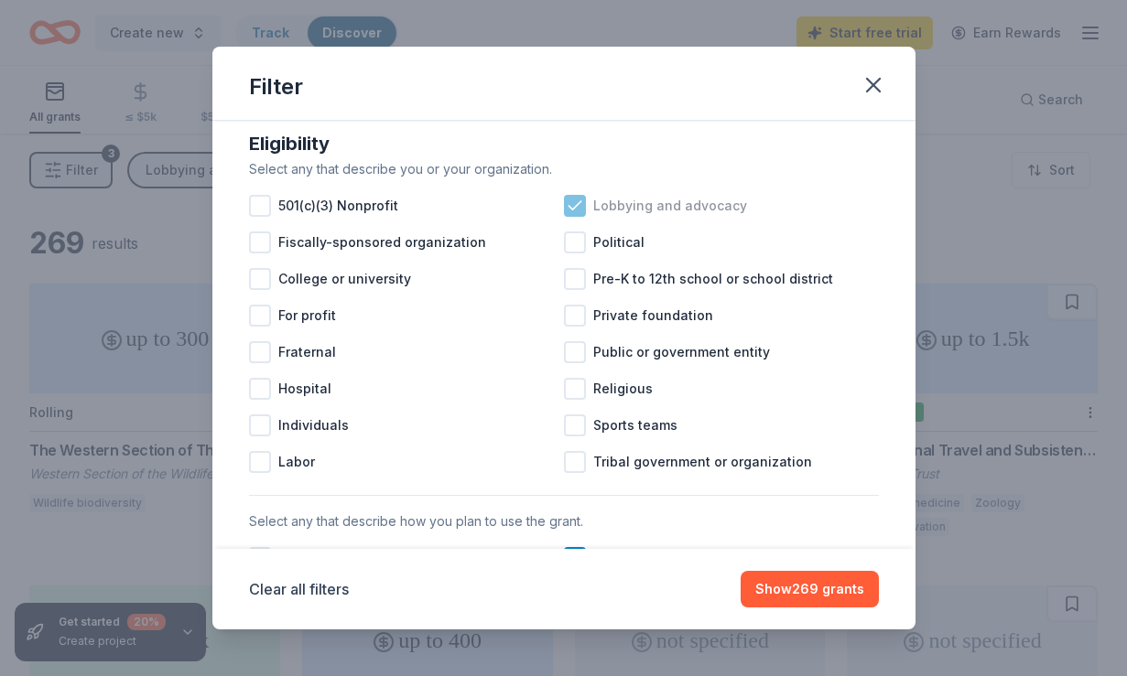
click at [678, 201] on span "Lobbying and advocacy" at bounding box center [670, 206] width 154 height 22
click at [628, 200] on span "Lobbying and advocacy" at bounding box center [670, 206] width 154 height 22
click at [593, 257] on div "Political" at bounding box center [721, 242] width 315 height 37
click at [596, 254] on div "Political" at bounding box center [721, 242] width 315 height 37
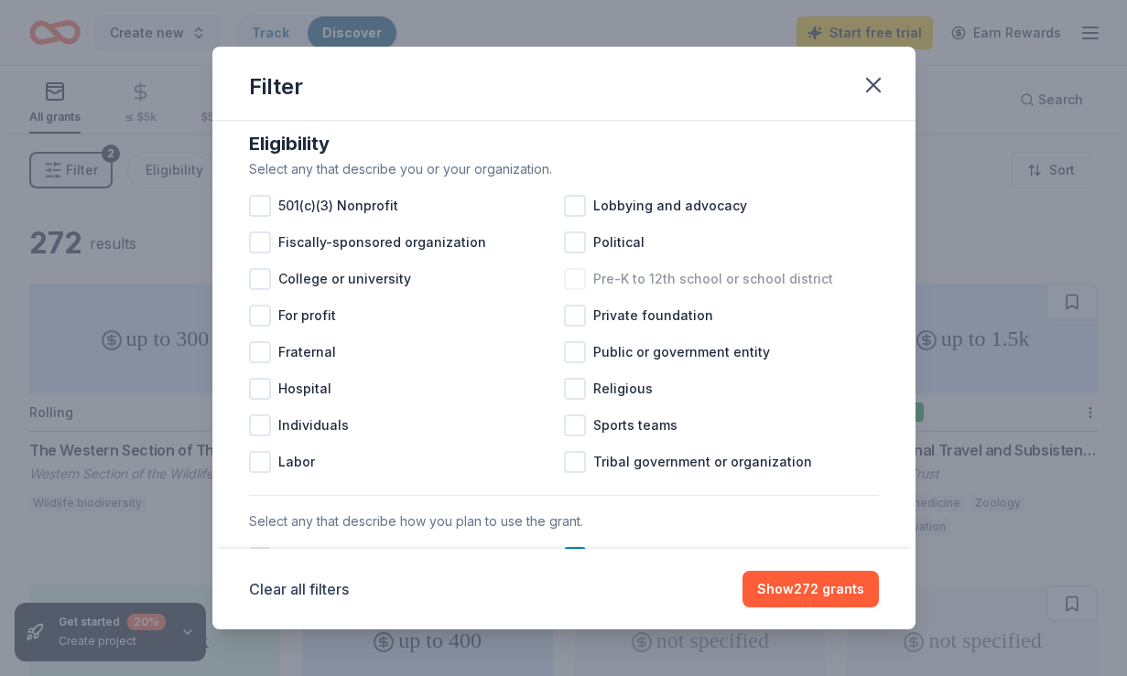
click at [603, 275] on span "Pre-K to 12th school or school district" at bounding box center [713, 279] width 240 height 22
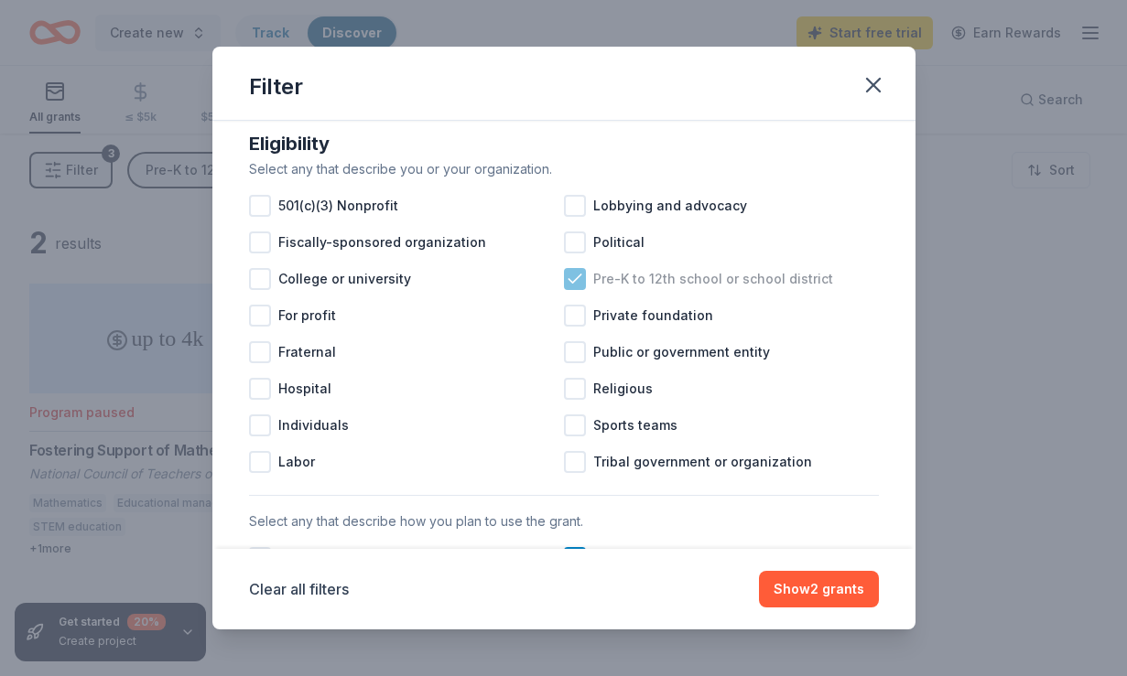
click at [603, 276] on span "Pre-K to 12th school or school district" at bounding box center [713, 279] width 240 height 22
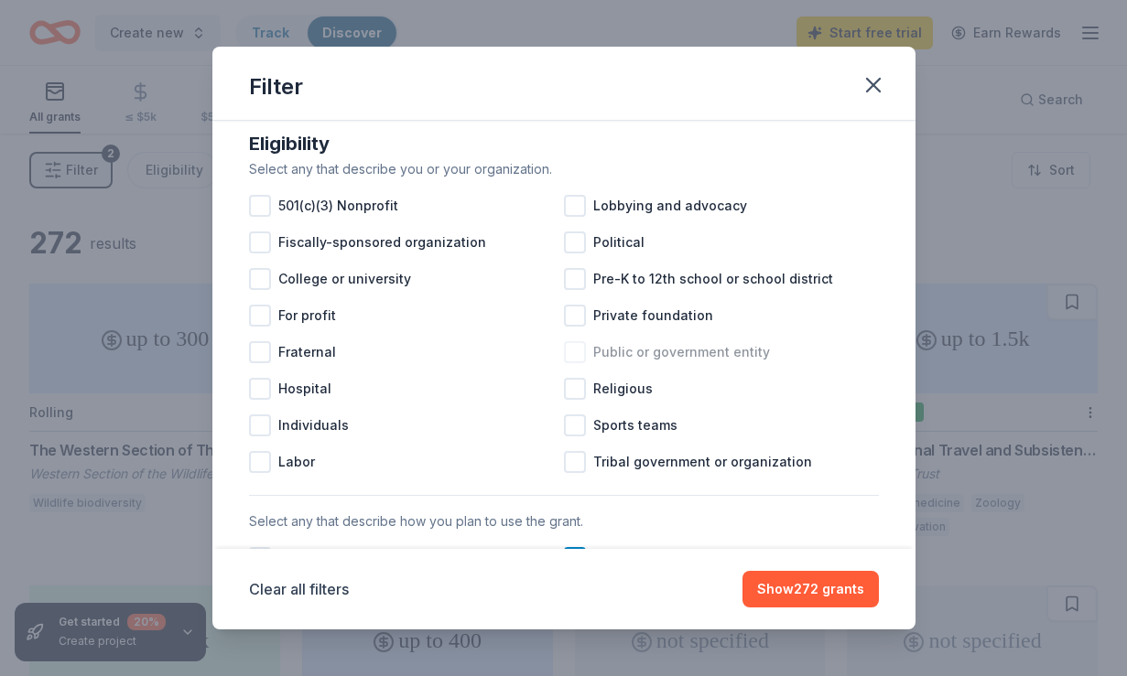
click at [604, 356] on span "Public or government entity" at bounding box center [681, 352] width 177 height 22
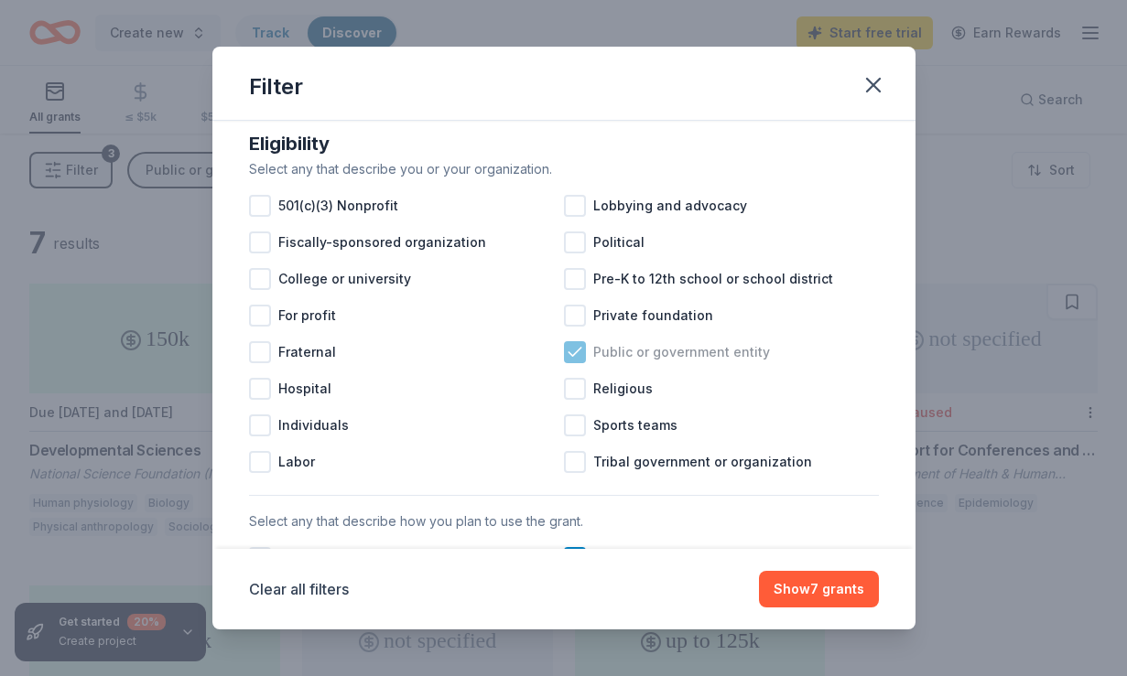
click at [604, 356] on span "Public or government entity" at bounding box center [681, 352] width 177 height 22
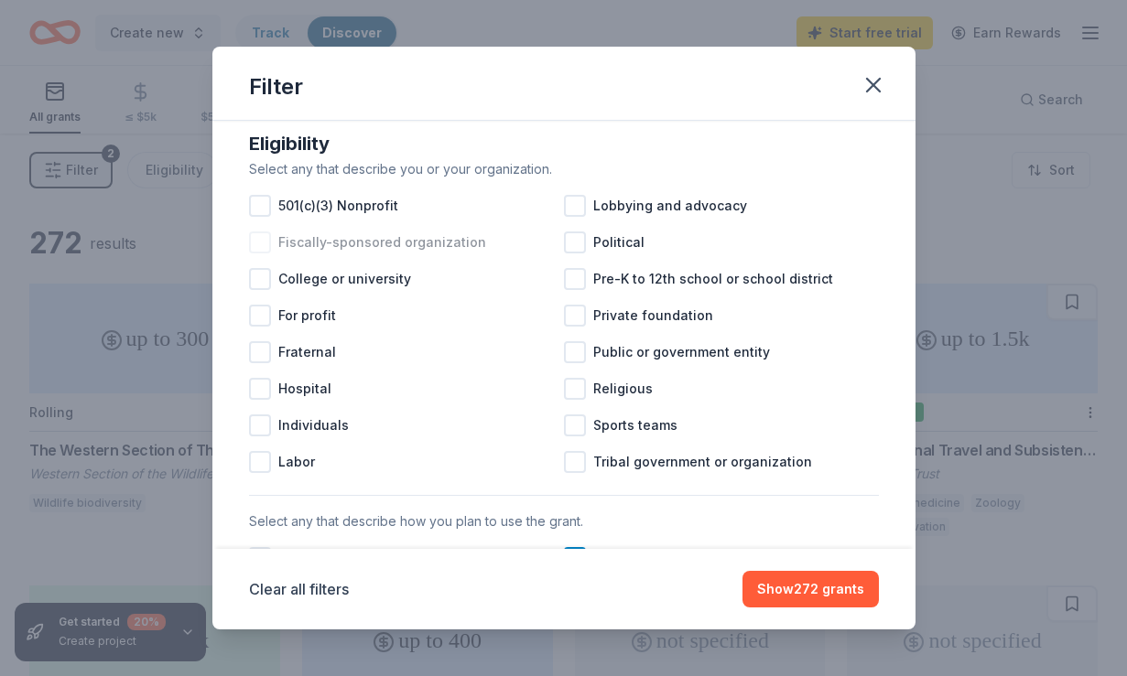
click at [377, 246] on span "Fiscally-sponsored organization" at bounding box center [382, 243] width 208 height 22
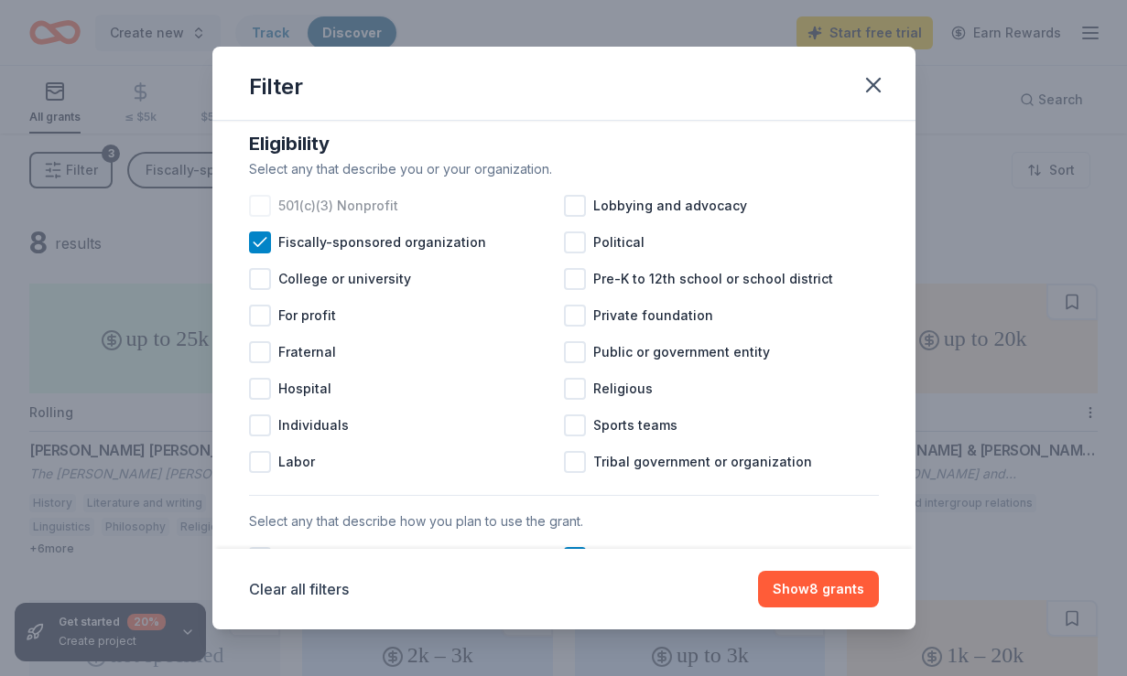
click at [359, 213] on span "501(c)(3) Nonprofit" at bounding box center [338, 206] width 120 height 22
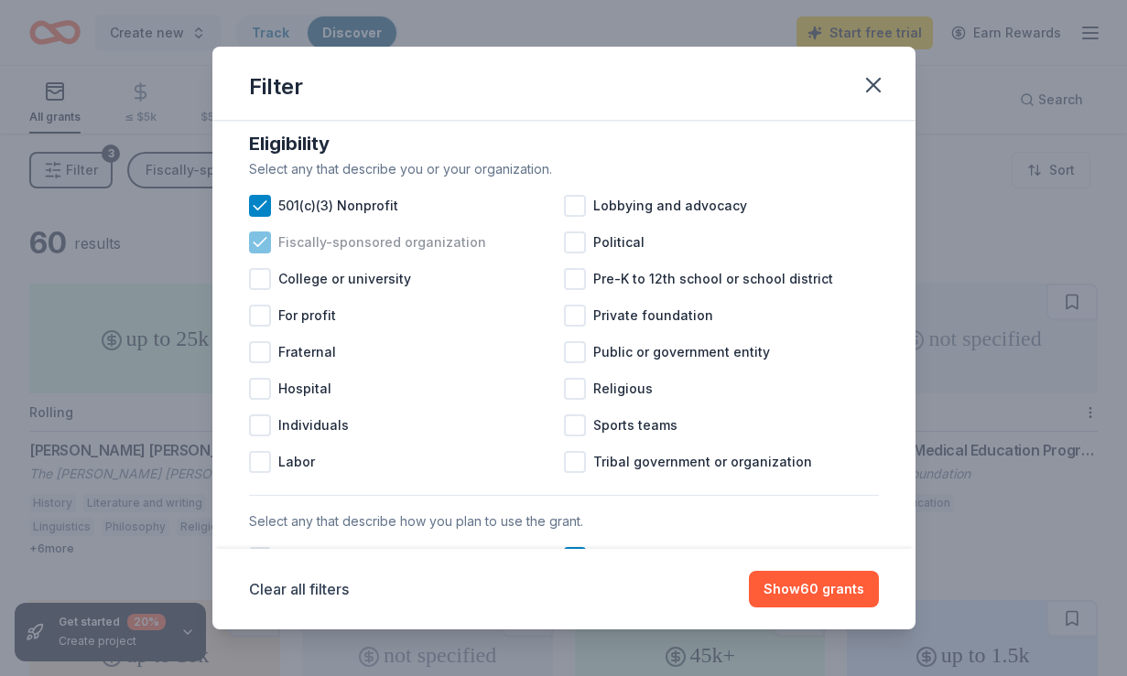
click at [357, 238] on span "Fiscally-sponsored organization" at bounding box center [382, 243] width 208 height 22
click at [375, 200] on span "501(c)(3) Nonprofit" at bounding box center [338, 206] width 120 height 22
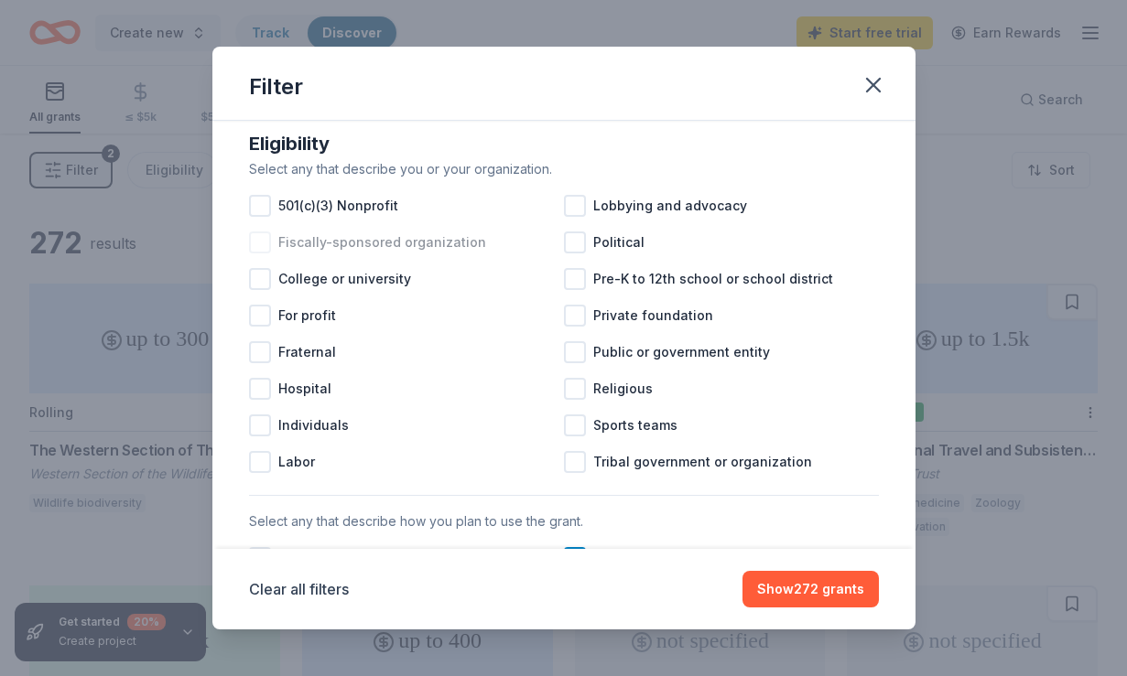
click at [369, 245] on span "Fiscally-sponsored organization" at bounding box center [382, 243] width 208 height 22
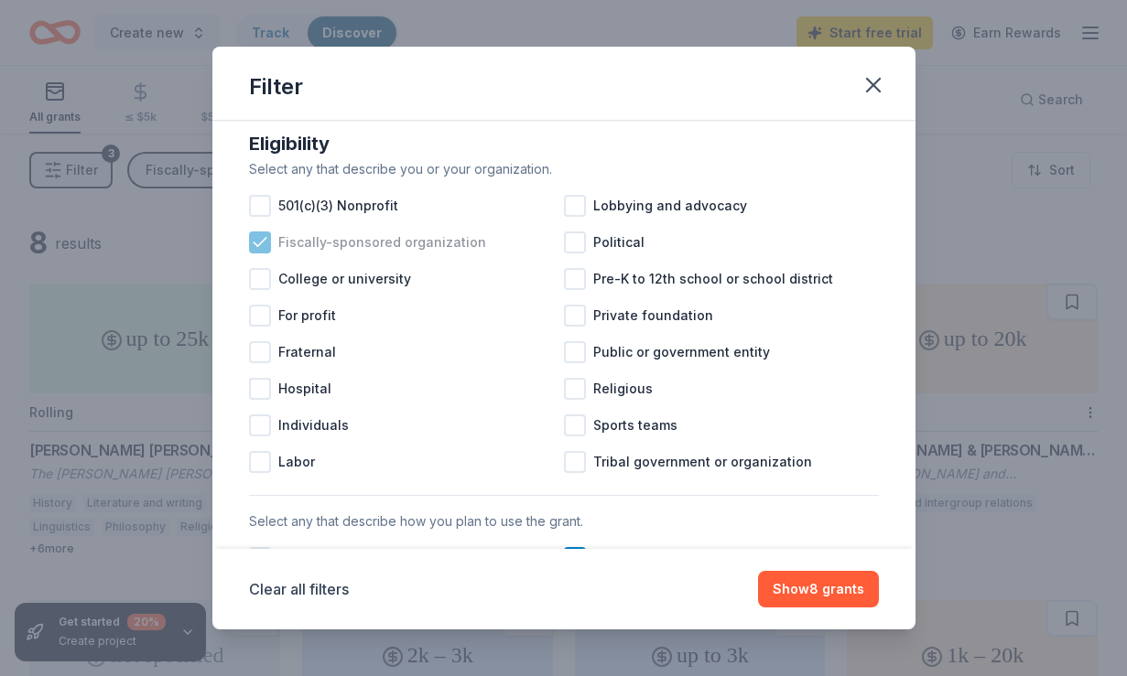
click at [369, 245] on span "Fiscally-sponsored organization" at bounding box center [382, 243] width 208 height 22
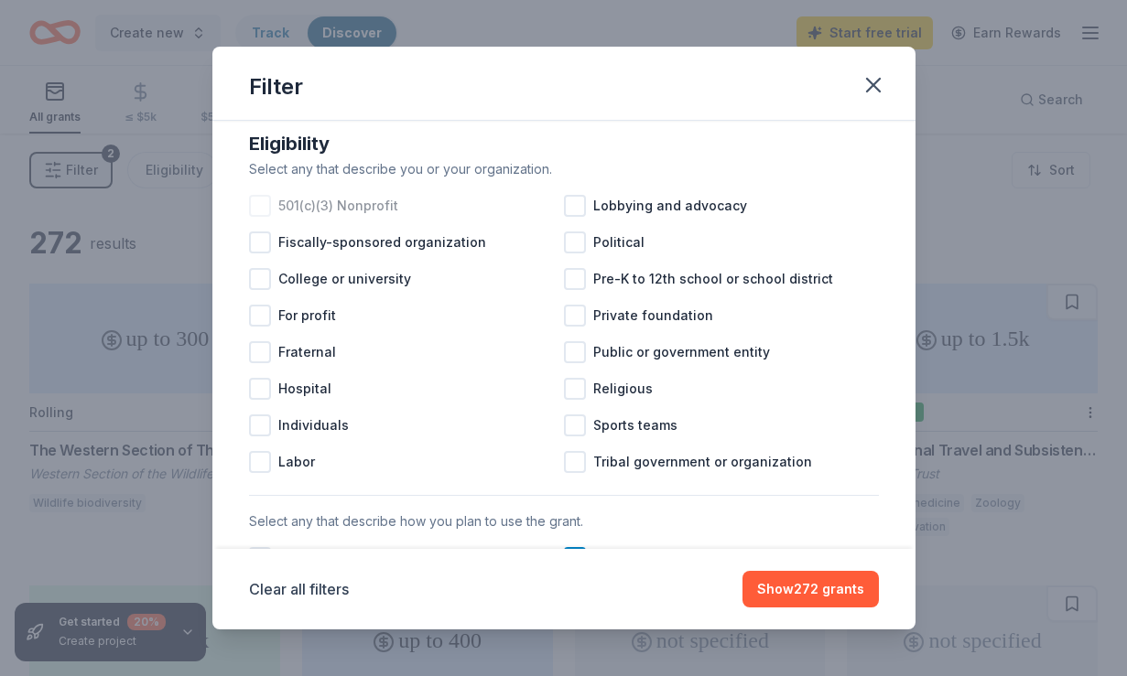
click at [361, 200] on span "501(c)(3) Nonprofit" at bounding box center [338, 206] width 120 height 22
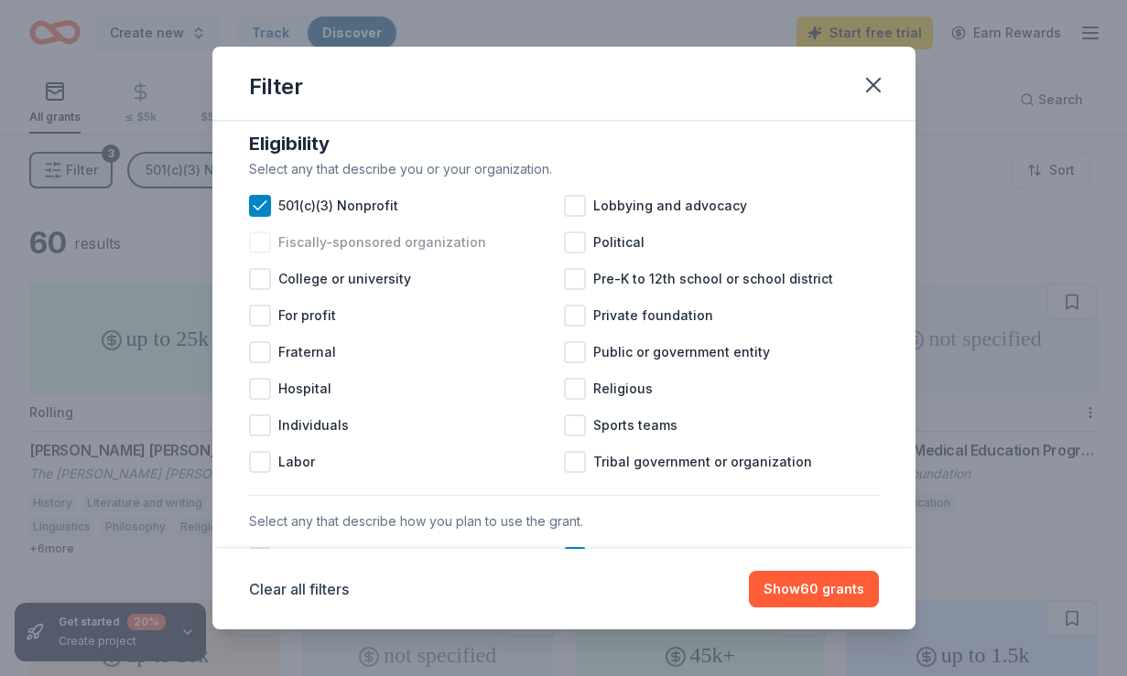
click at [357, 230] on div "Fiscally-sponsored organization" at bounding box center [406, 242] width 315 height 37
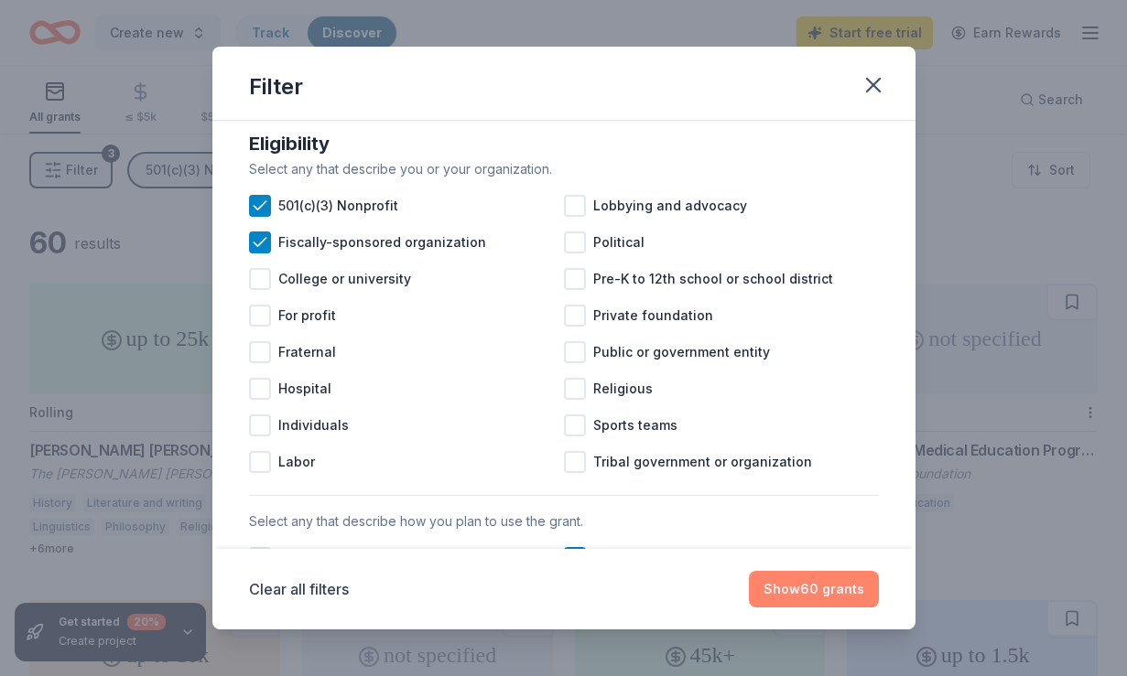
click at [816, 592] on button "Show 60 grants" at bounding box center [814, 589] width 130 height 37
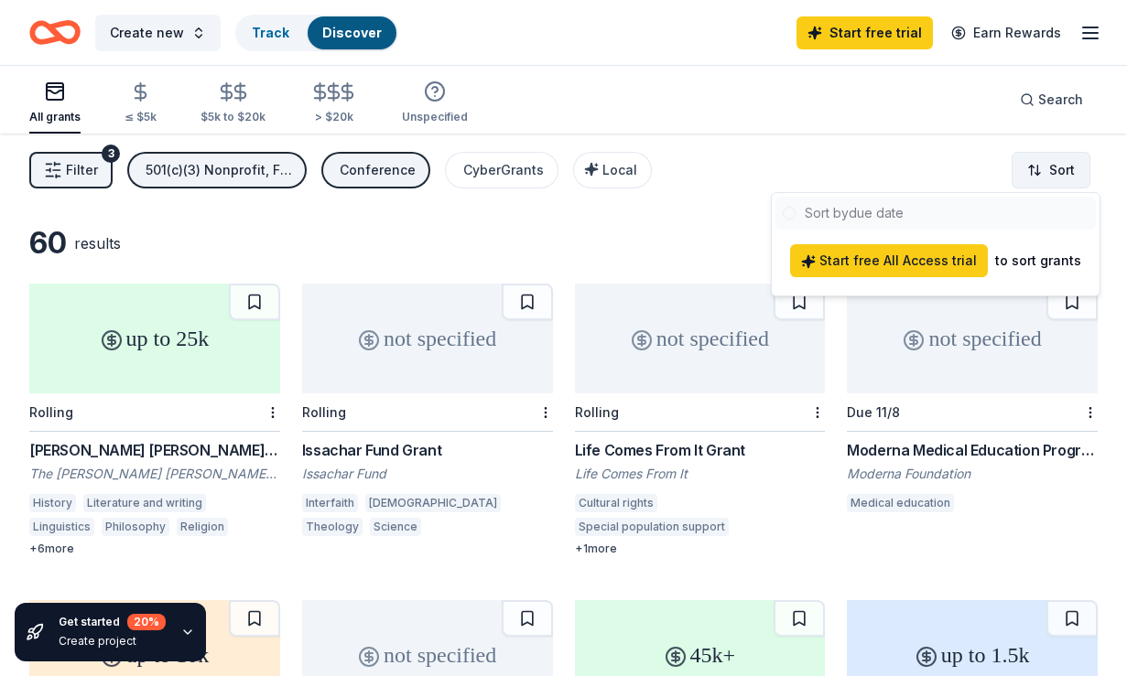
click at [1033, 162] on html "Create new Track Discover Start free trial Earn Rewards All grants ≤ $5k $5k to…" at bounding box center [563, 338] width 1127 height 676
click at [1031, 262] on div "to sort grants" at bounding box center [1038, 261] width 86 height 22
click at [249, 158] on html "Create new Track Discover Start free trial Earn Rewards All grants ≤ $5k $5k to…" at bounding box center [563, 338] width 1127 height 676
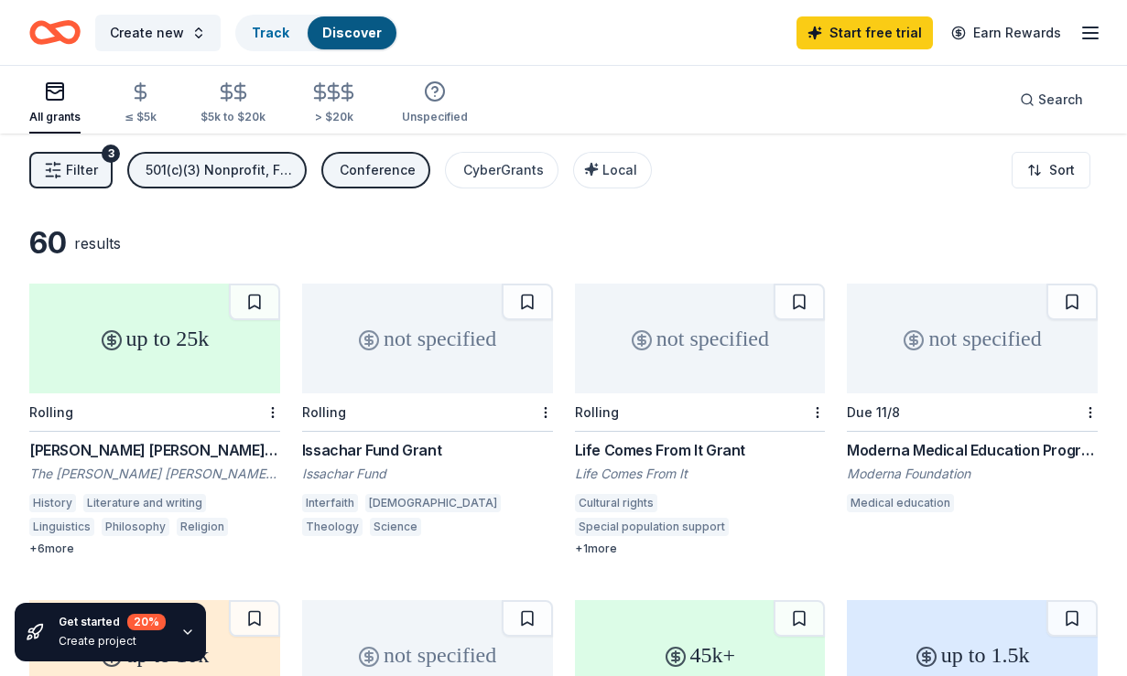
click at [249, 159] on div "501(c)(3) Nonprofit, Fiscally-sponsored organization" at bounding box center [219, 170] width 146 height 22
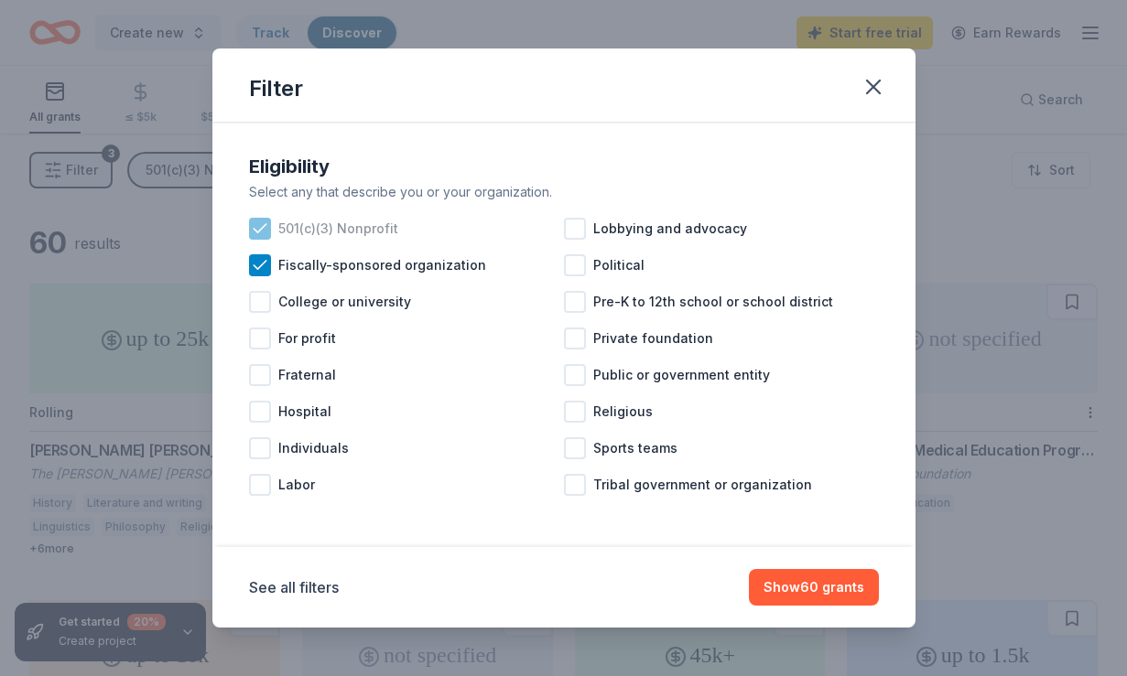
click at [377, 233] on span "501(c)(3) Nonprofit" at bounding box center [338, 229] width 120 height 22
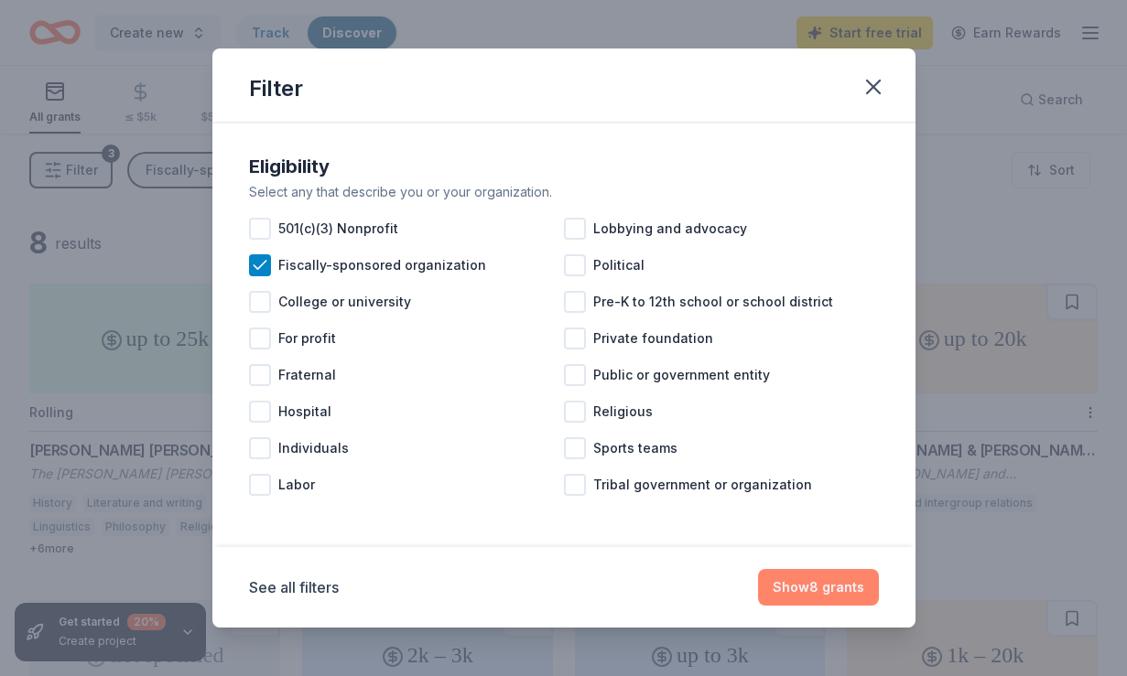
click at [839, 582] on button "Show 8 grants" at bounding box center [818, 587] width 121 height 37
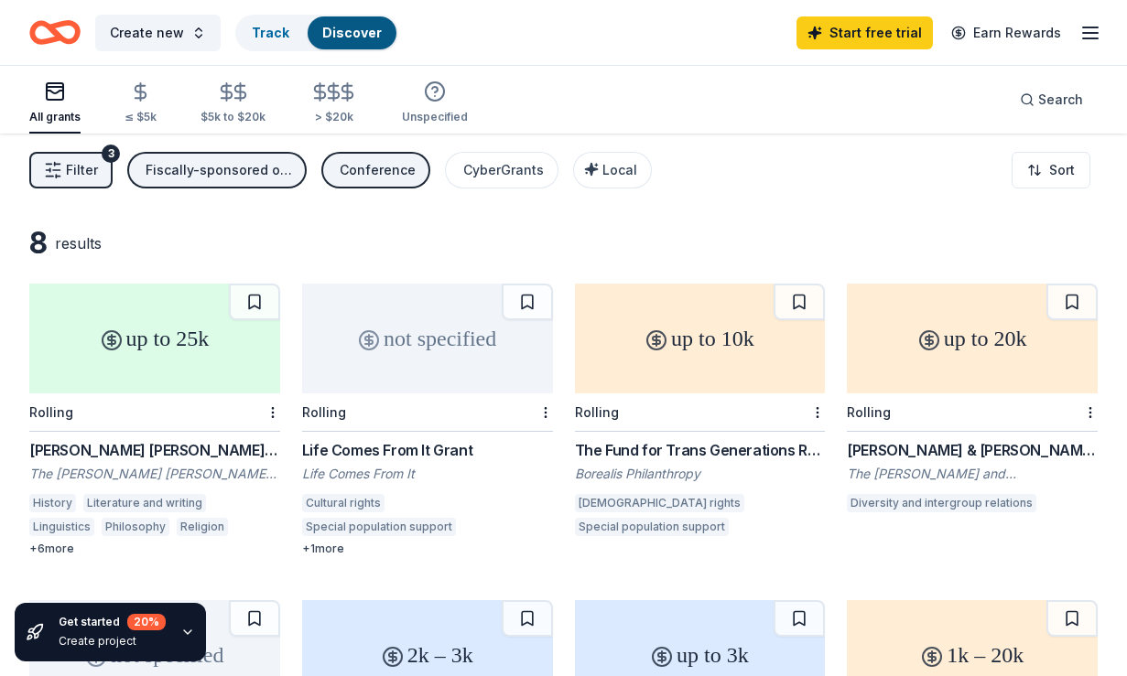
click at [201, 162] on div "Fiscally-sponsored organization" at bounding box center [219, 170] width 146 height 22
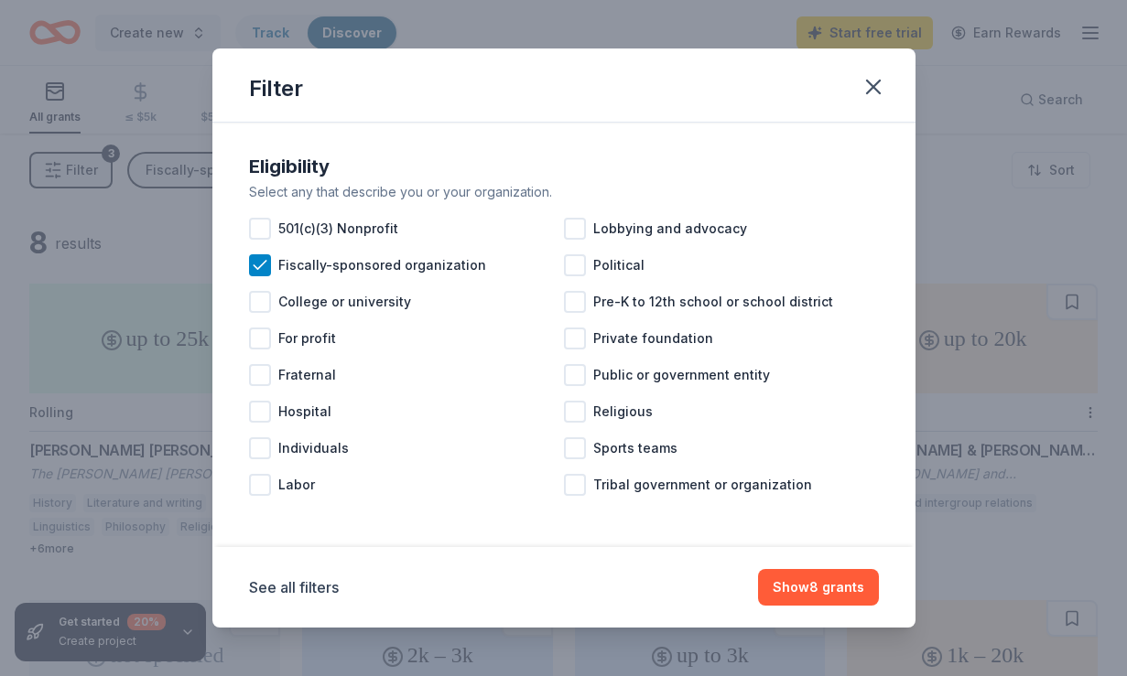
click at [94, 333] on div "Filter Eligibility Select any that describe you or your organization. 501(c)(3)…" at bounding box center [563, 338] width 1127 height 676
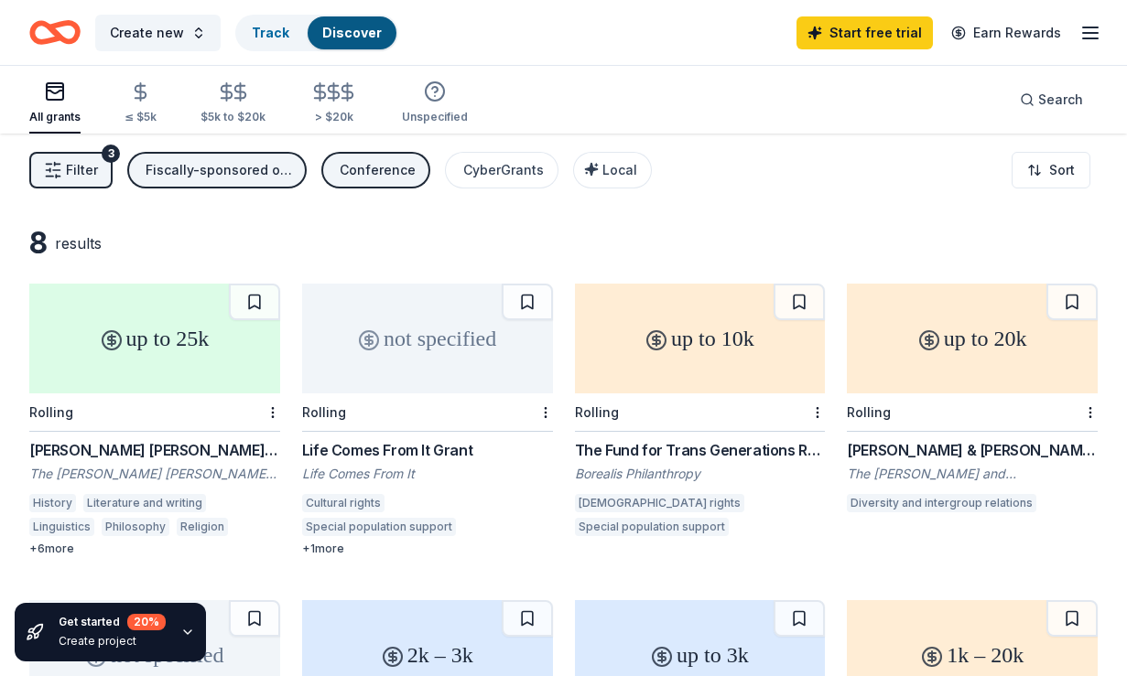
click at [116, 319] on div "up to 25k" at bounding box center [154, 339] width 251 height 110
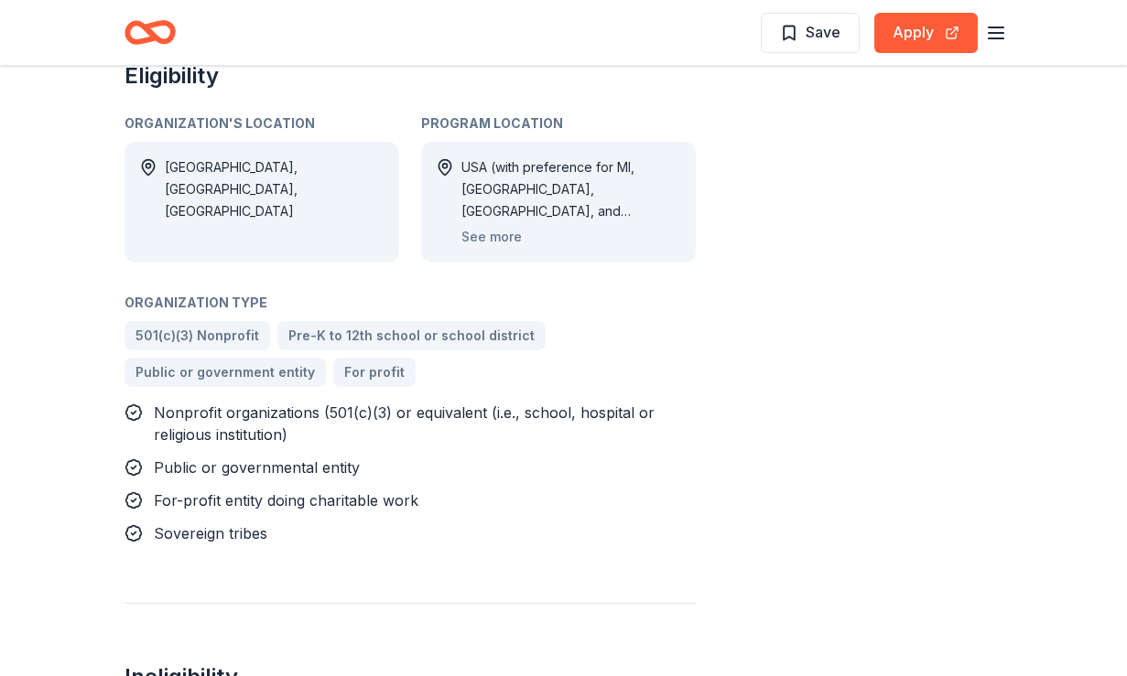
scroll to position [1846, 0]
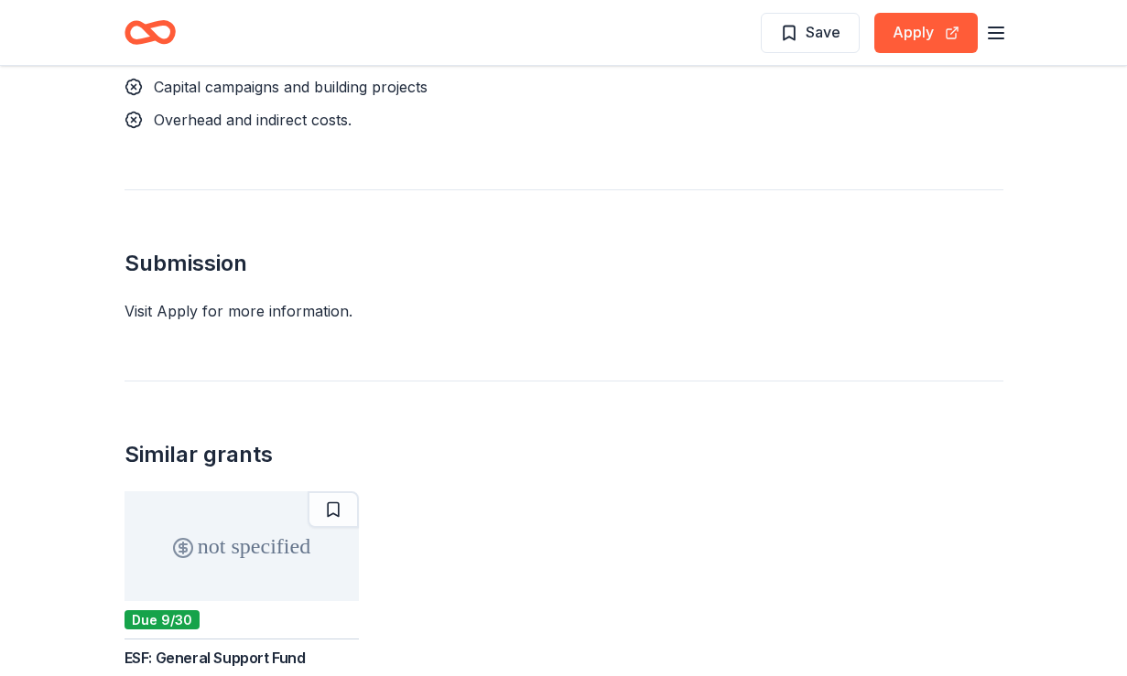
scroll to position [2308, 0]
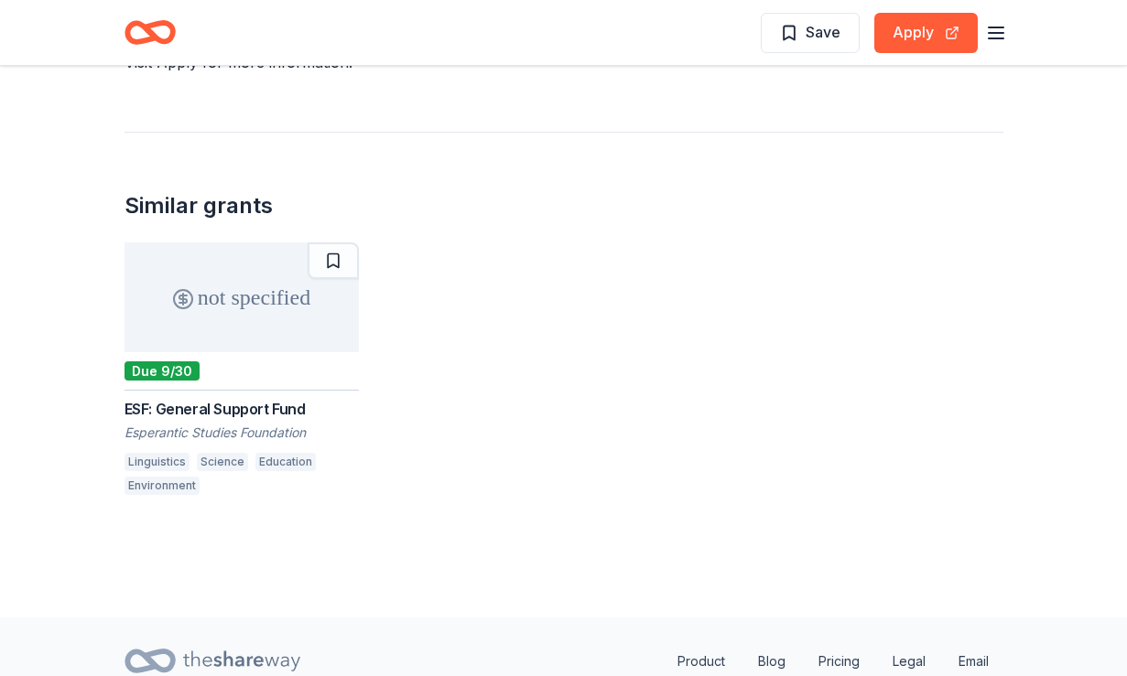
click at [258, 243] on div "not specified" at bounding box center [241, 298] width 234 height 110
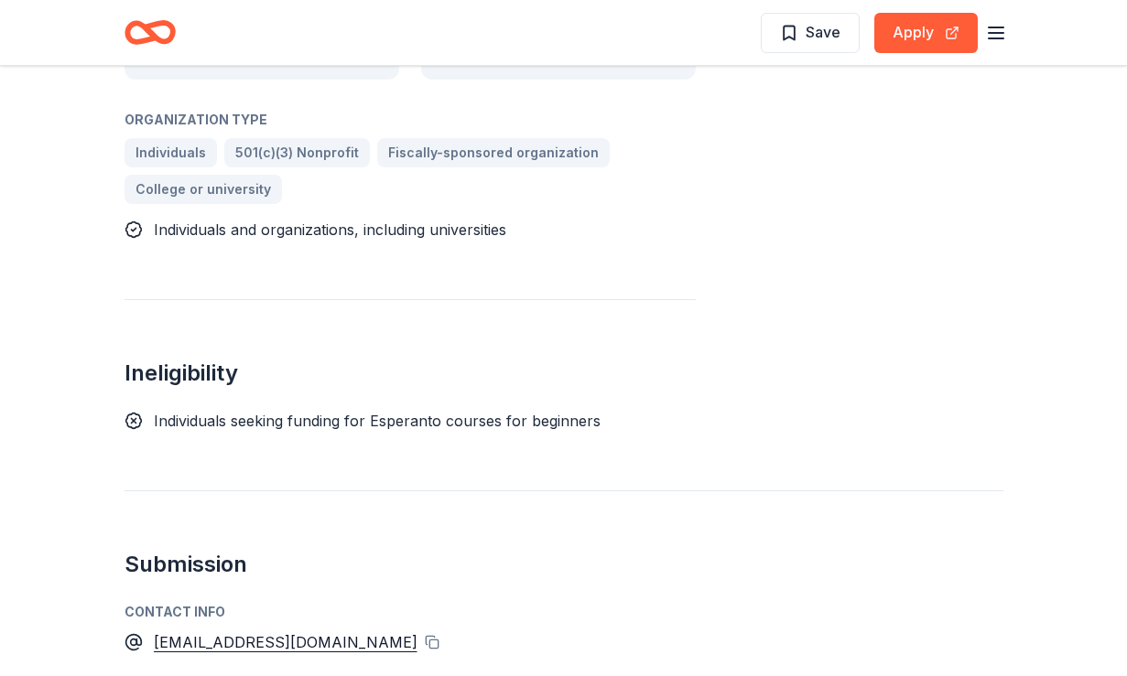
scroll to position [694, 0]
